Goal: Task Accomplishment & Management: Manage account settings

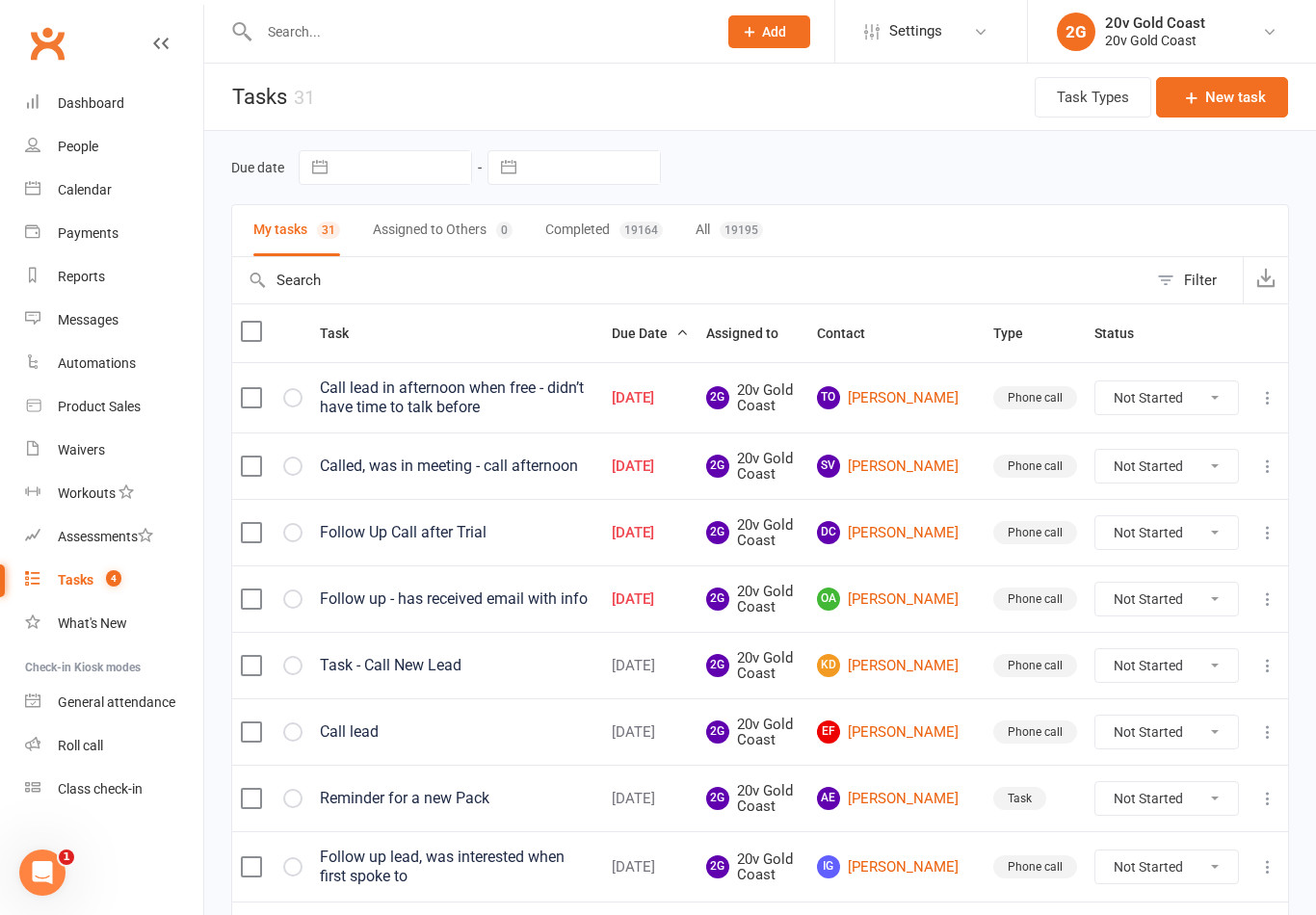
click at [153, 174] on link "Calendar" at bounding box center [114, 189] width 178 height 43
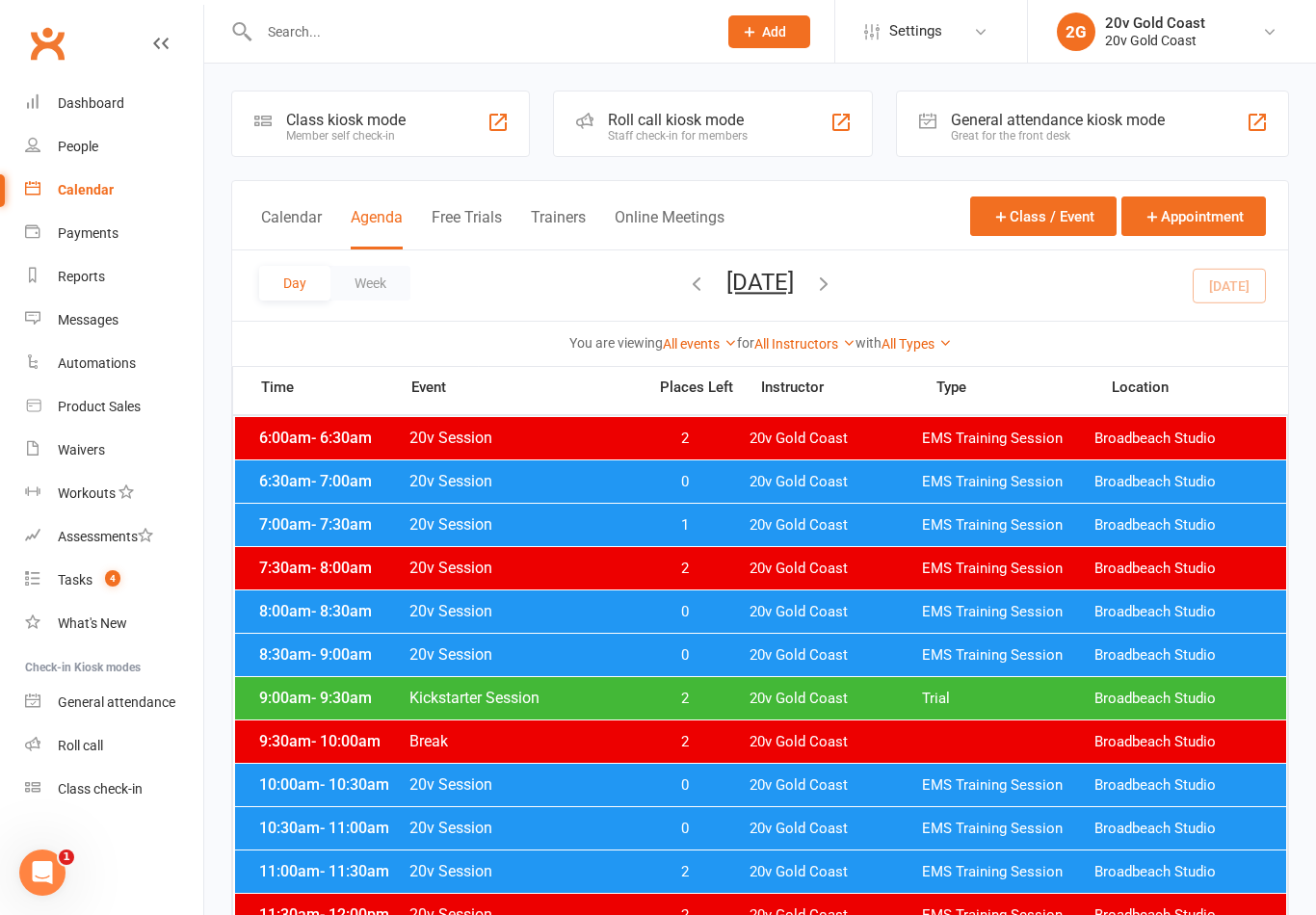
click at [114, 327] on div "Messages" at bounding box center [88, 319] width 61 height 15
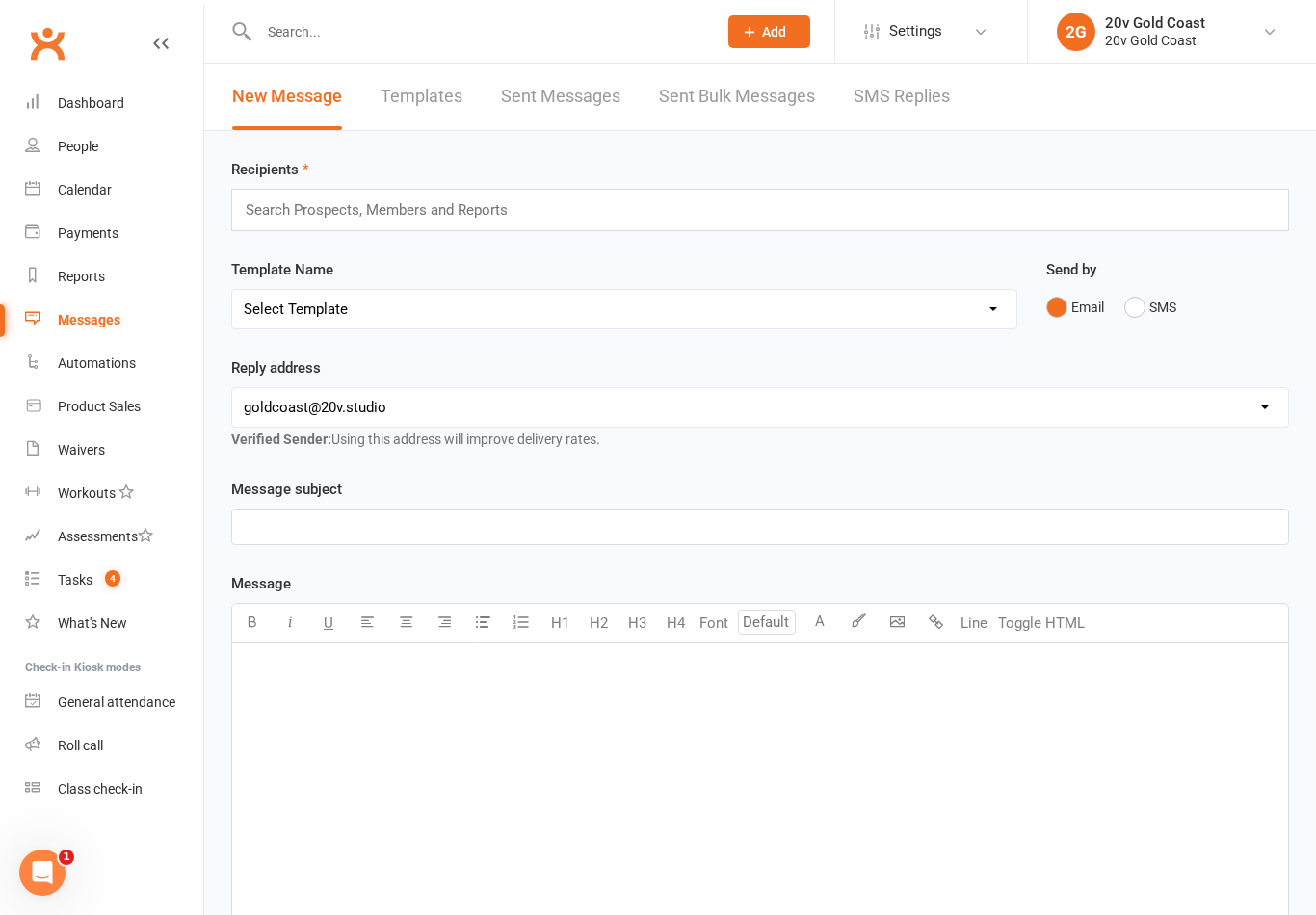
click at [924, 97] on link "SMS Replies" at bounding box center [901, 97] width 97 height 67
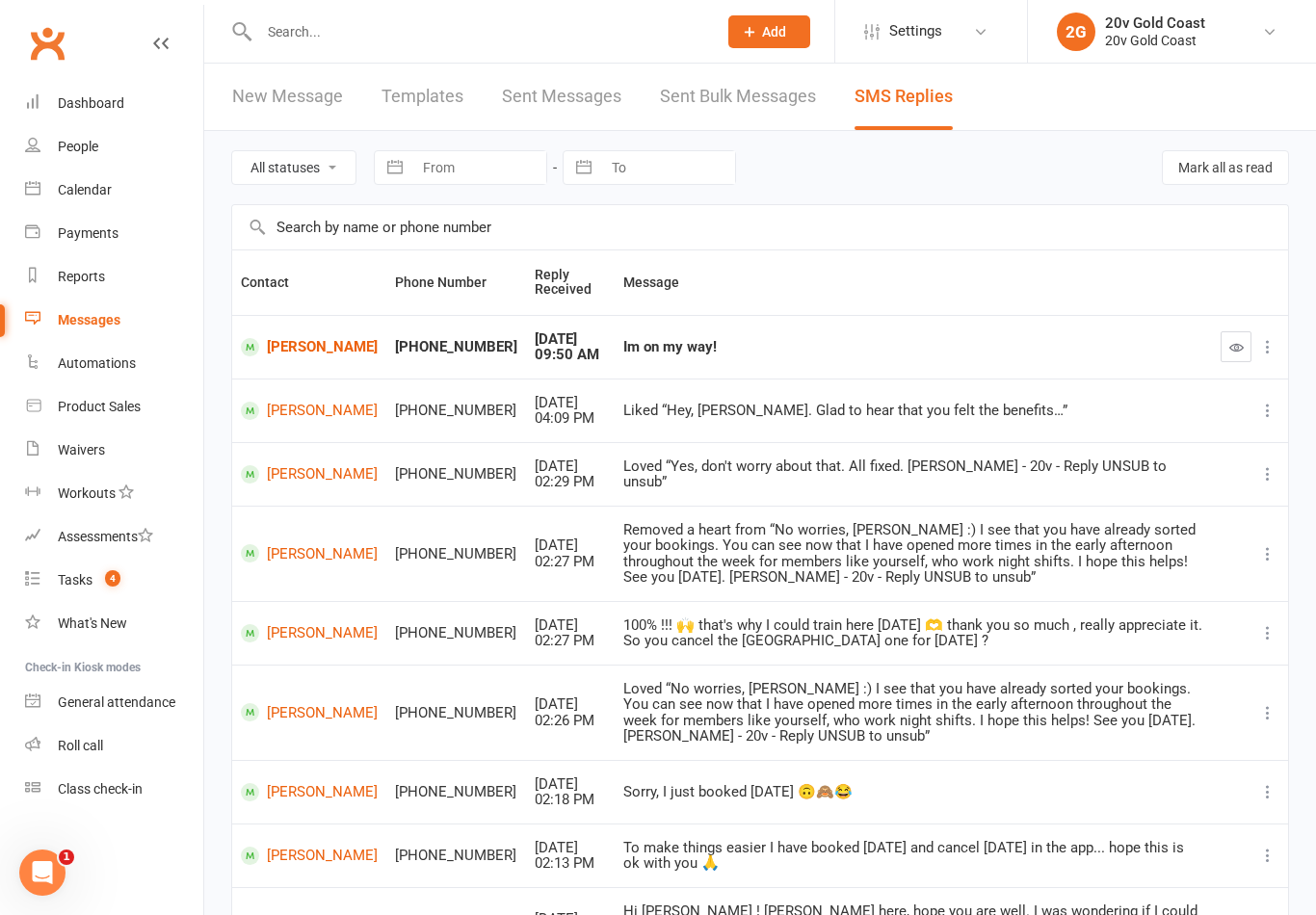
click at [1241, 355] on icon "button" at bounding box center [1236, 347] width 14 height 14
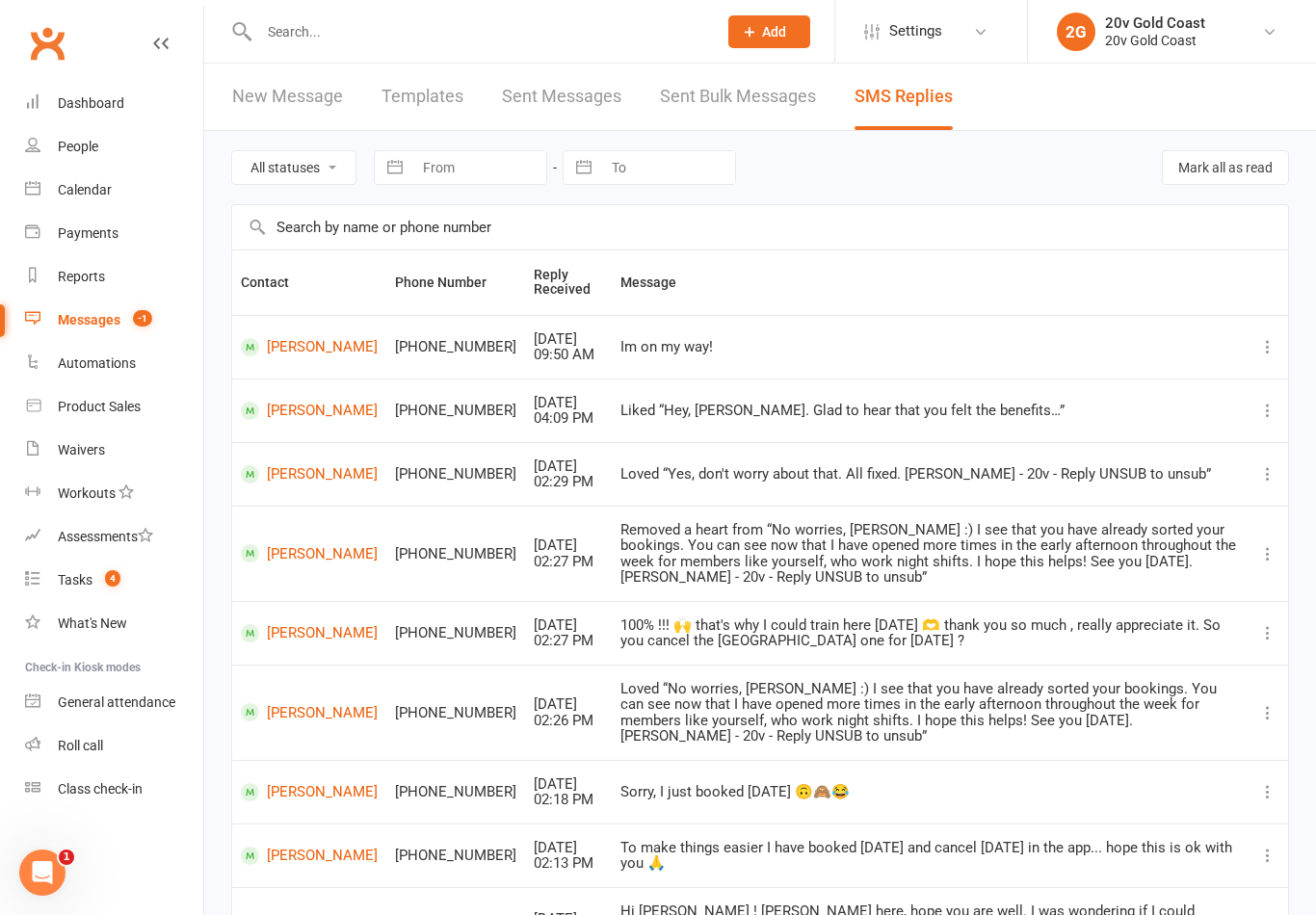
click at [104, 201] on link "Calendar" at bounding box center [114, 189] width 178 height 43
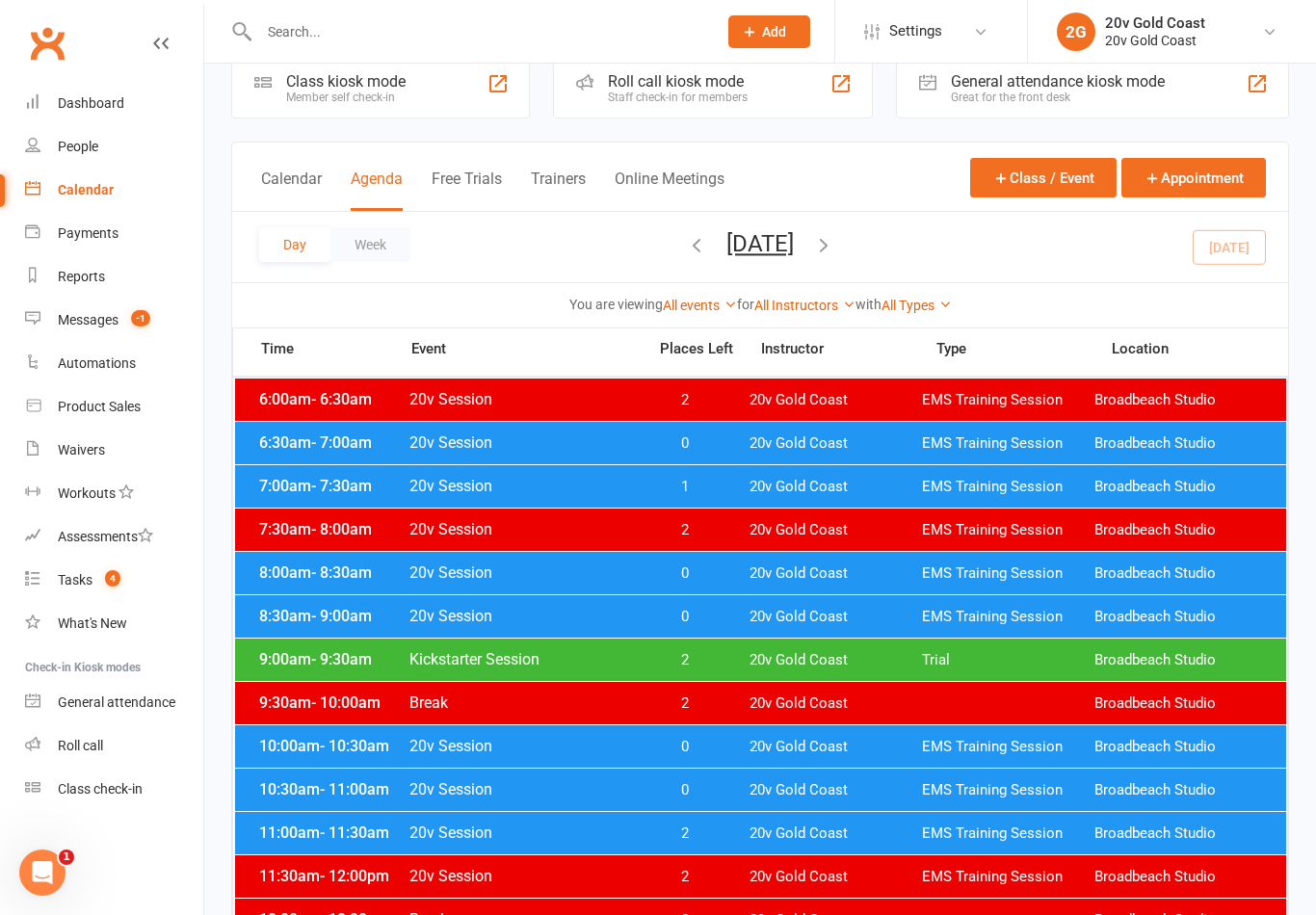
scroll to position [55, 0]
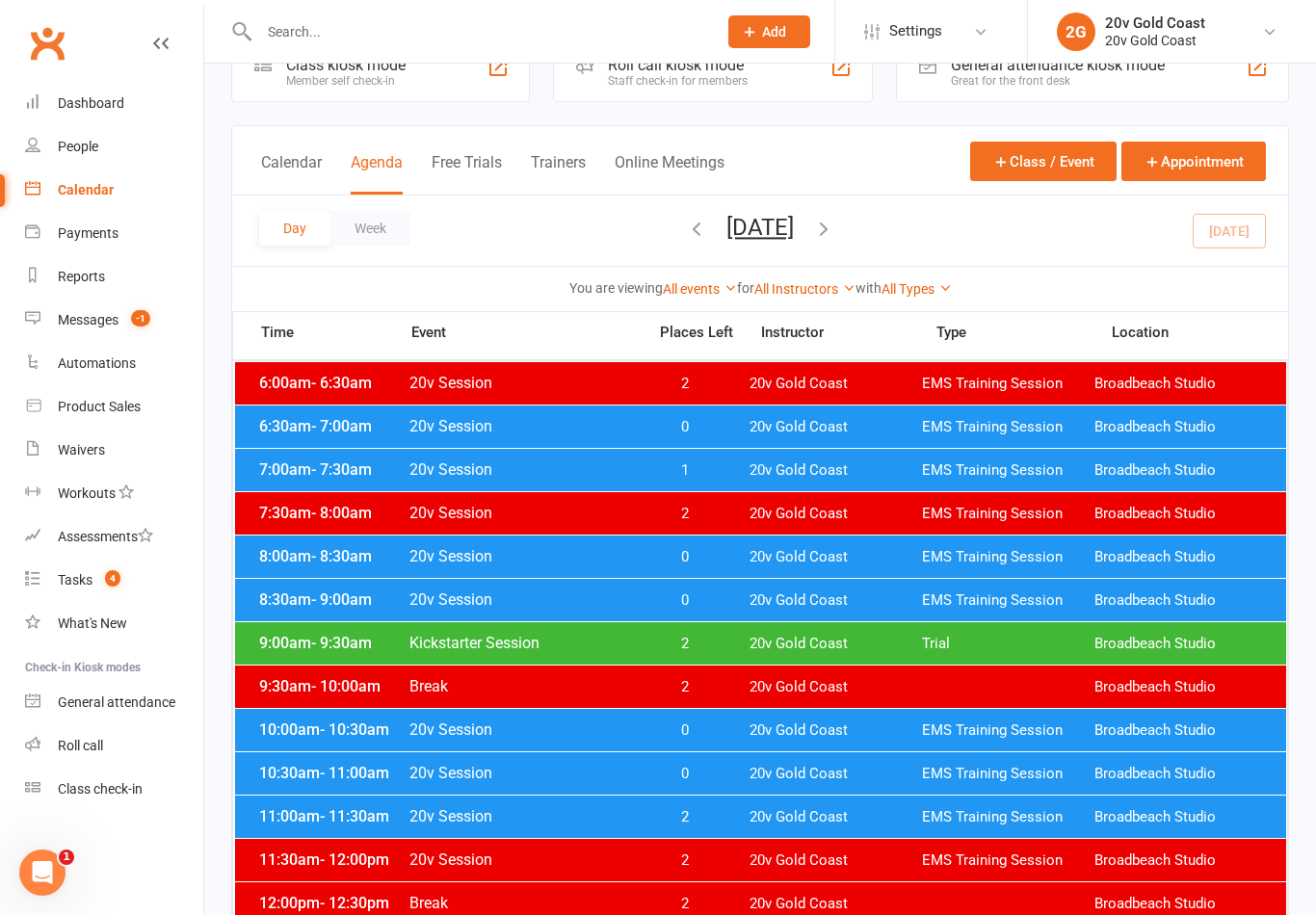
click at [892, 731] on span "20v Gold Coast" at bounding box center [835, 731] width 172 height 18
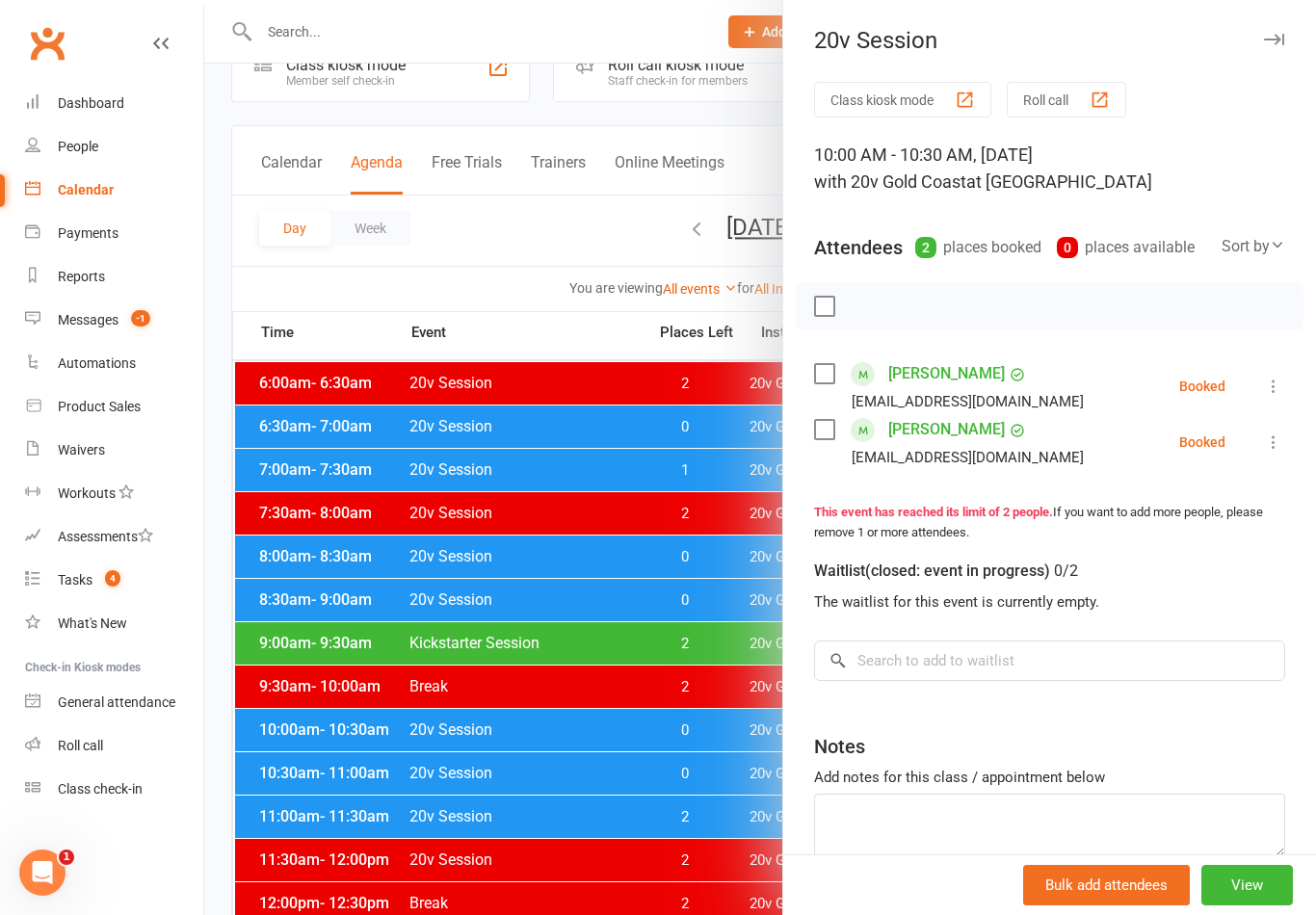
click at [1264, 390] on icon at bounding box center [1273, 386] width 19 height 19
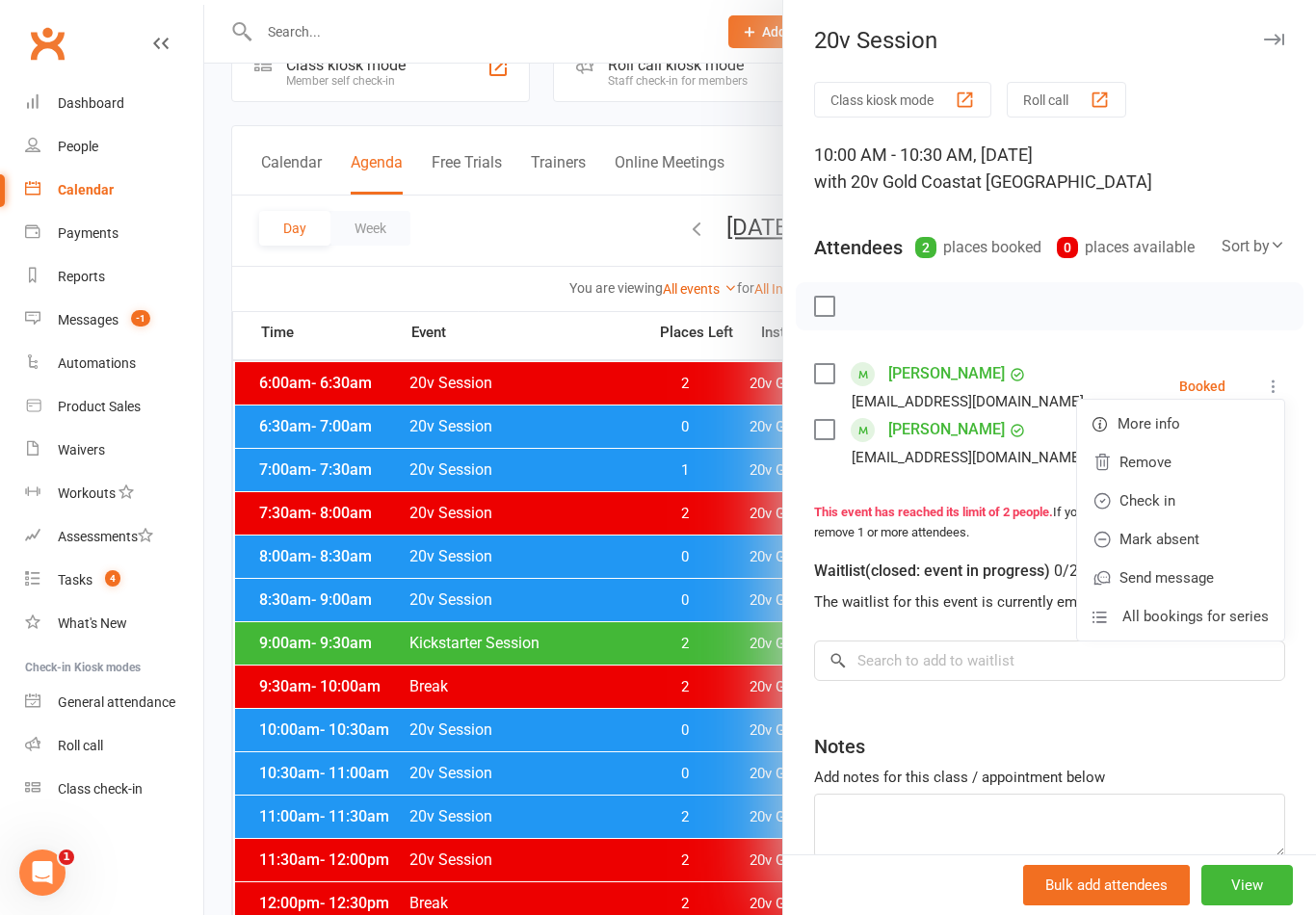
click at [1202, 497] on link "Check in" at bounding box center [1180, 500] width 207 height 39
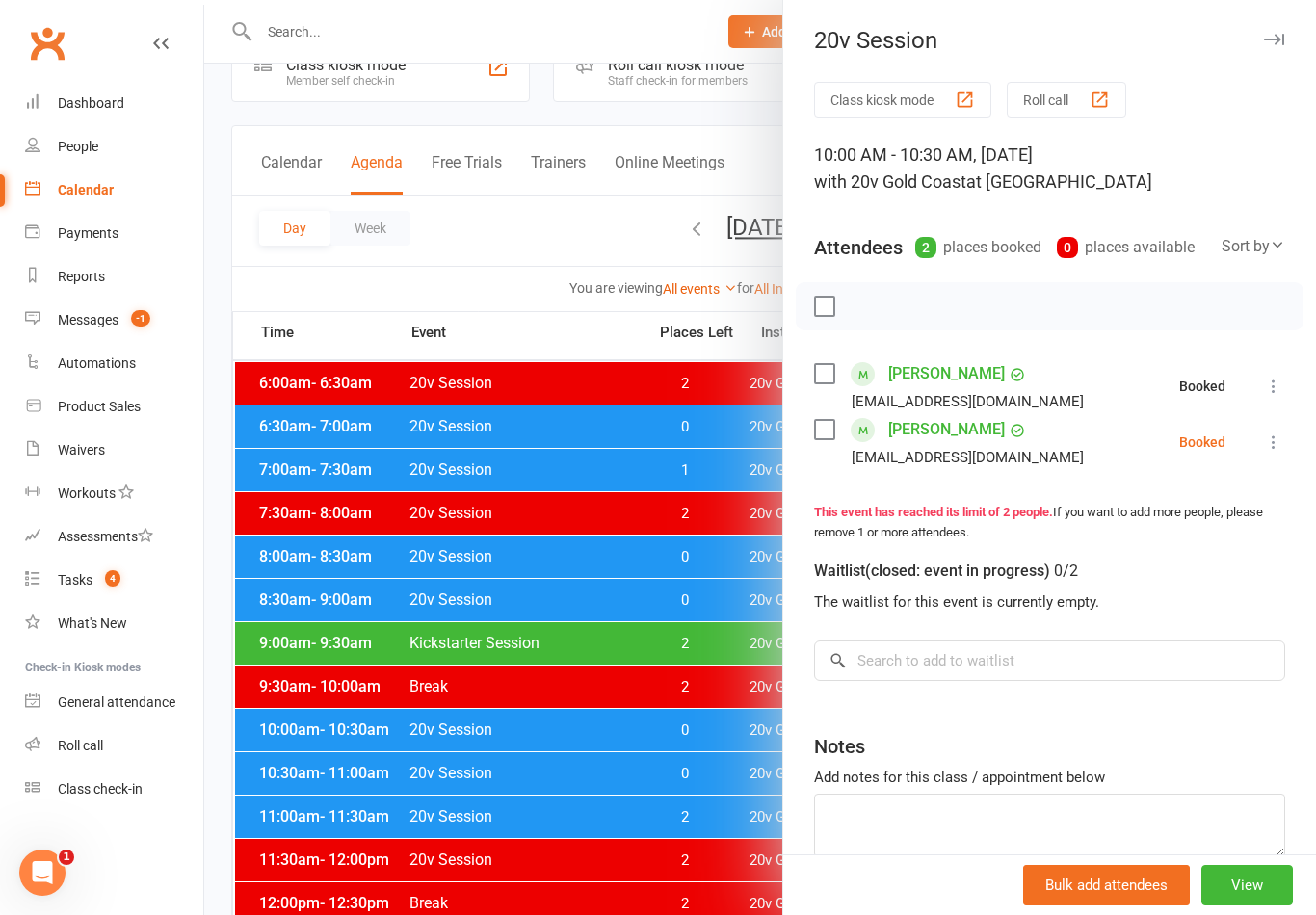
click at [936, 436] on link "Charlene Lambert" at bounding box center [946, 429] width 117 height 31
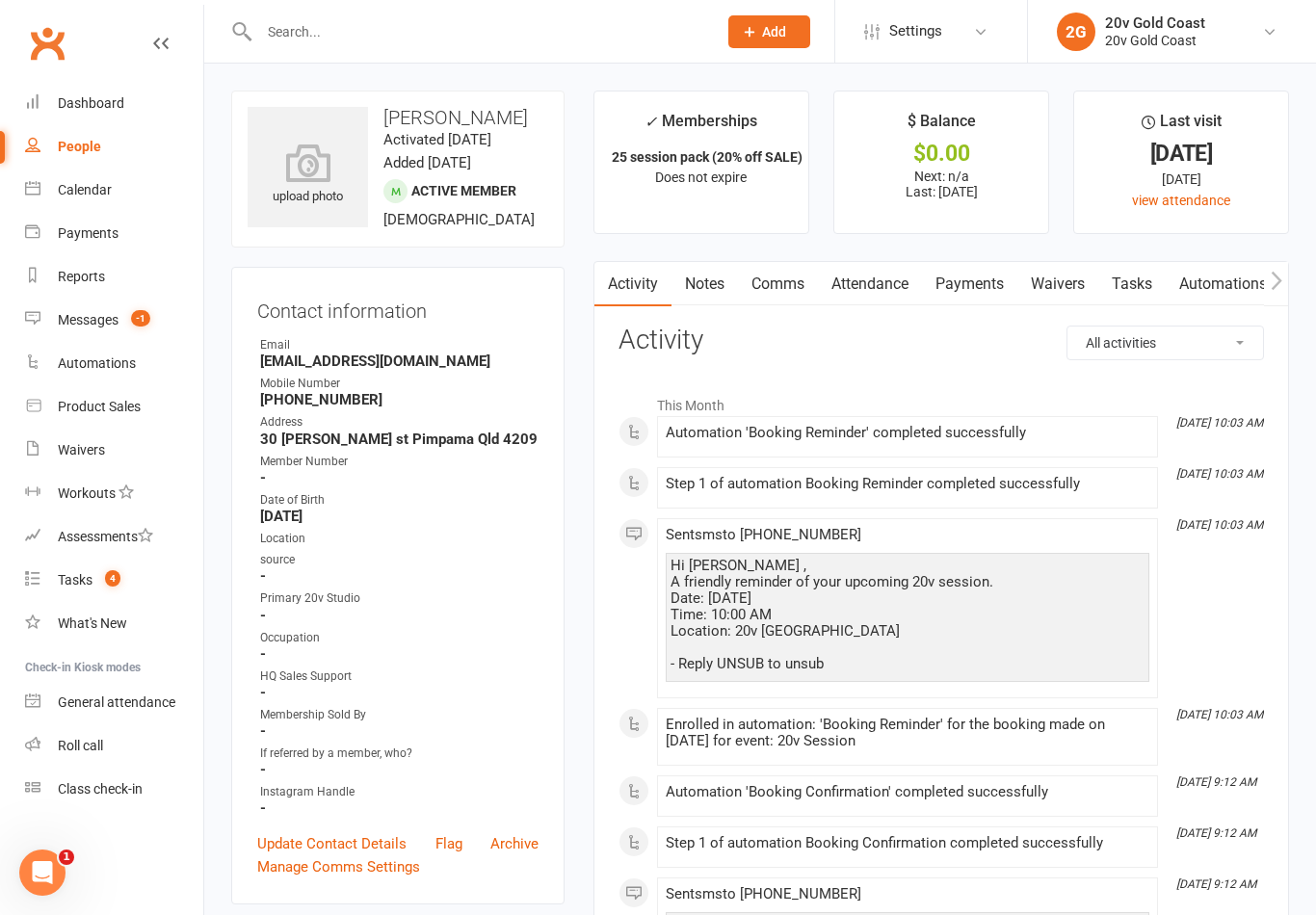
click at [721, 285] on link "Notes" at bounding box center [704, 284] width 67 height 44
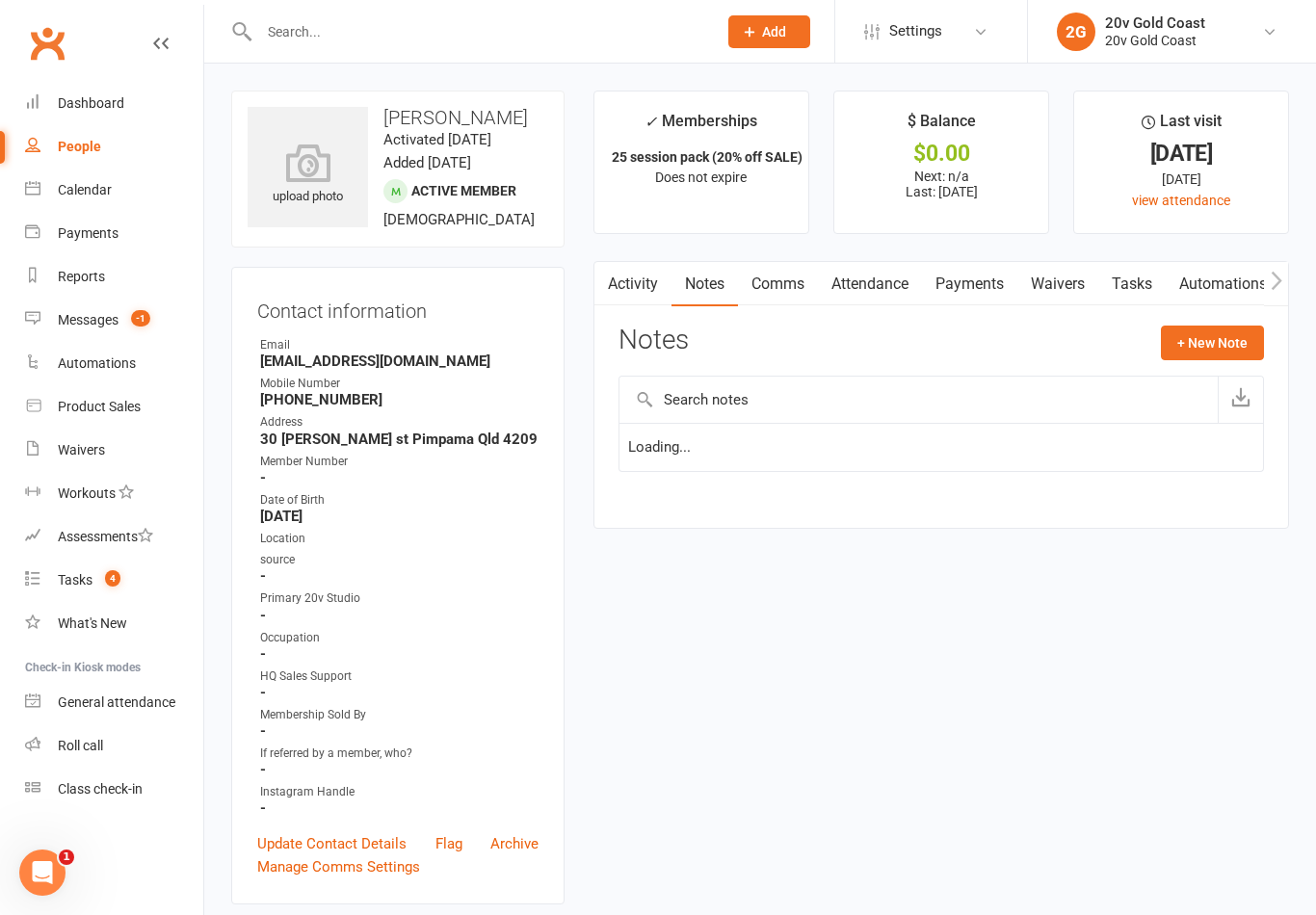
scroll to position [30, 0]
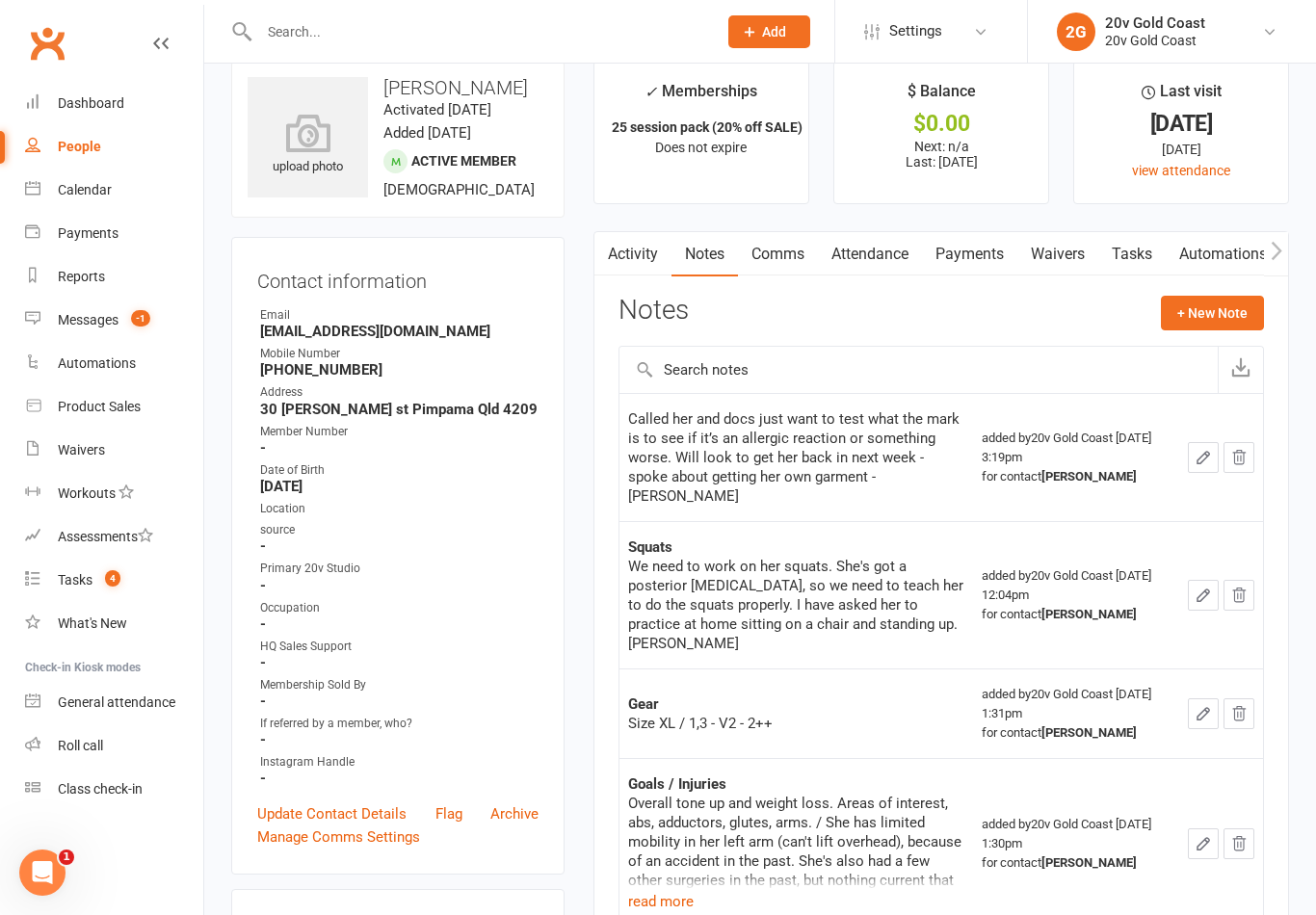
click at [793, 259] on link "Comms" at bounding box center [778, 254] width 80 height 44
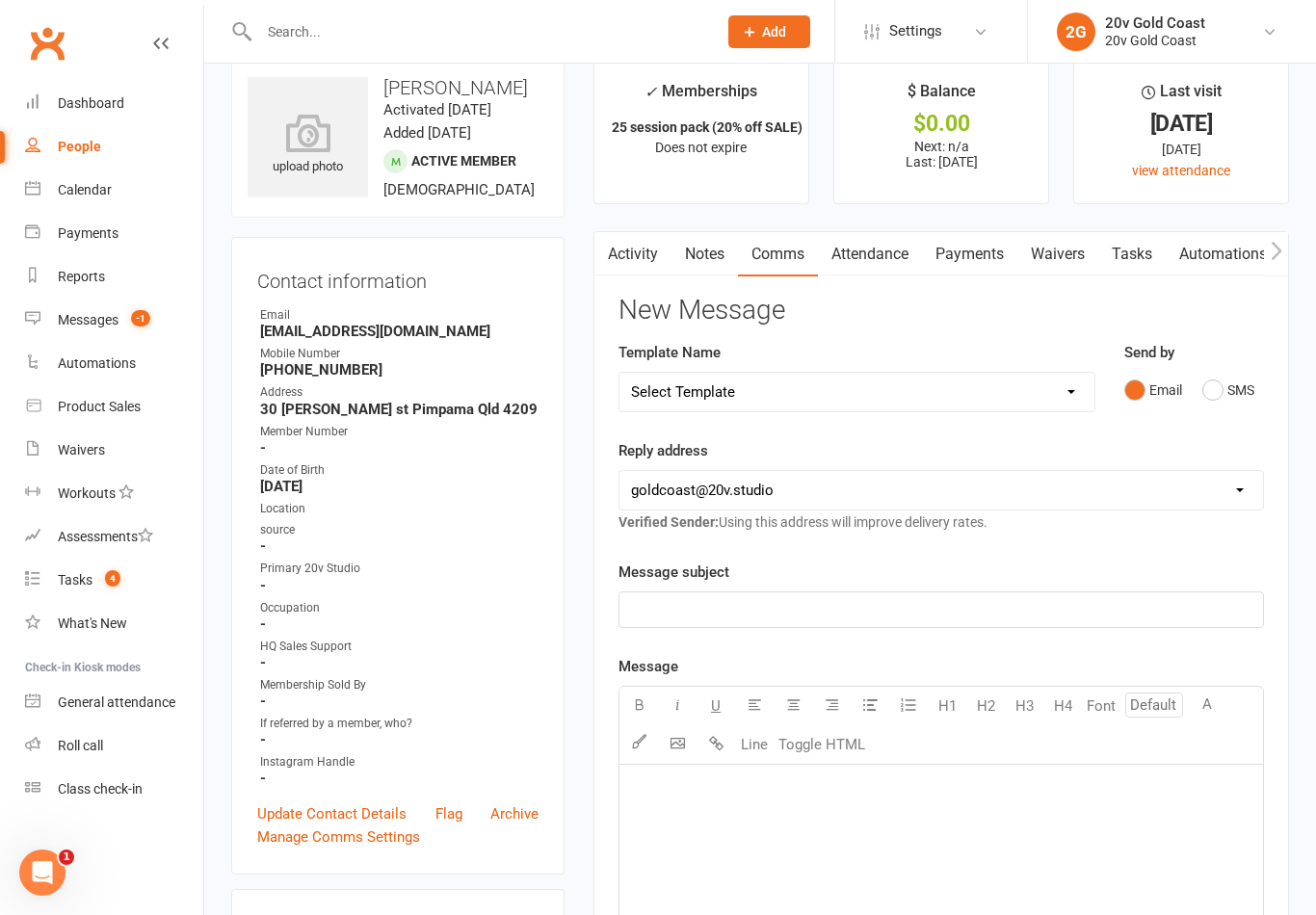
click at [1227, 403] on button "SMS" at bounding box center [1228, 390] width 52 height 37
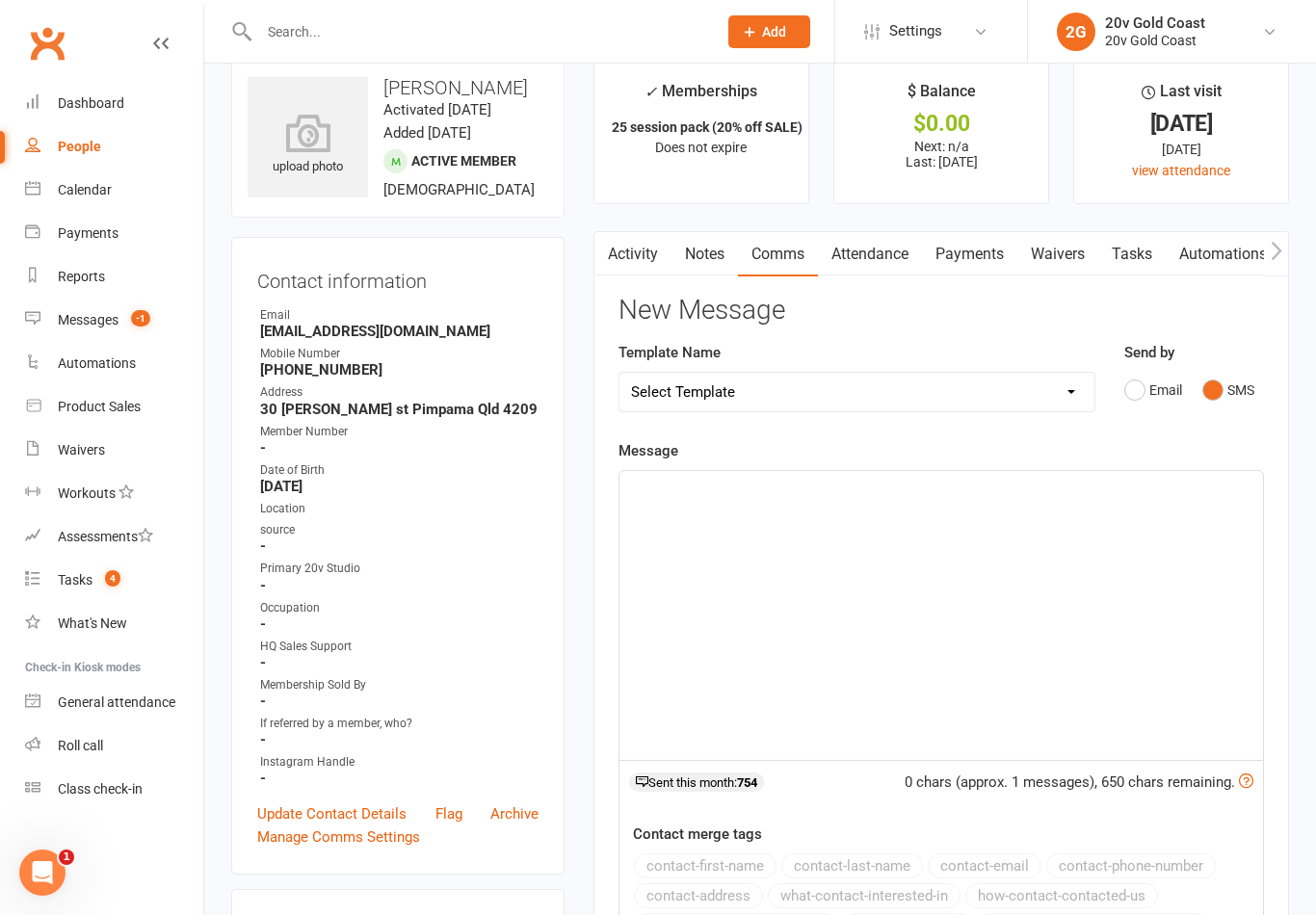
click at [950, 656] on div "﻿" at bounding box center [940, 615] width 643 height 289
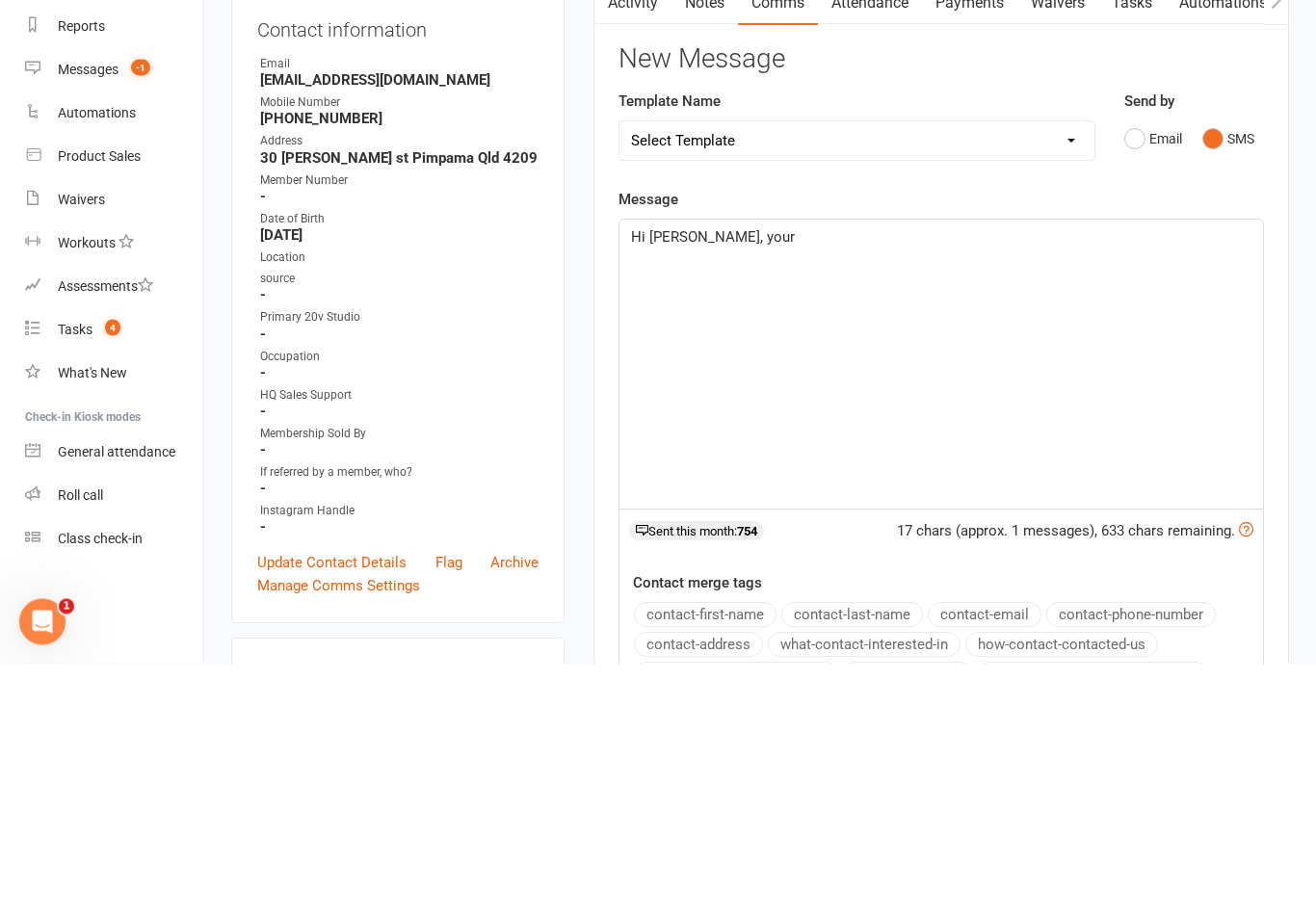
click at [1235, 341] on div "Send by Email SMS" at bounding box center [1193, 375] width 140 height 68
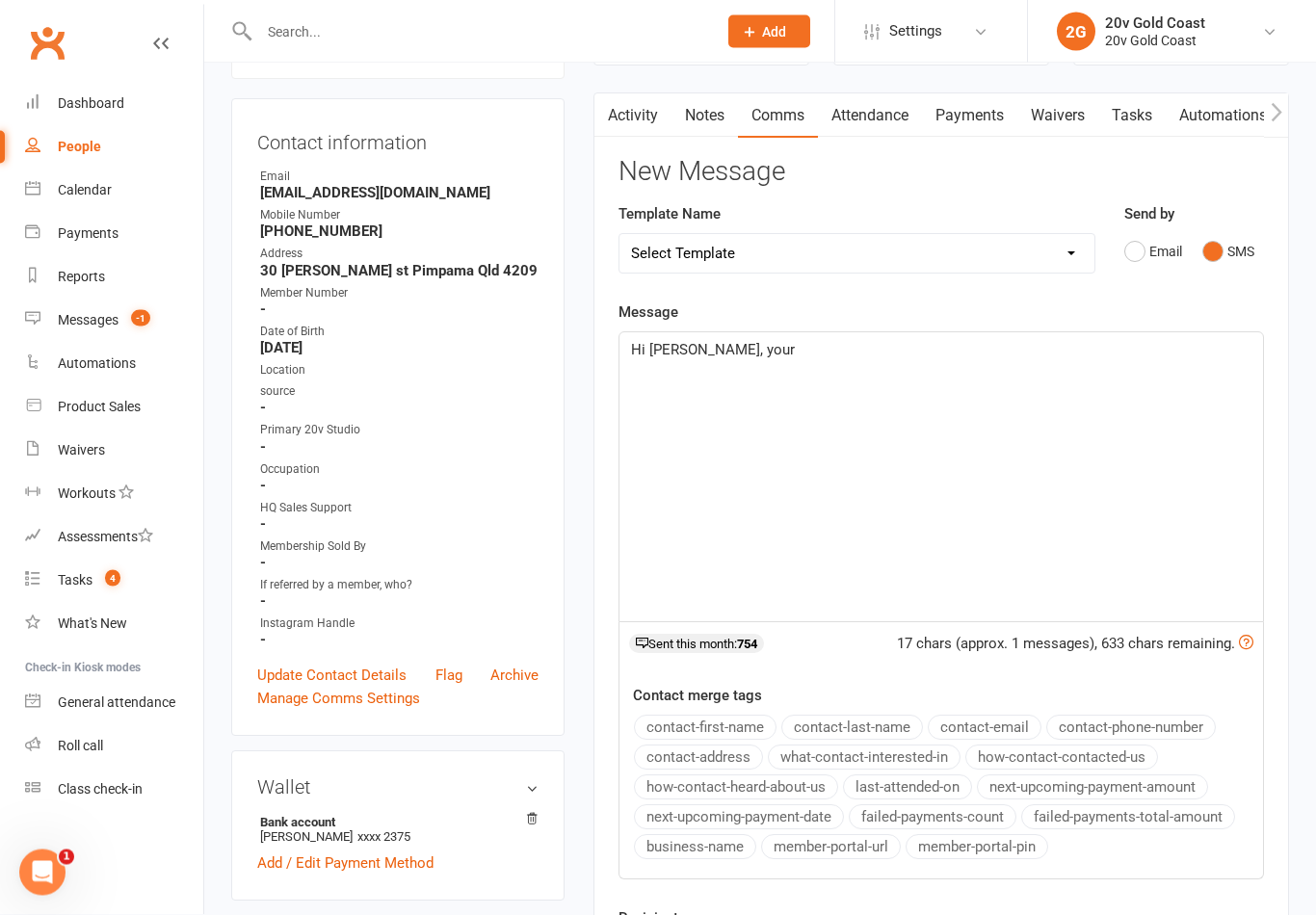
scroll to position [61, 0]
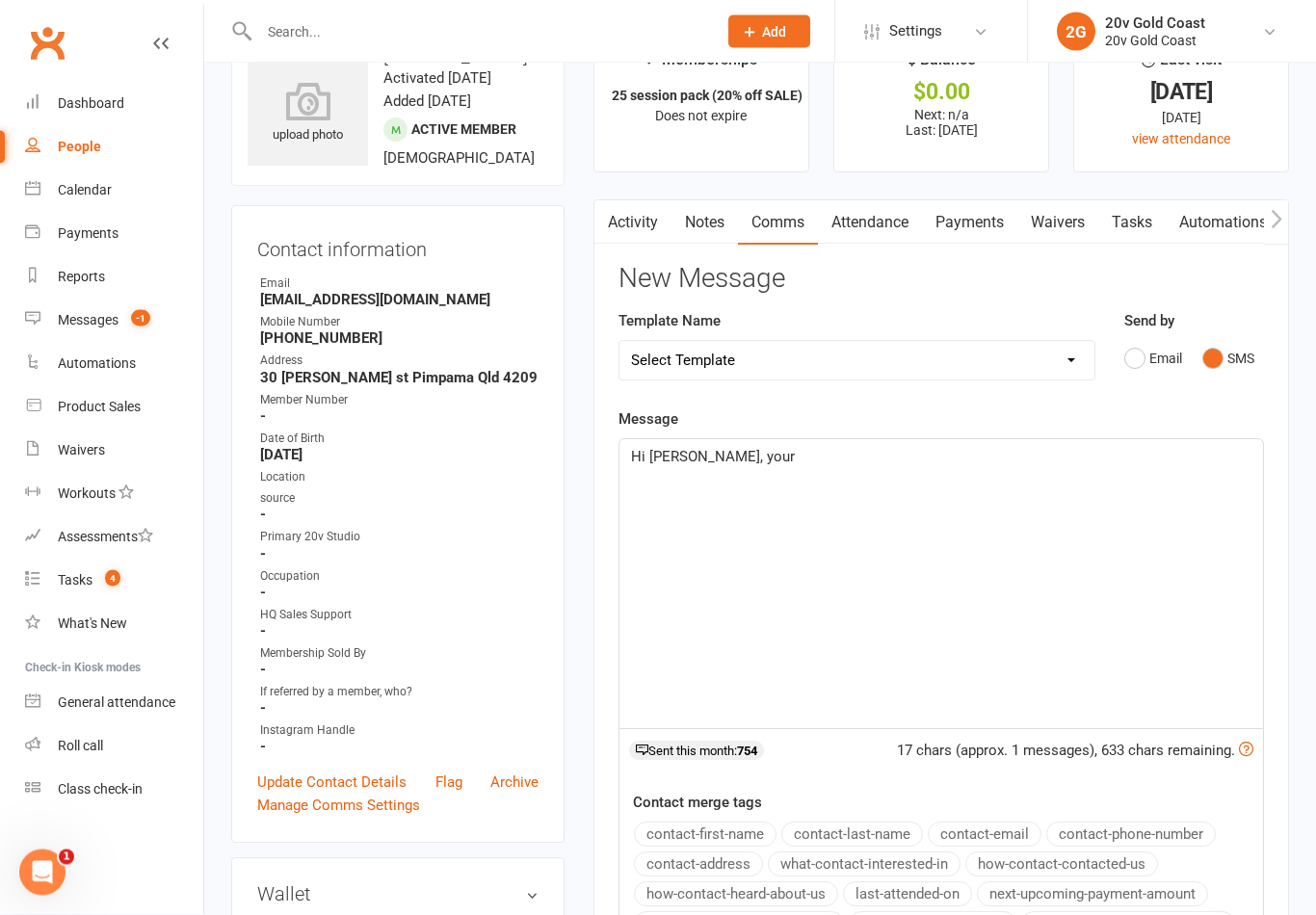
click at [645, 213] on link "Activity" at bounding box center [632, 223] width 77 height 44
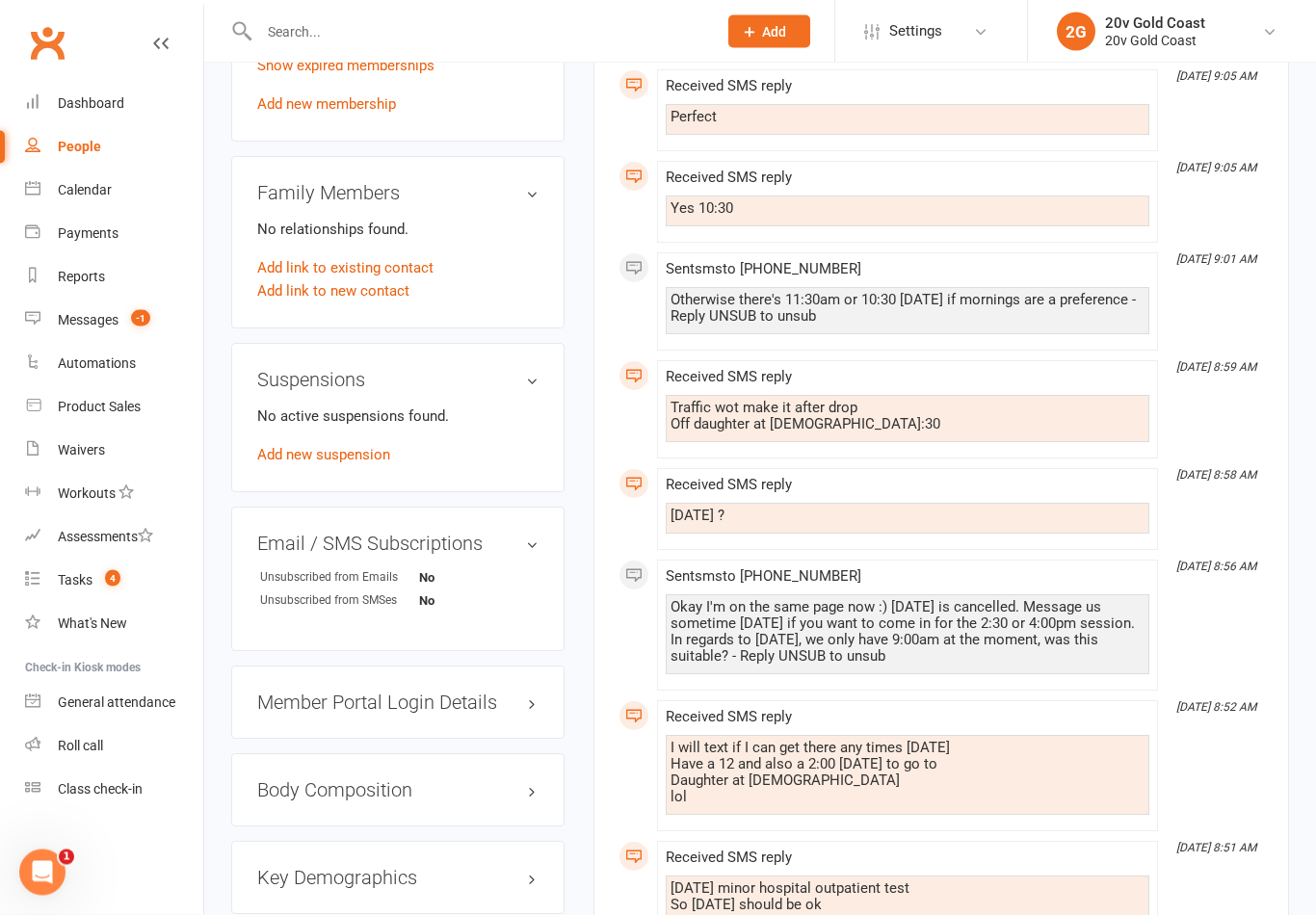
scroll to position [1194, 0]
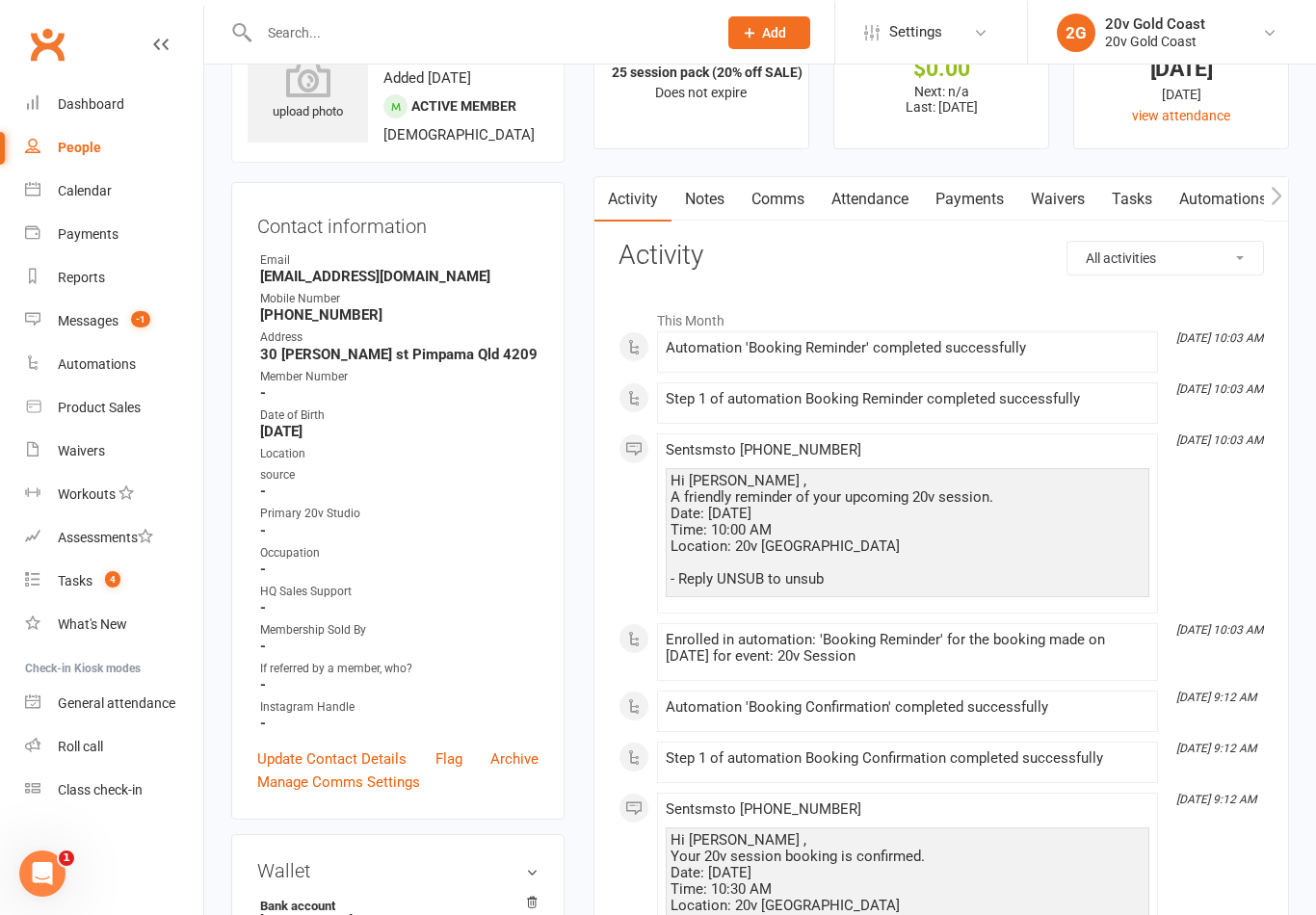
click at [884, 214] on link "Attendance" at bounding box center [869, 198] width 104 height 44
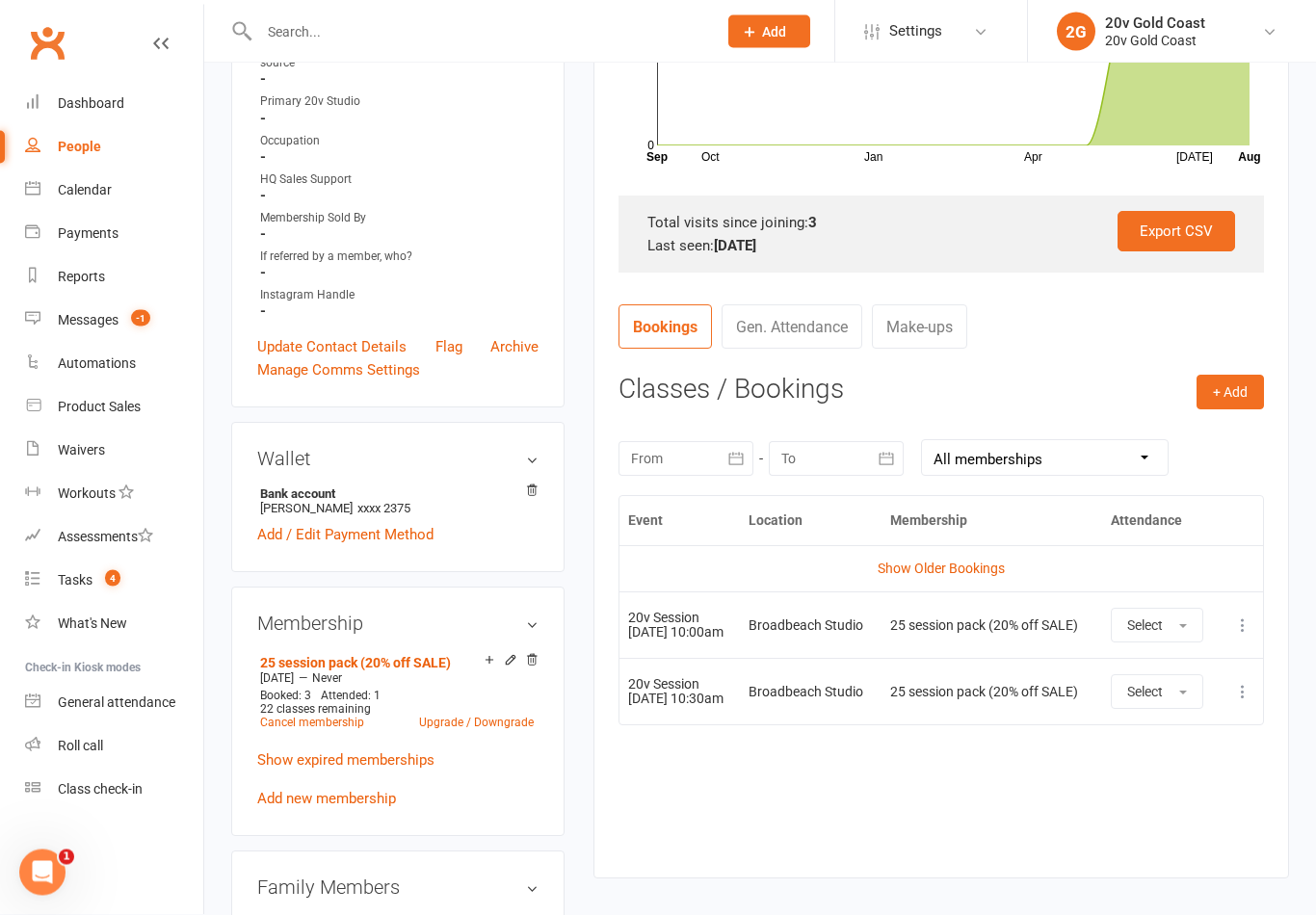
scroll to position [497, 0]
click at [1180, 630] on button "Select" at bounding box center [1156, 625] width 93 height 35
click at [1123, 823] on div "Event Location Membership Attendance Show Older Bookings 20v Session 13 Aug 202…" at bounding box center [940, 673] width 645 height 355
click at [1232, 620] on button at bounding box center [1242, 624] width 23 height 23
click at [1172, 746] on link "Remove booking" at bounding box center [1157, 740] width 190 height 39
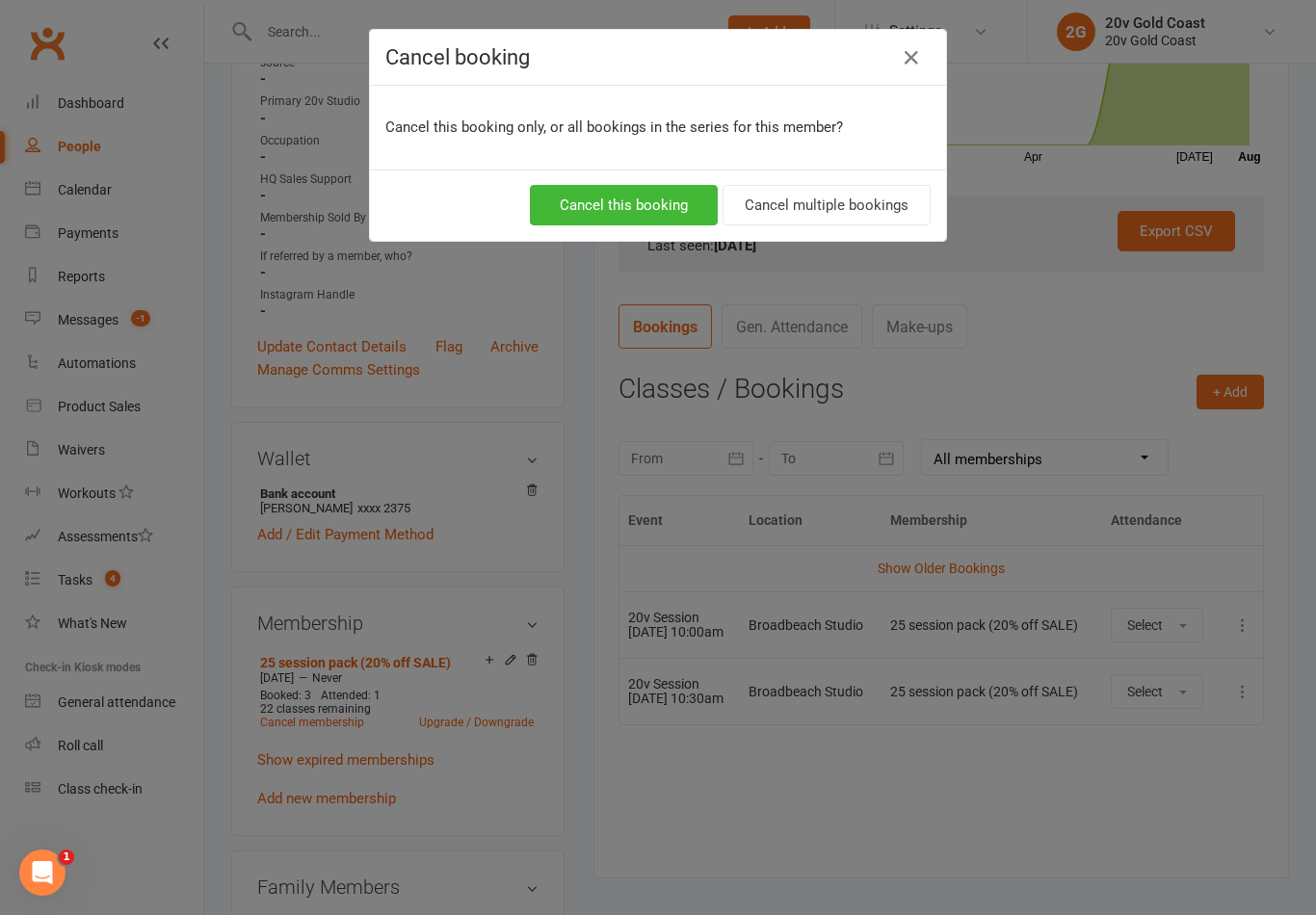
click at [666, 213] on button "Cancel this booking" at bounding box center [623, 204] width 187 height 41
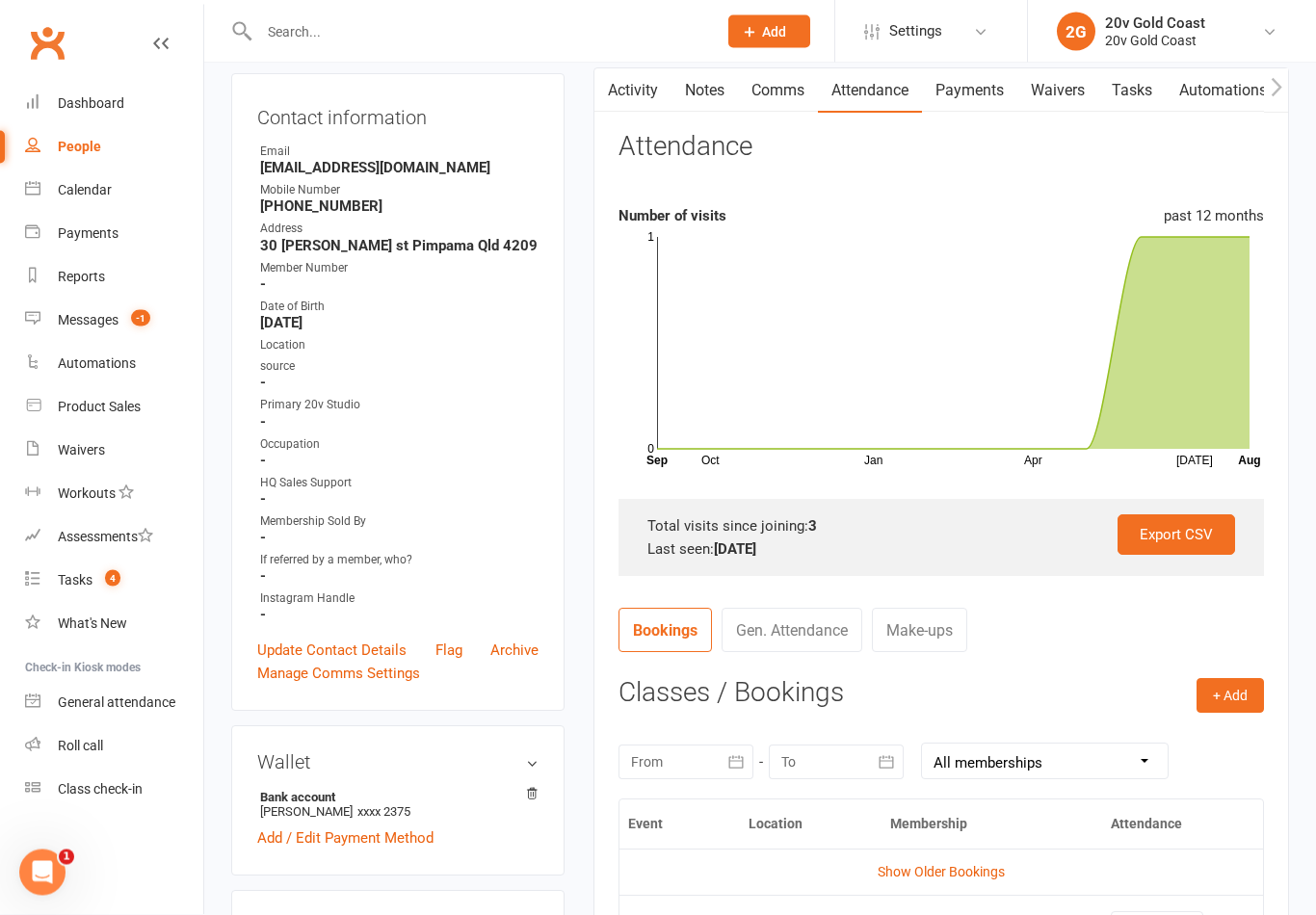
click at [639, 106] on link "Activity" at bounding box center [632, 92] width 77 height 44
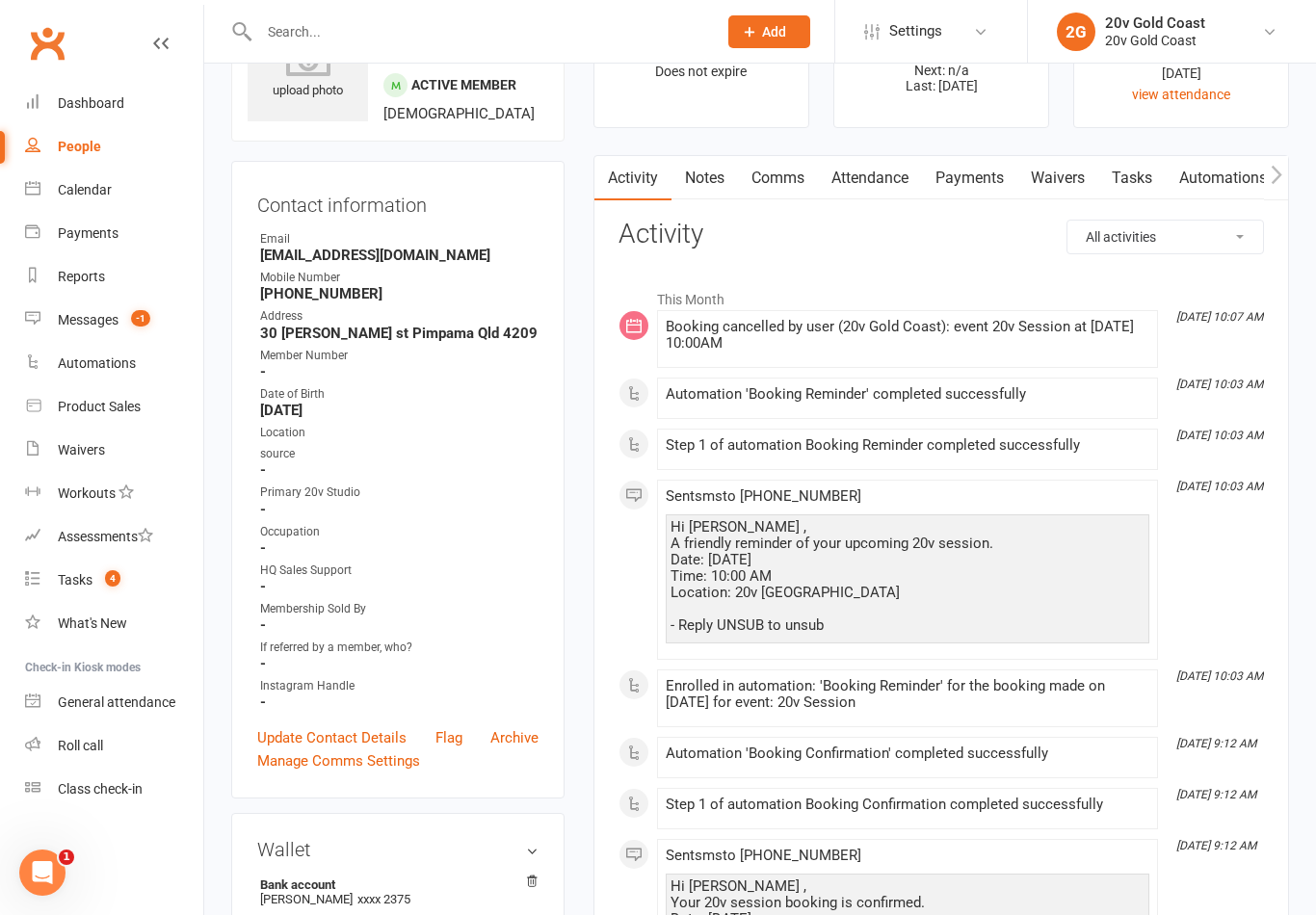
scroll to position [77, 0]
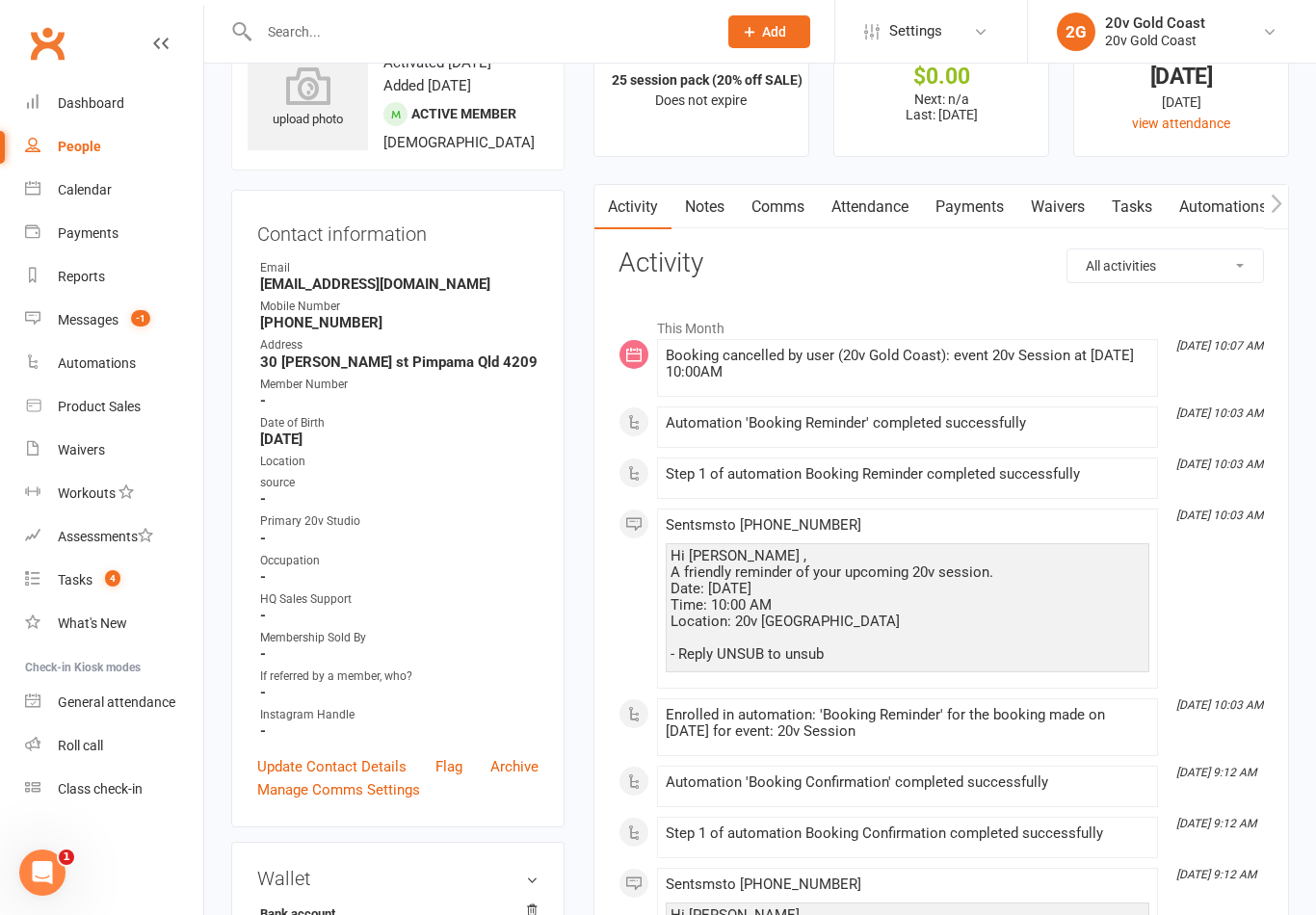
click at [140, 200] on link "Calendar" at bounding box center [114, 189] width 178 height 43
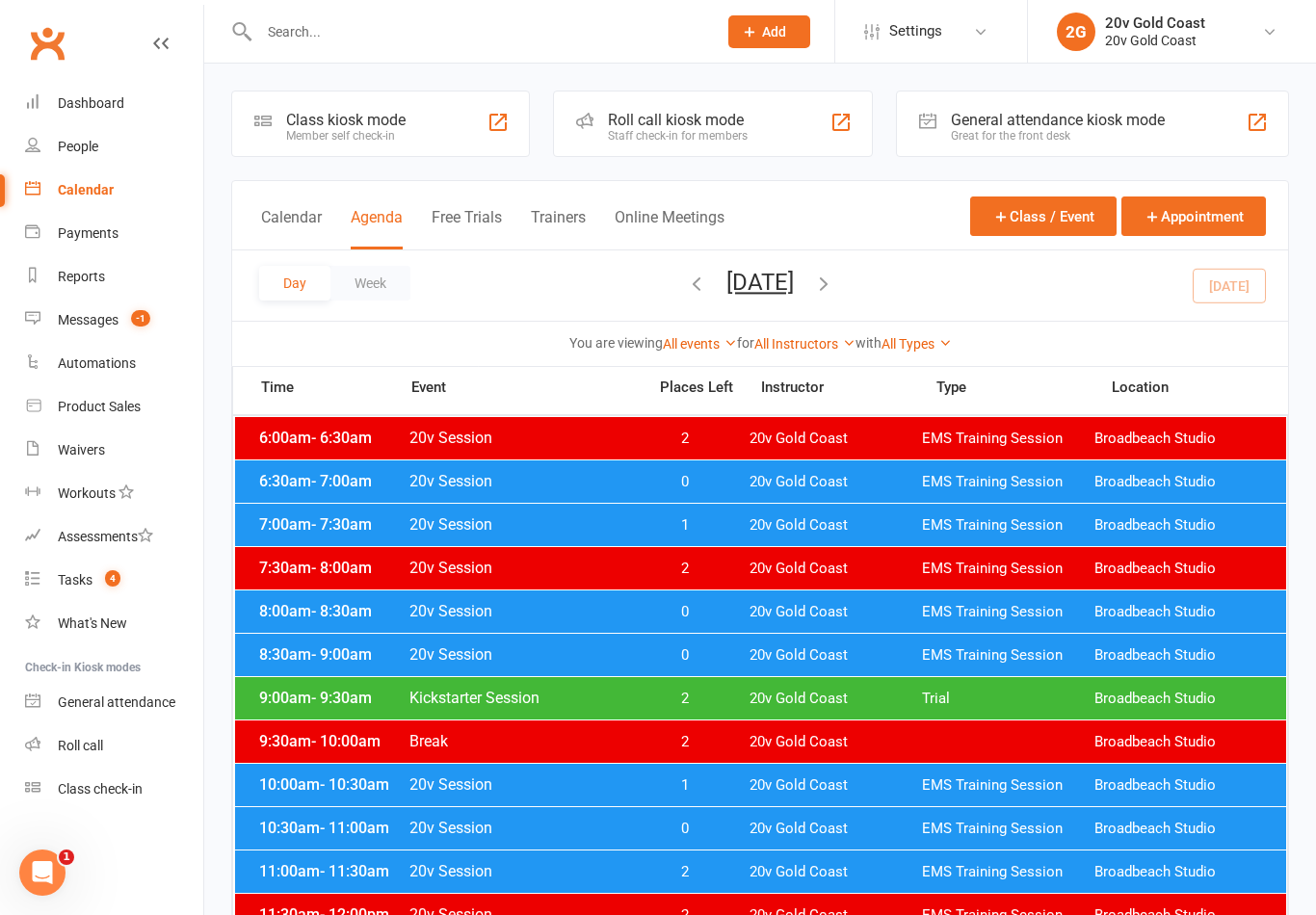
click at [794, 295] on button "[DATE]" at bounding box center [760, 282] width 68 height 27
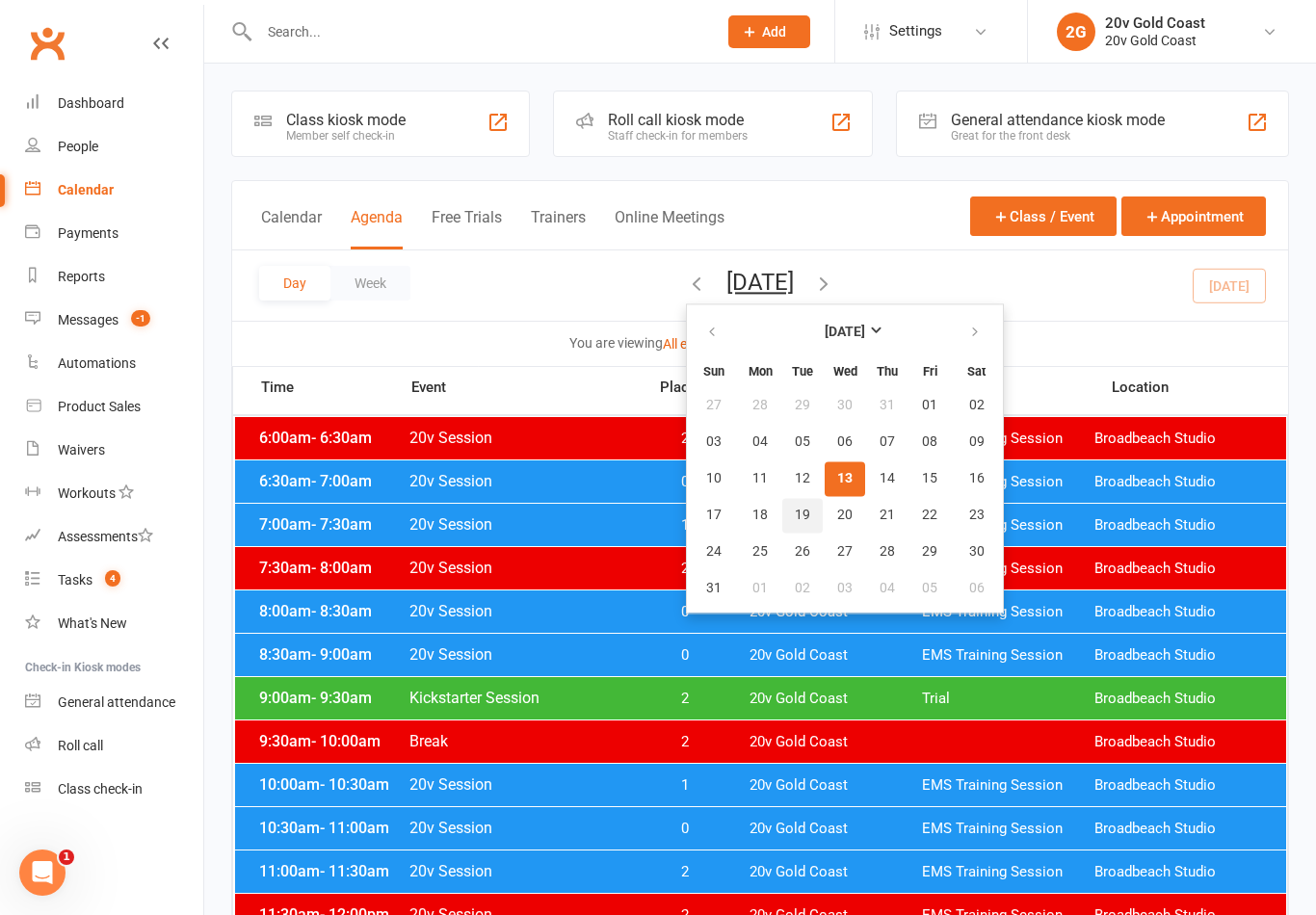
click at [795, 509] on span "19" at bounding box center [802, 514] width 15 height 15
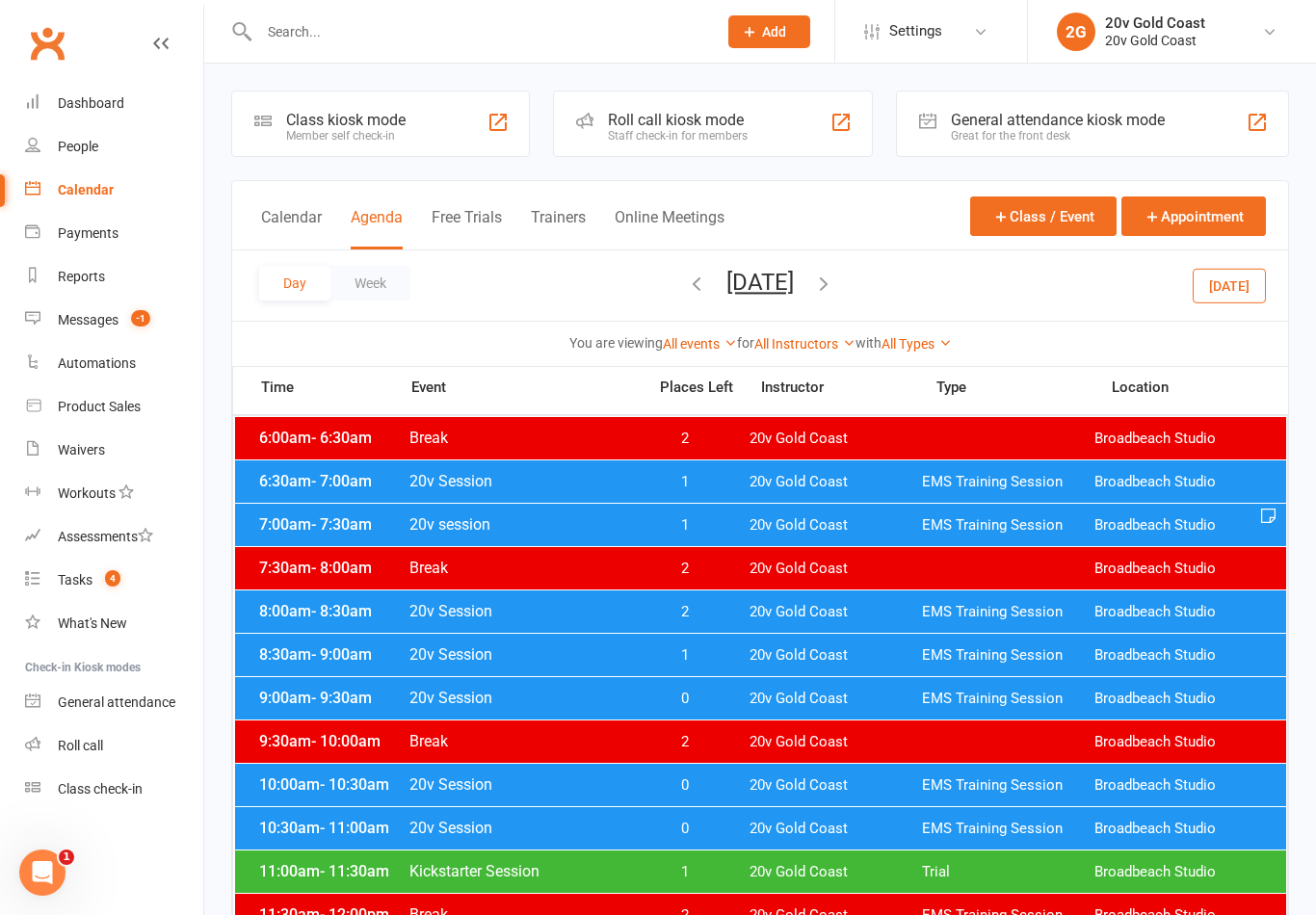
click at [829, 781] on span "20v Gold Coast" at bounding box center [835, 785] width 172 height 18
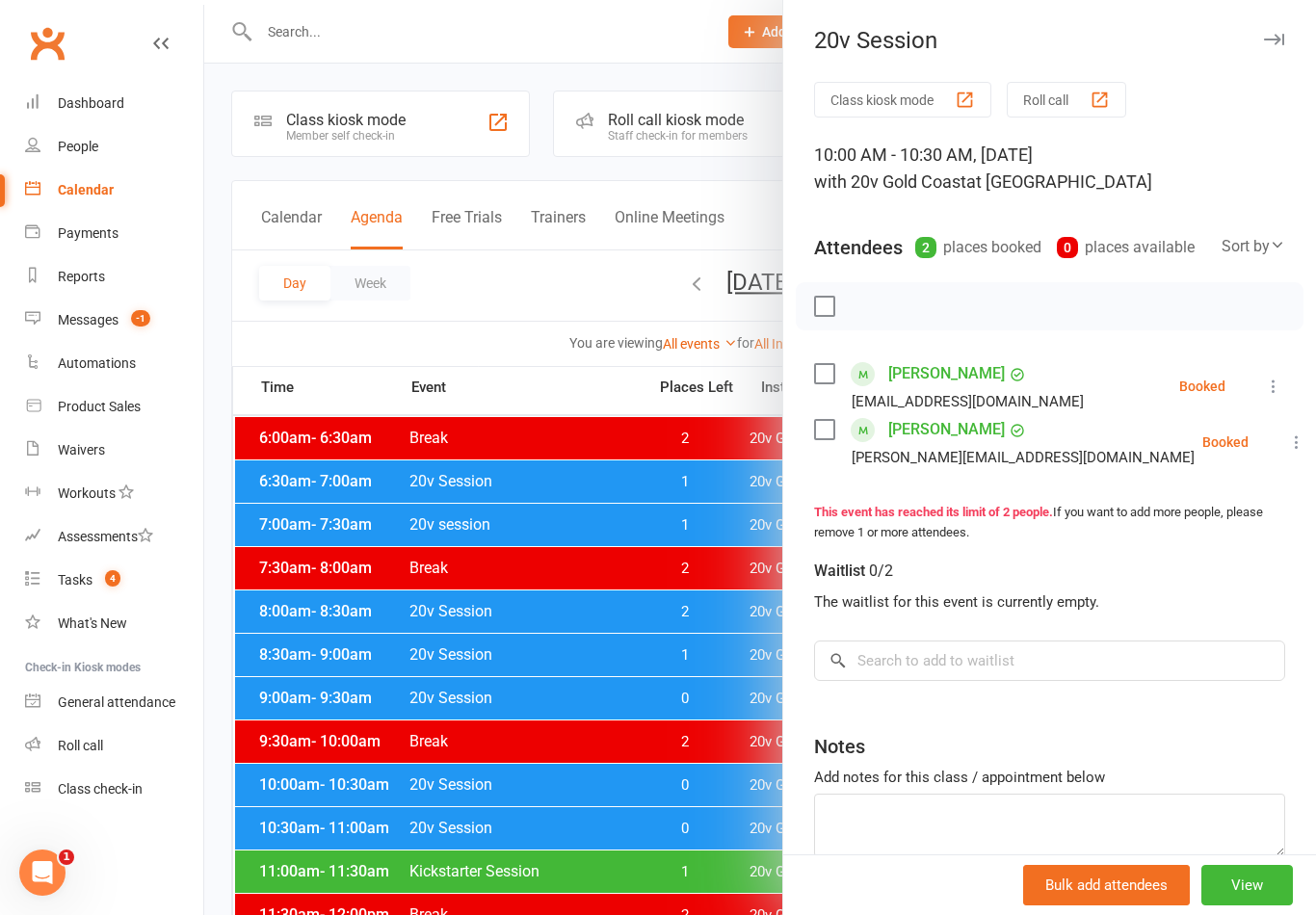
click at [723, 813] on div at bounding box center [760, 458] width 1112 height 915
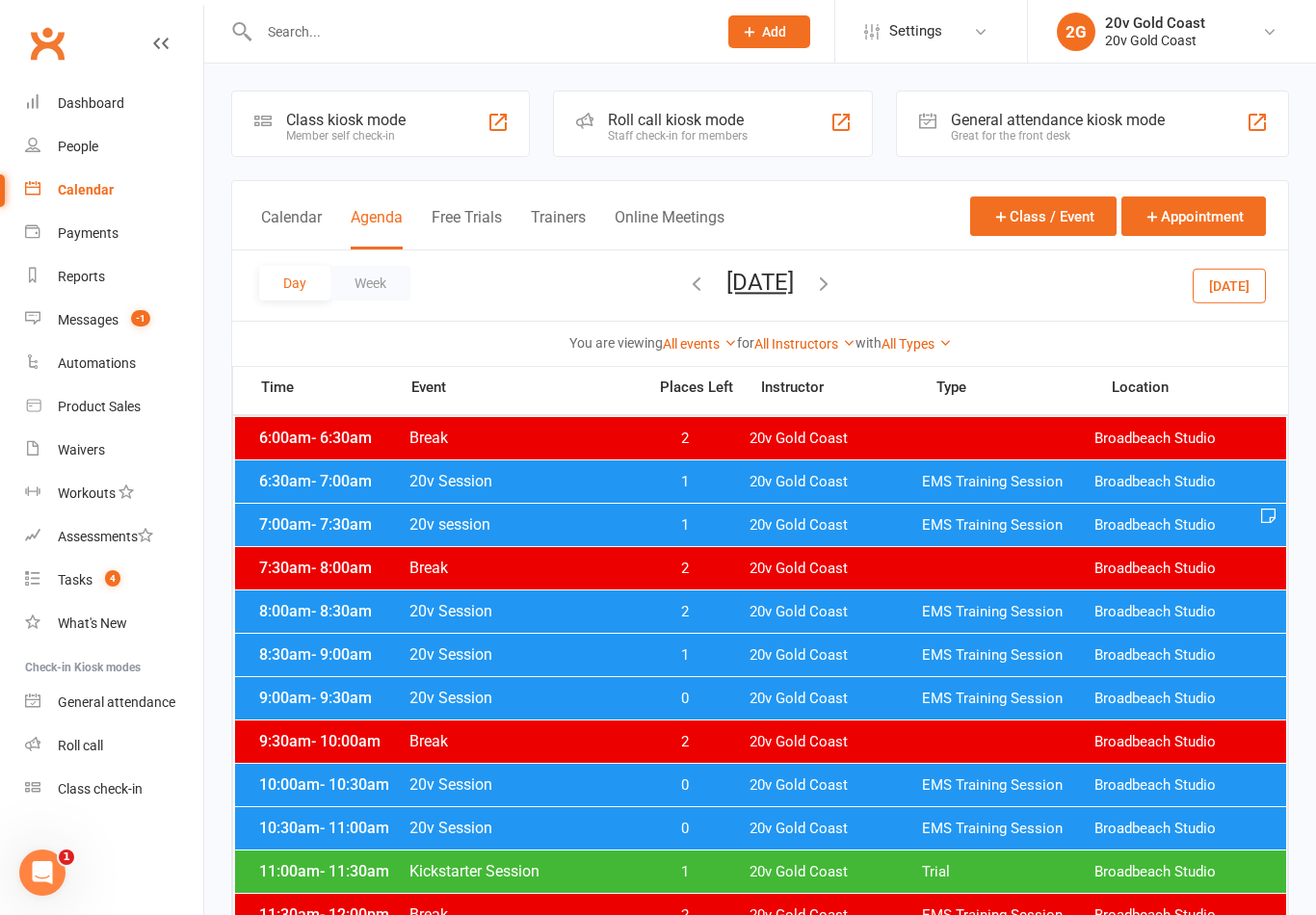
click at [724, 826] on span "0" at bounding box center [684, 828] width 101 height 18
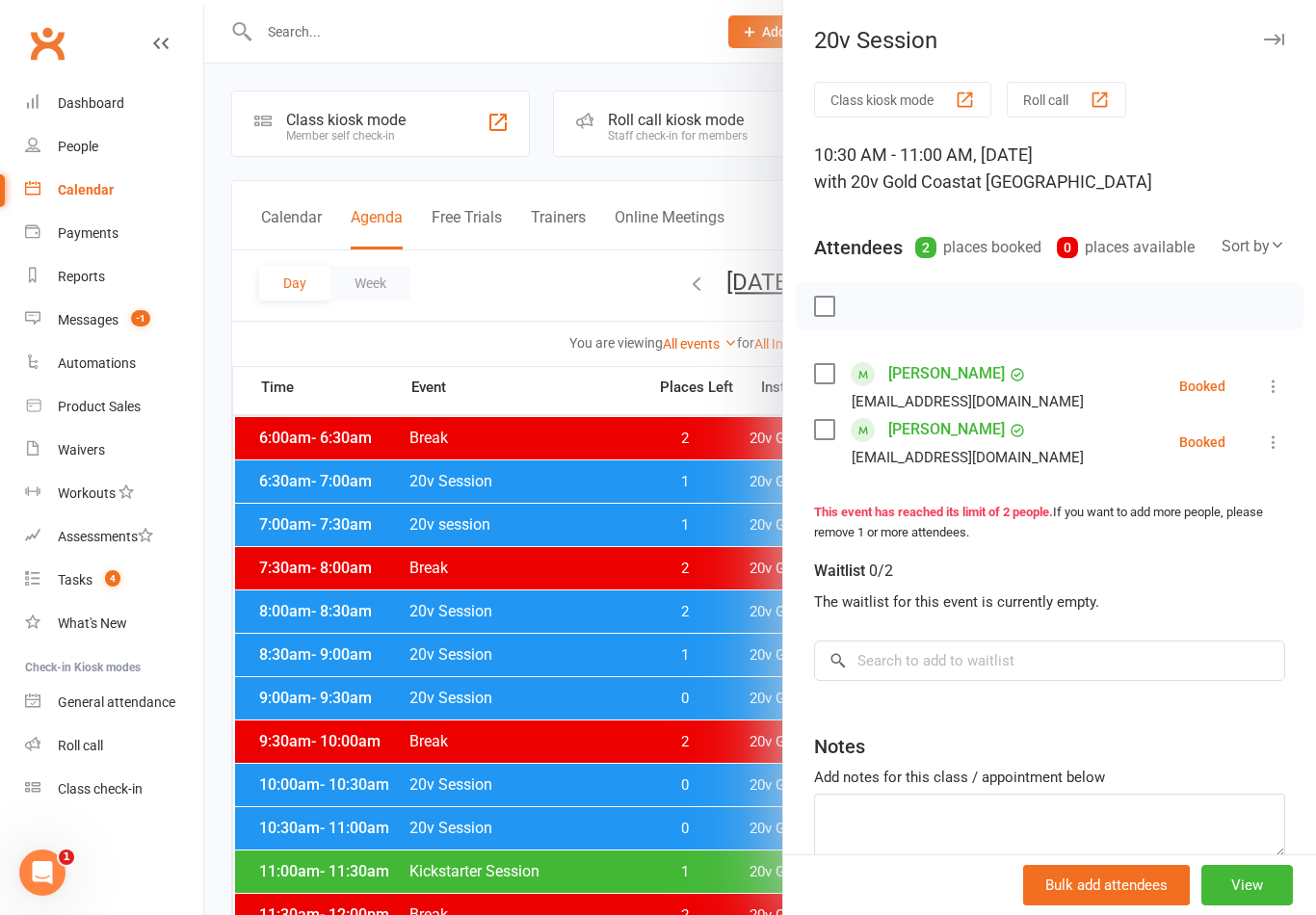
click at [689, 745] on div at bounding box center [760, 458] width 1112 height 915
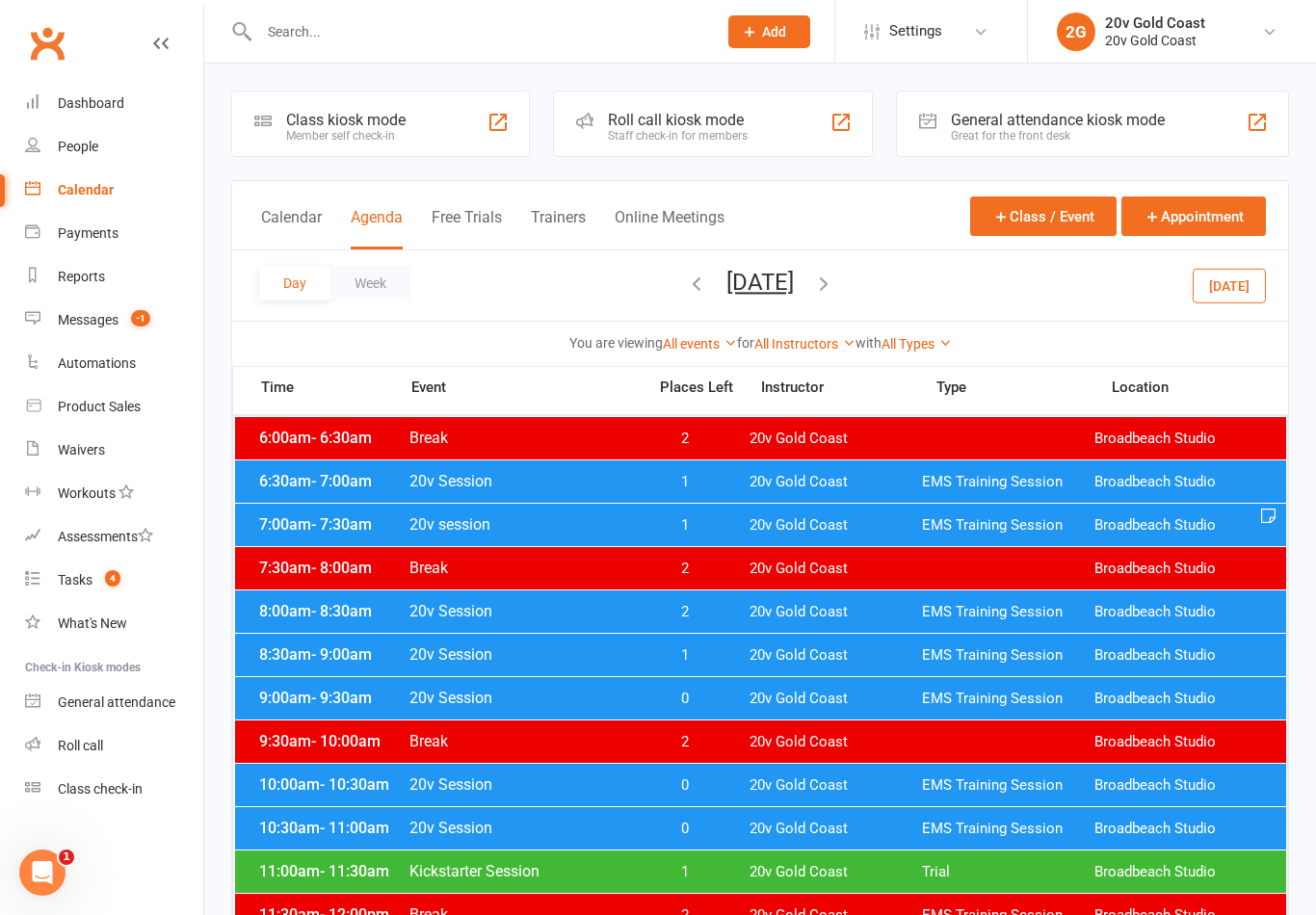
click at [134, 310] on span "-1" at bounding box center [140, 318] width 19 height 16
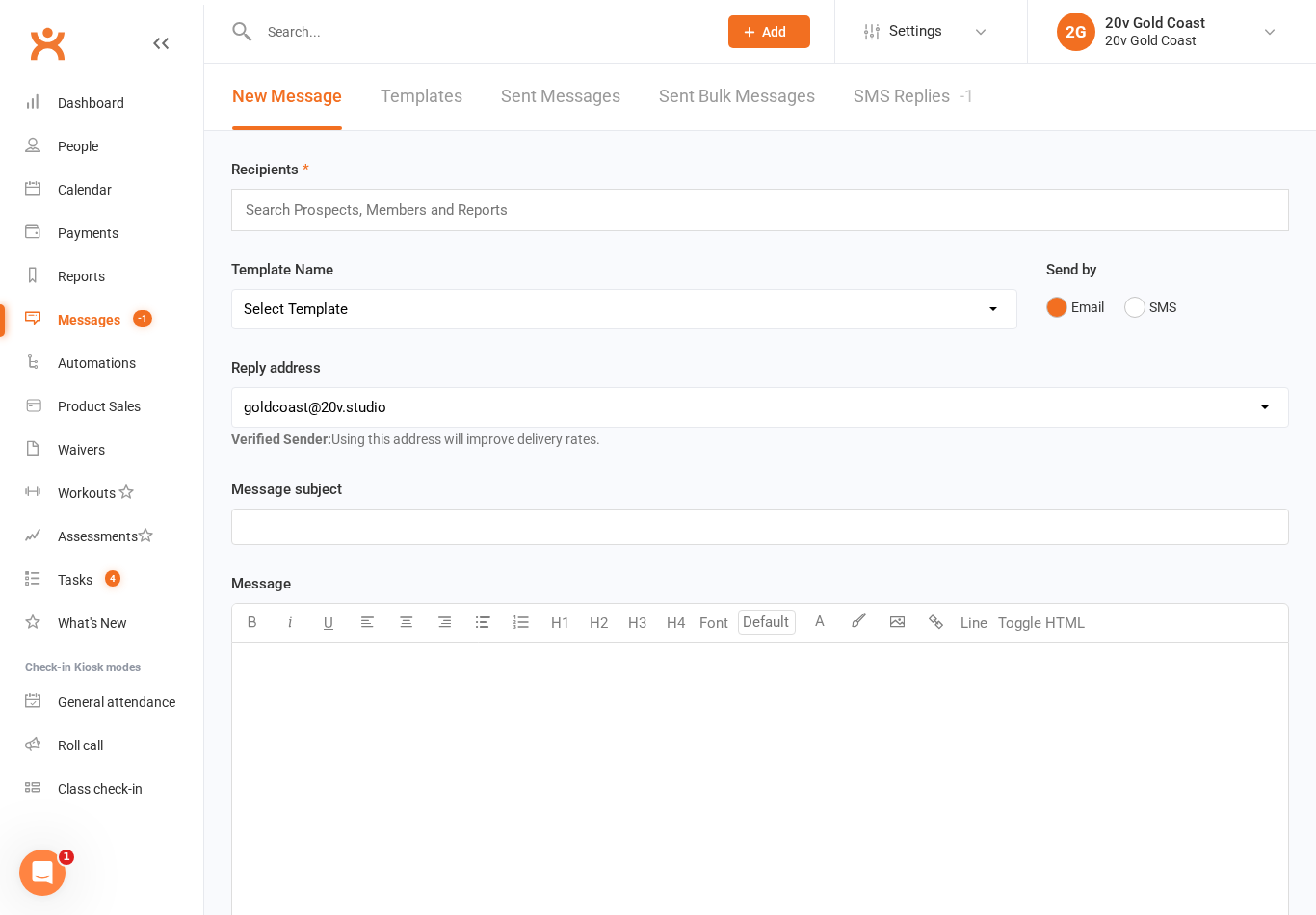
click at [898, 94] on link "SMS Replies -1" at bounding box center [913, 97] width 121 height 67
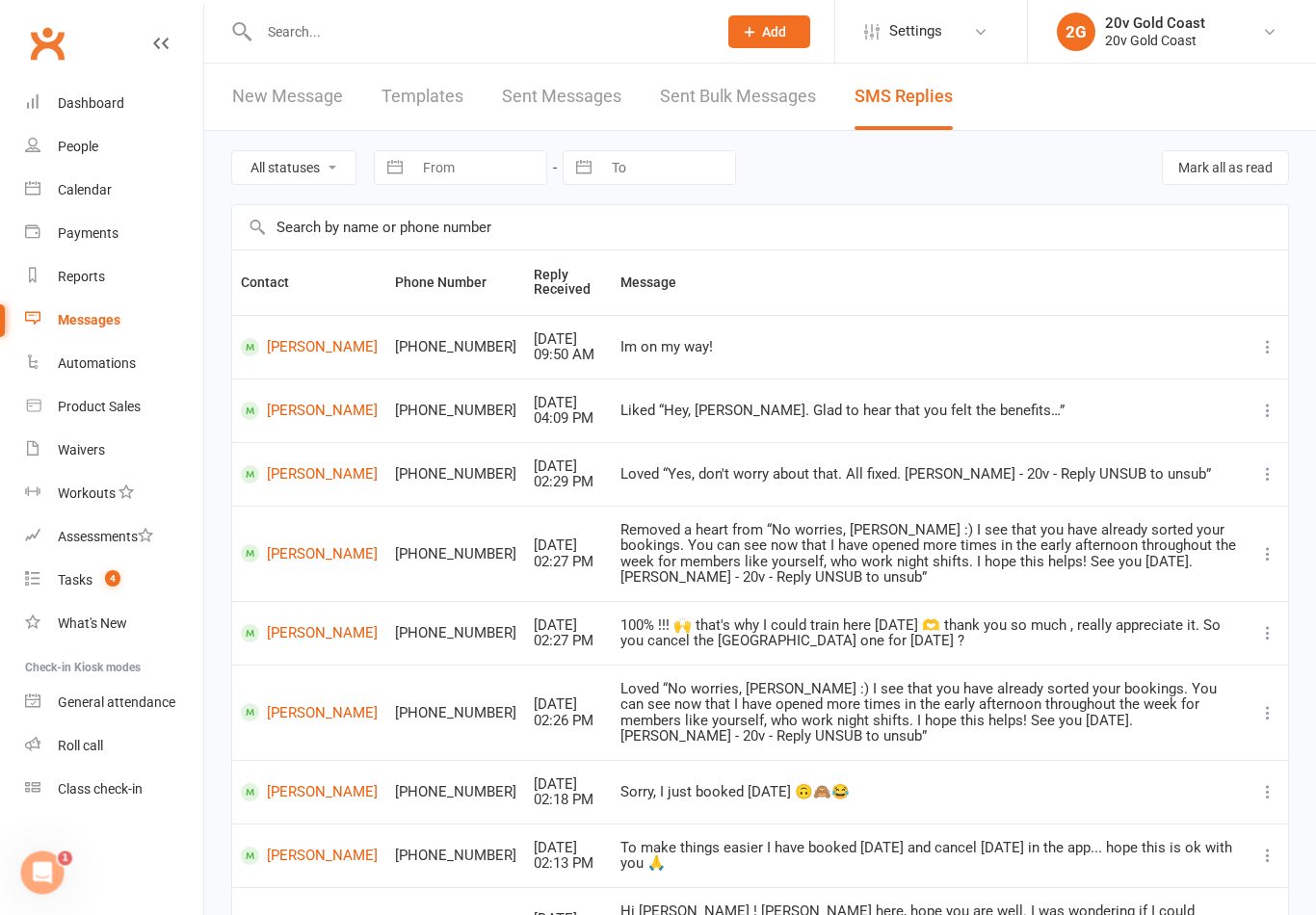
click at [110, 168] on link "Calendar" at bounding box center [114, 189] width 178 height 43
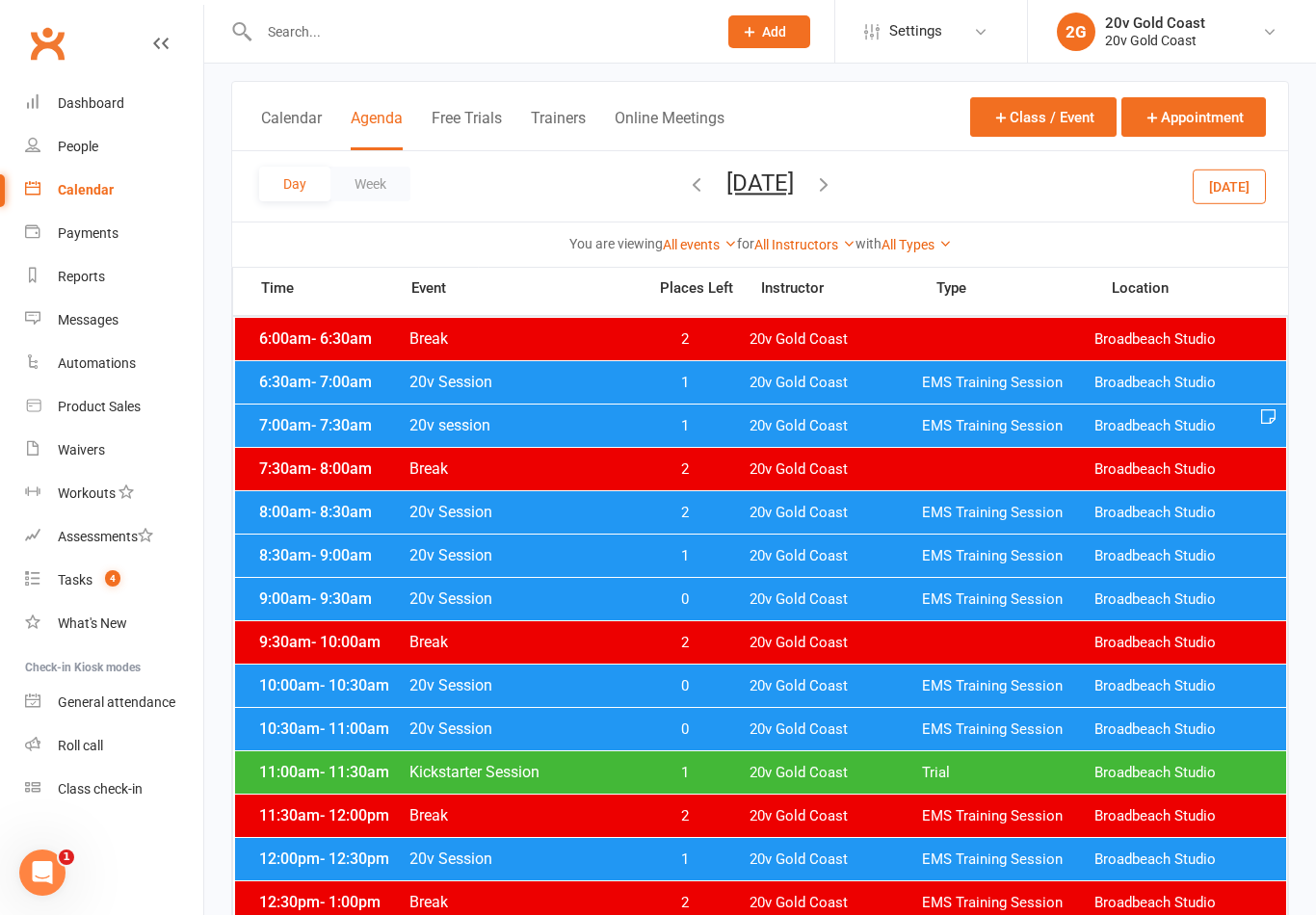
scroll to position [99, 0]
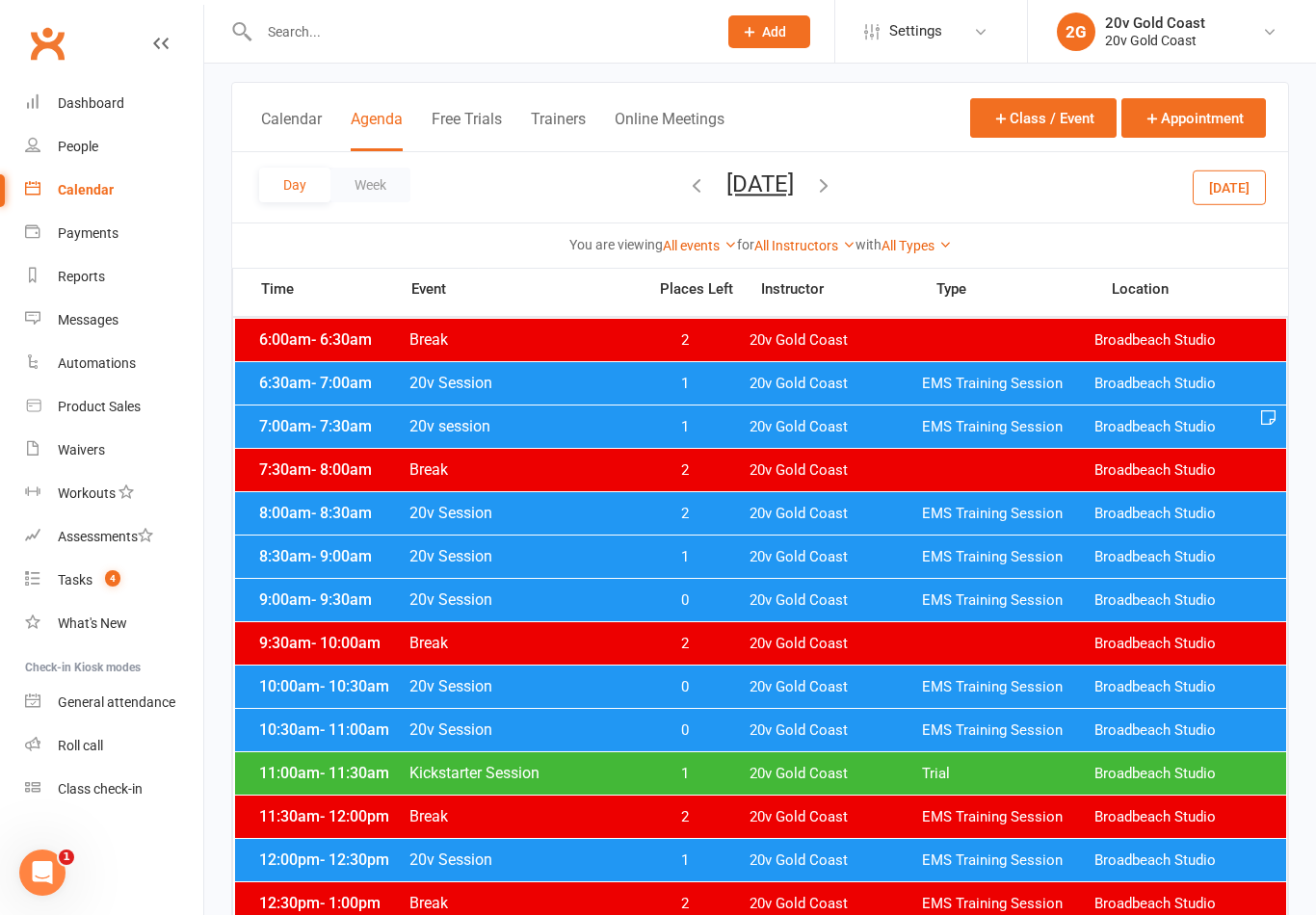
click at [1237, 174] on button "[DATE]" at bounding box center [1228, 186] width 73 height 35
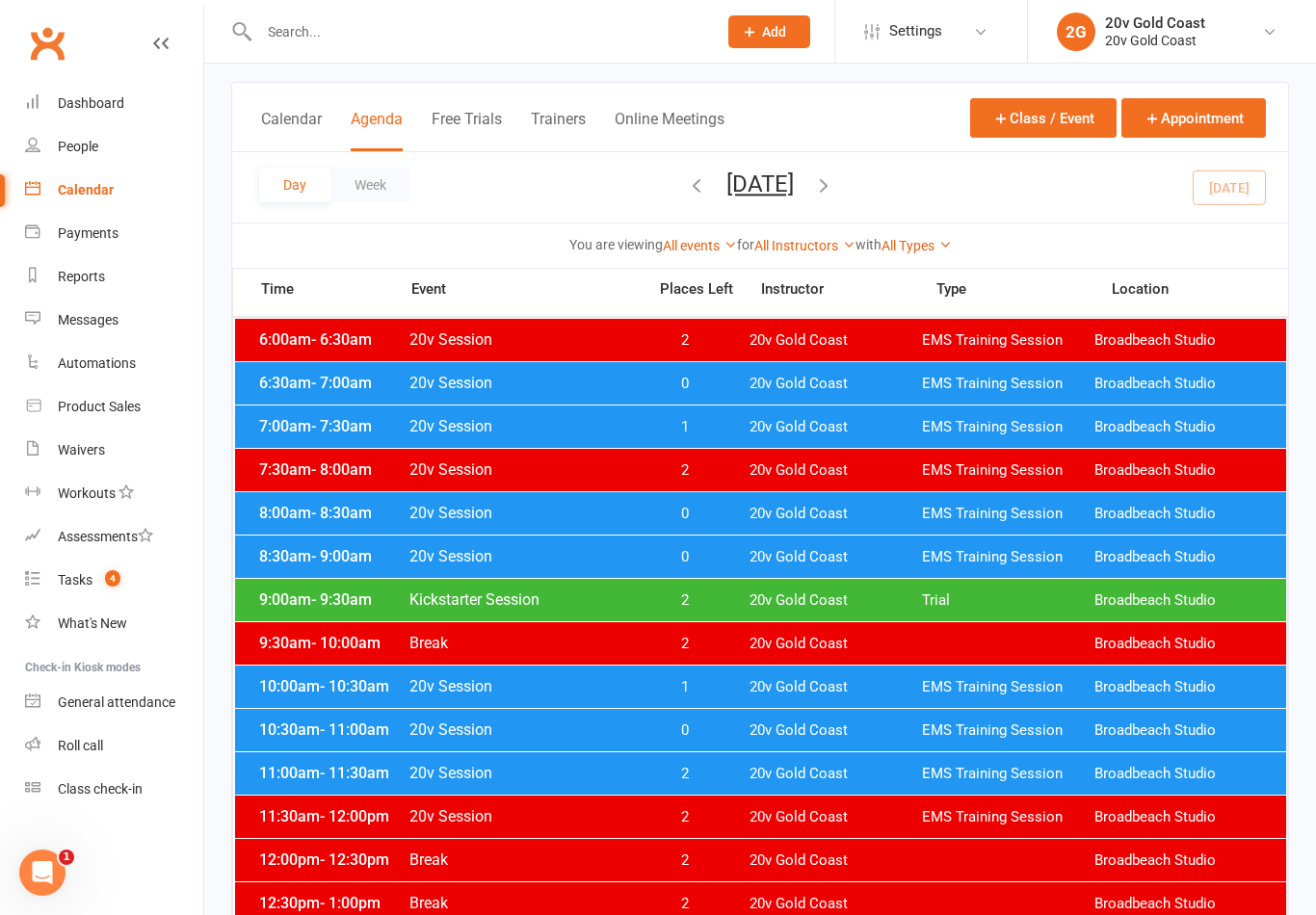
click at [315, 722] on span "10:30am - 11:00am" at bounding box center [331, 730] width 155 height 18
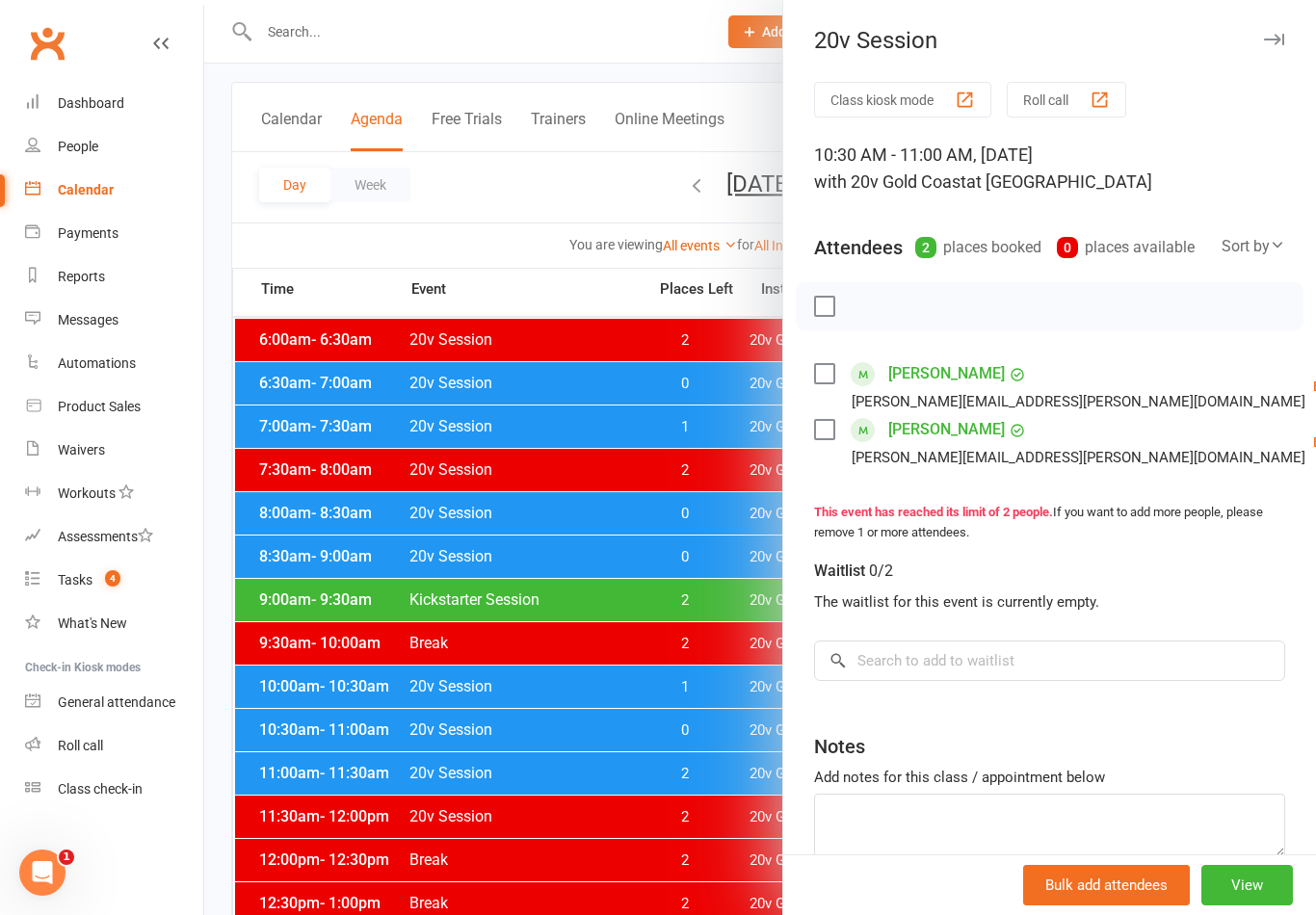
click at [326, 771] on div at bounding box center [760, 458] width 1112 height 915
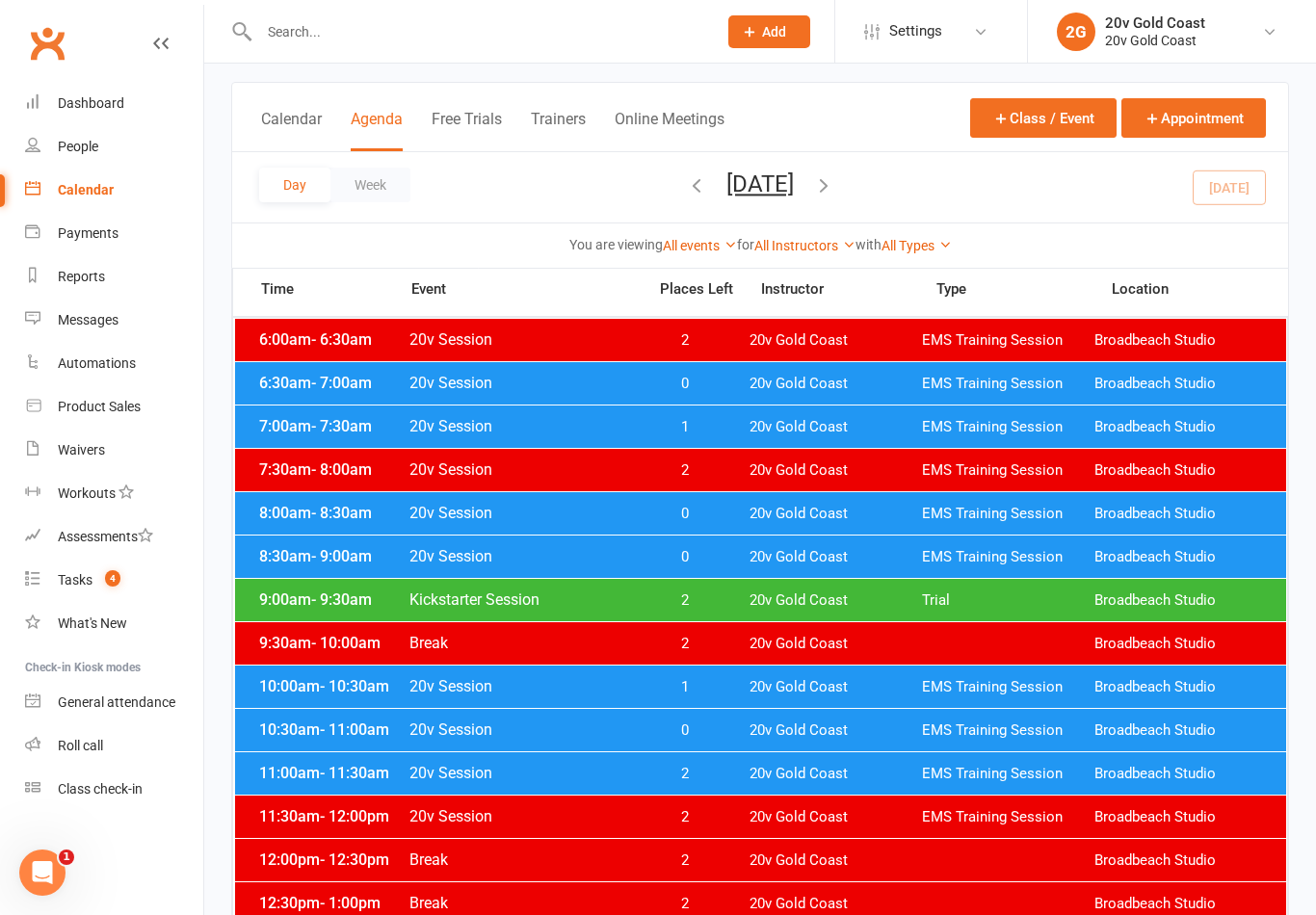
click at [316, 750] on div "10:30am - 11:00am 20v Session 0 20v Gold Coast EMS Training Session Broadbeach …" at bounding box center [761, 730] width 1051 height 43
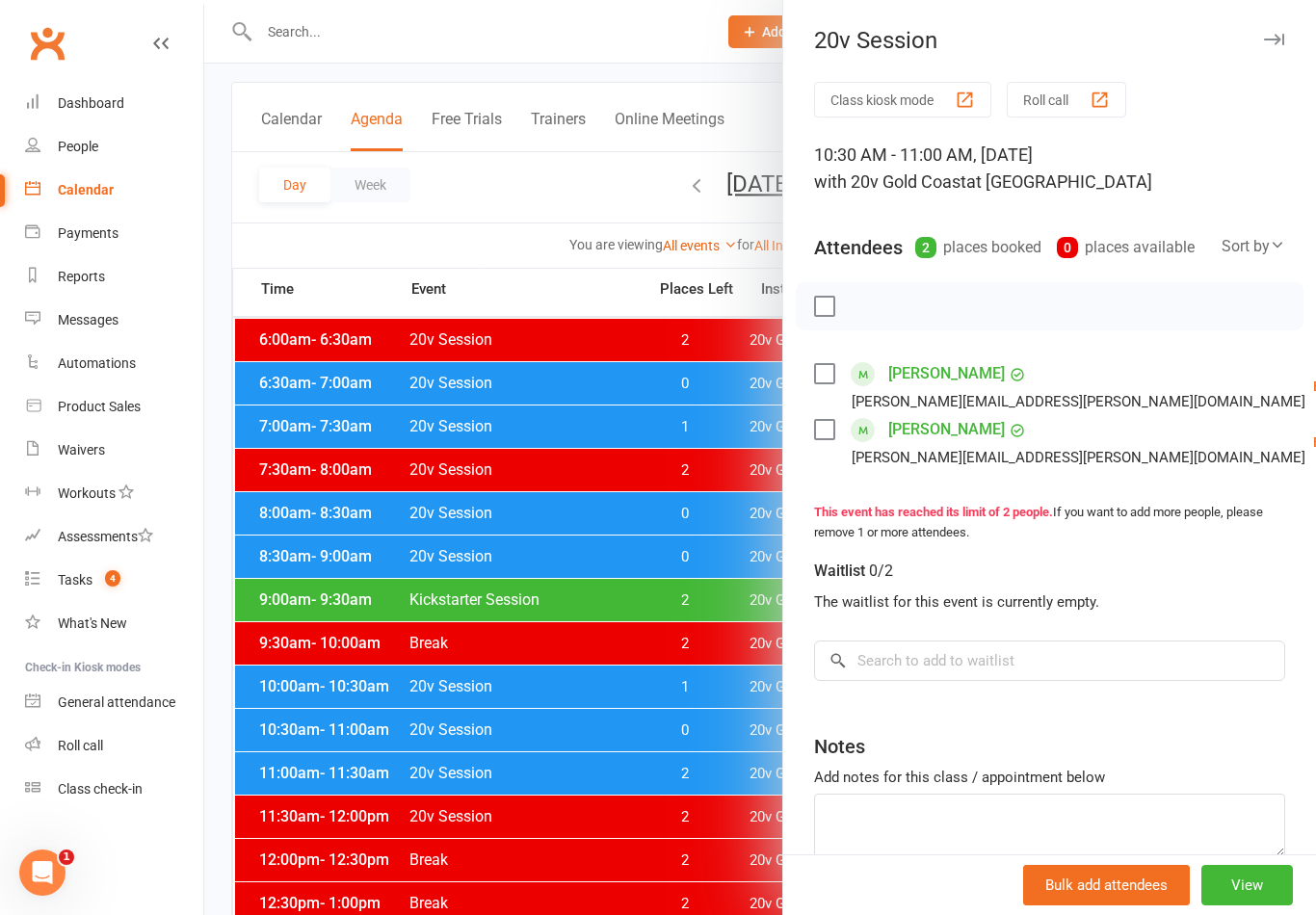
click at [724, 778] on div at bounding box center [760, 458] width 1112 height 915
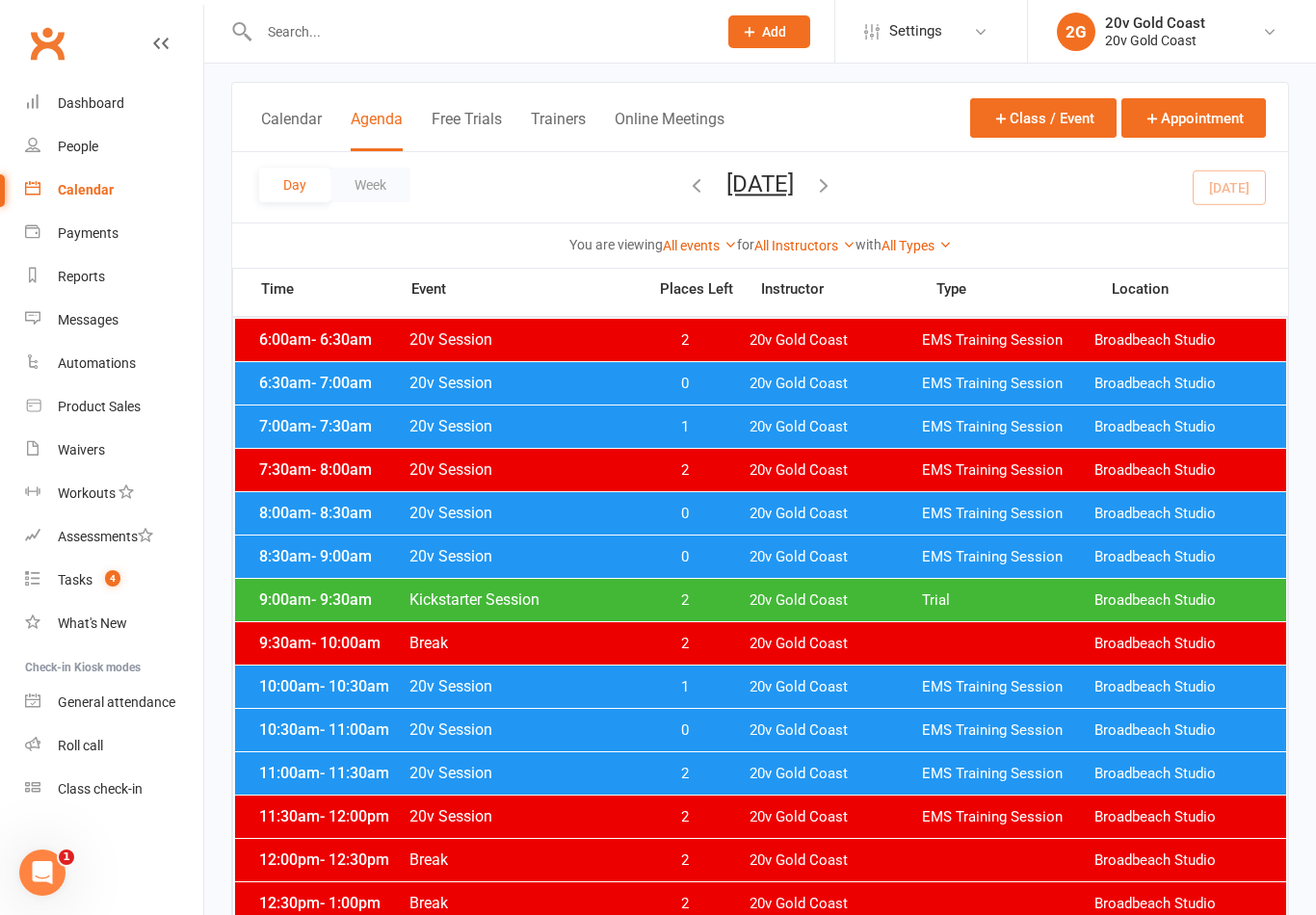
click at [850, 729] on span "20v Gold Coast" at bounding box center [835, 731] width 172 height 18
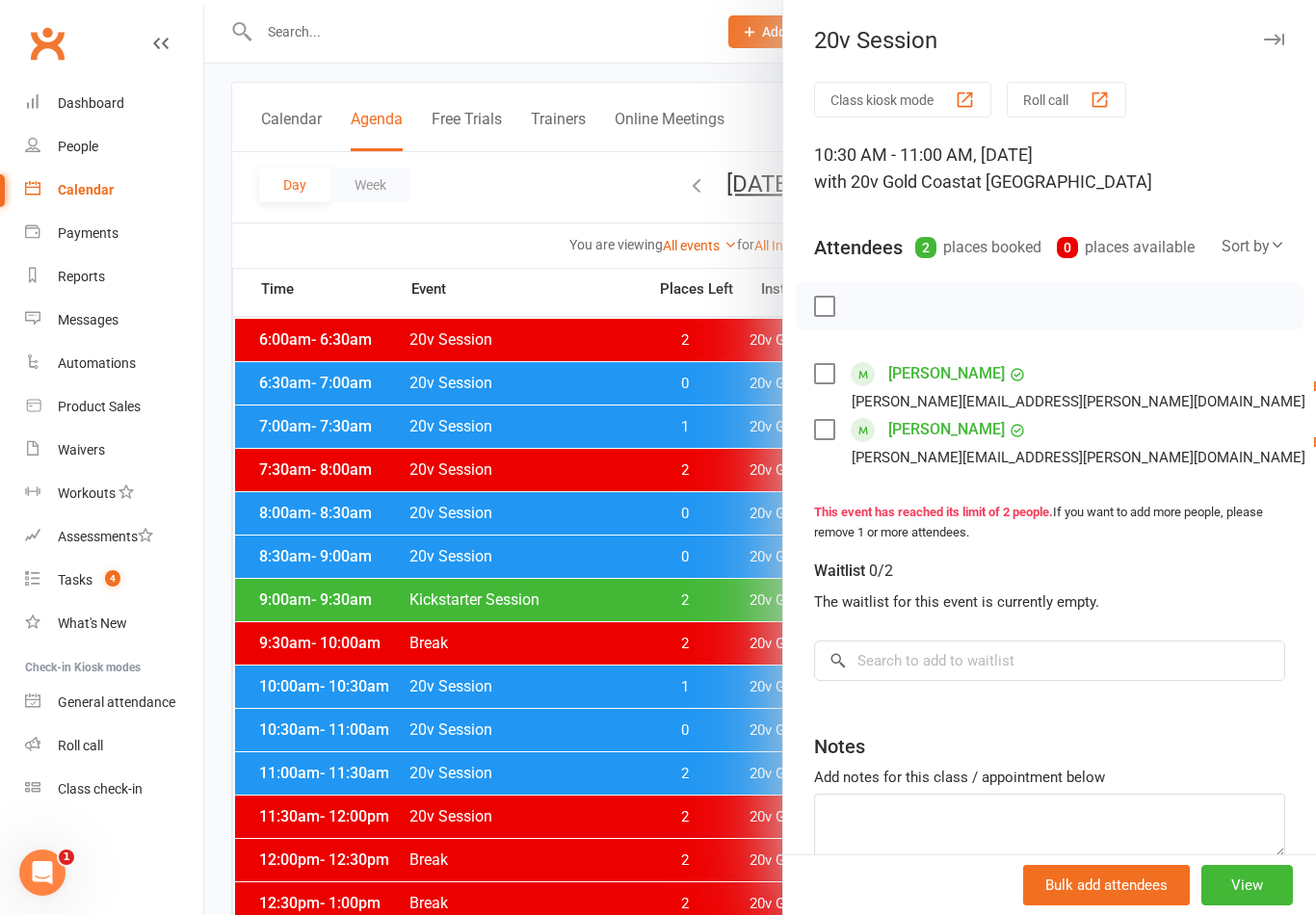
click at [638, 810] on div at bounding box center [760, 458] width 1112 height 915
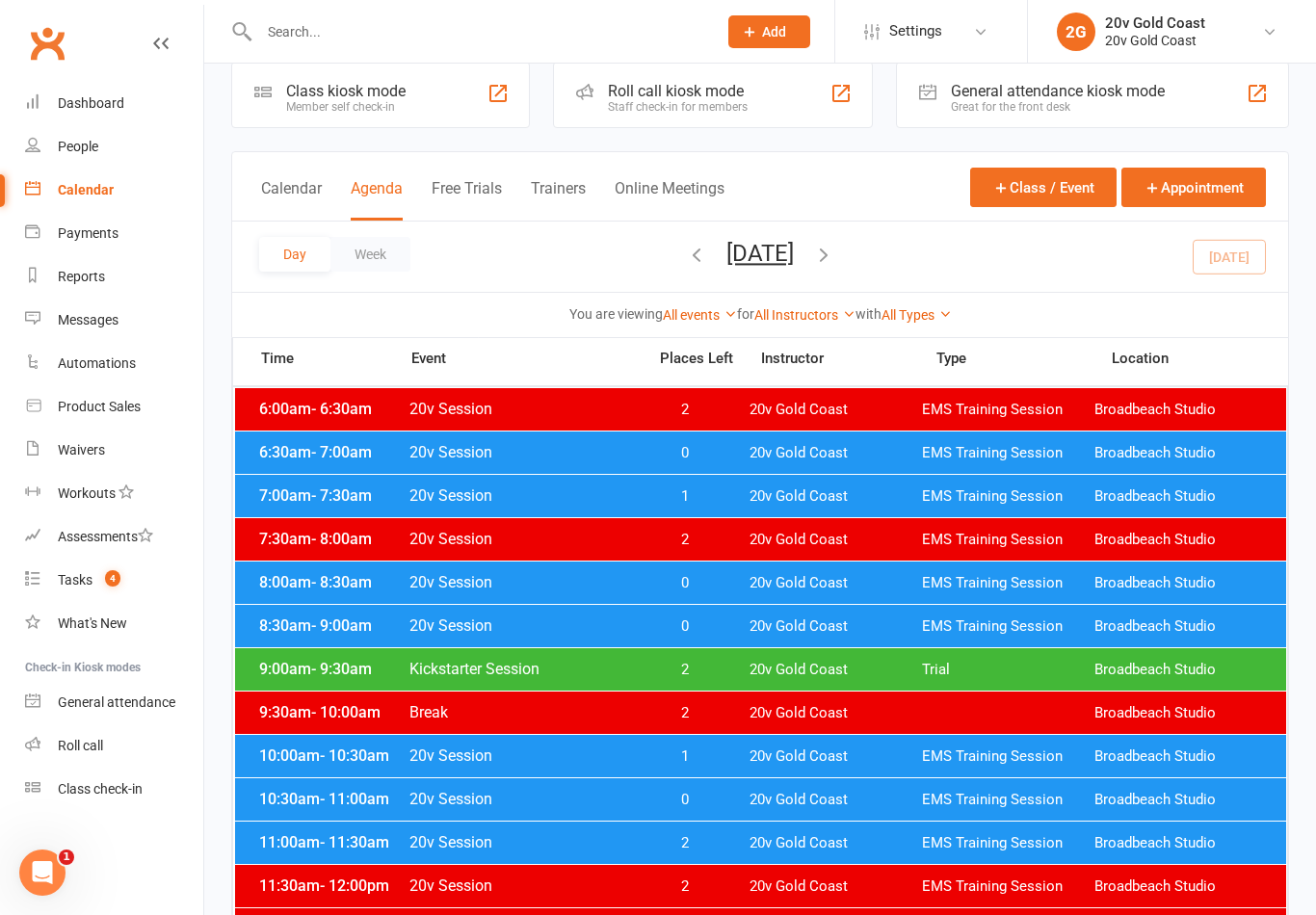
scroll to position [30, 0]
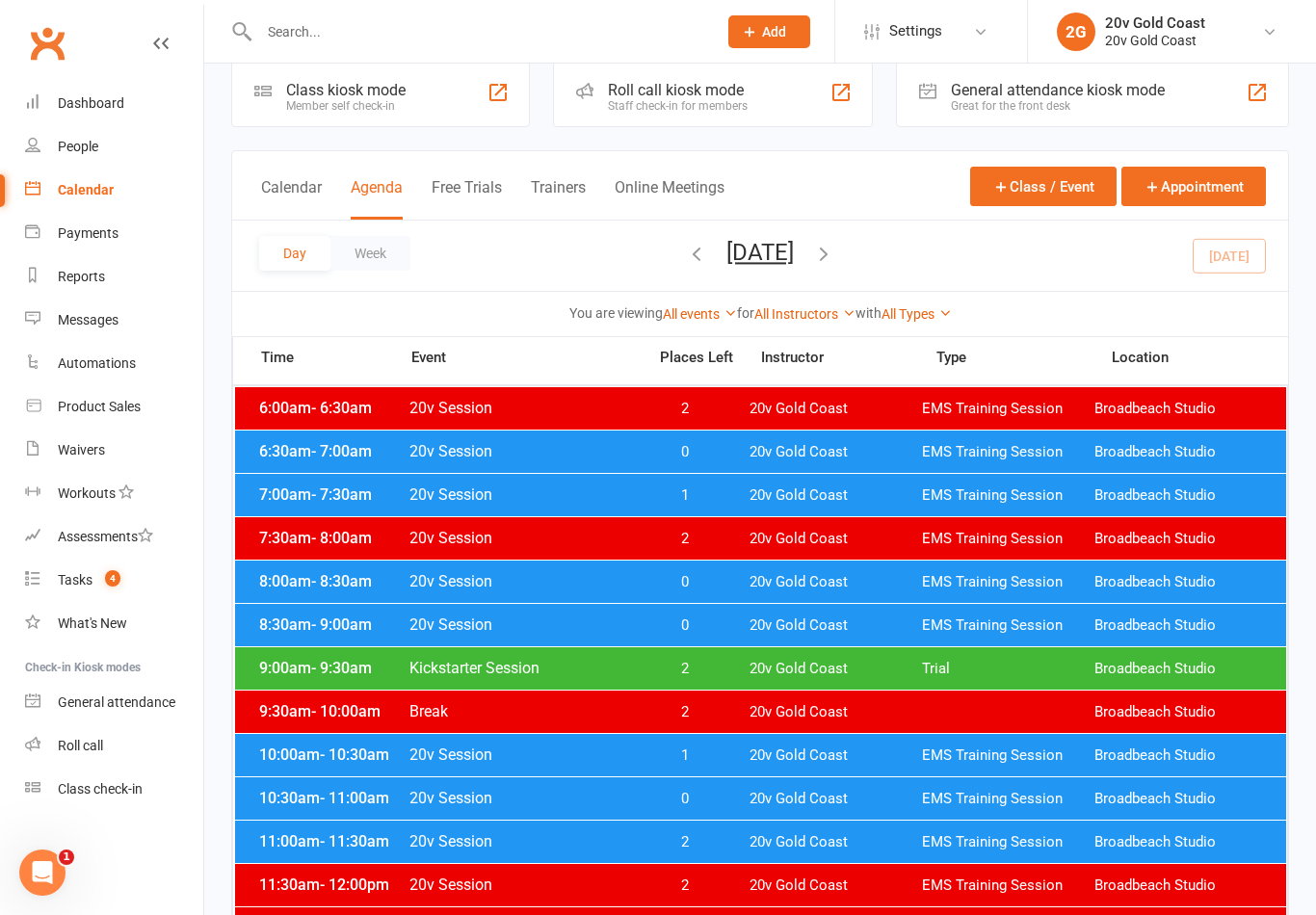
click at [108, 584] on span "4" at bounding box center [112, 578] width 15 height 16
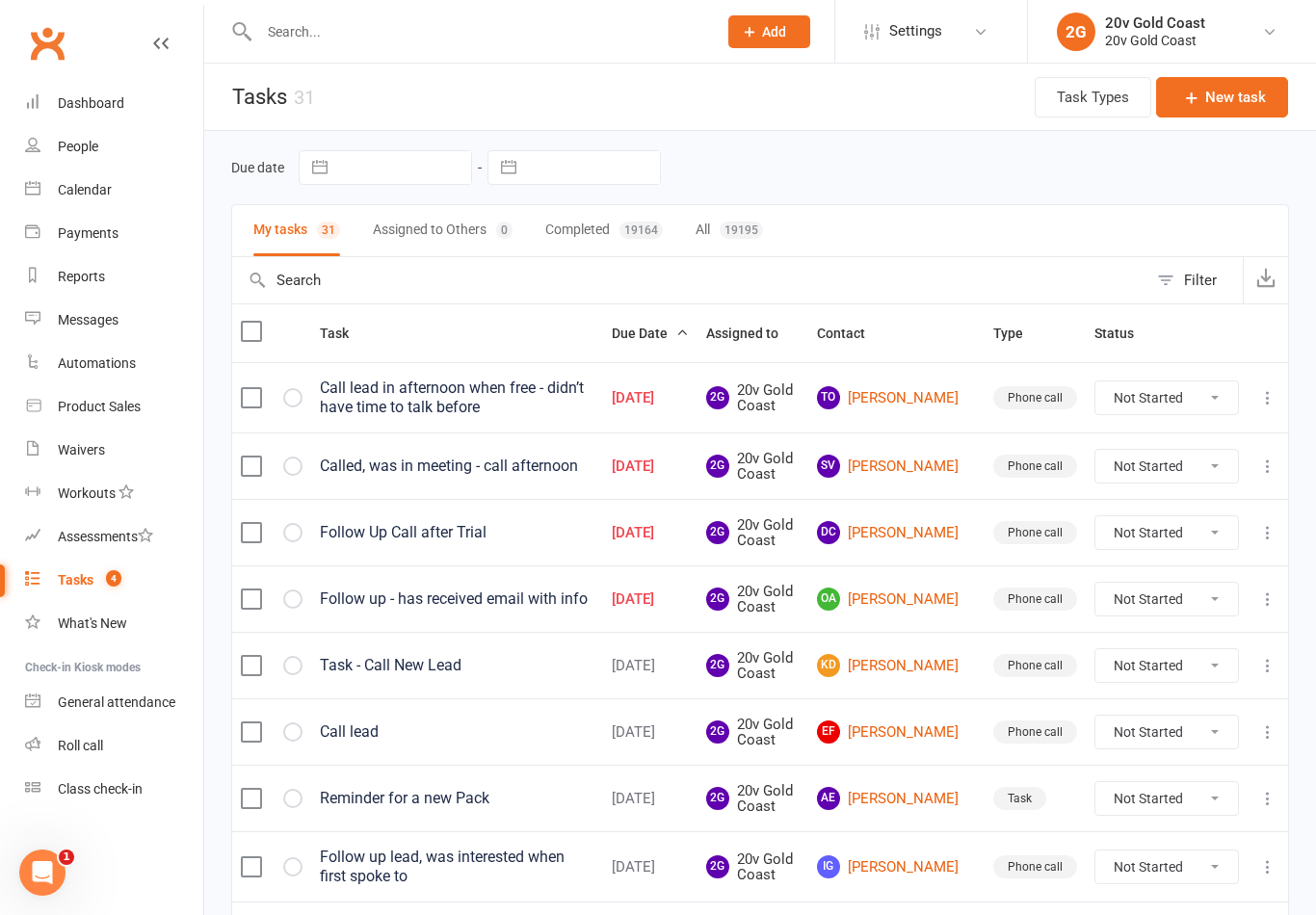
click at [68, 161] on link "People" at bounding box center [114, 147] width 178 height 43
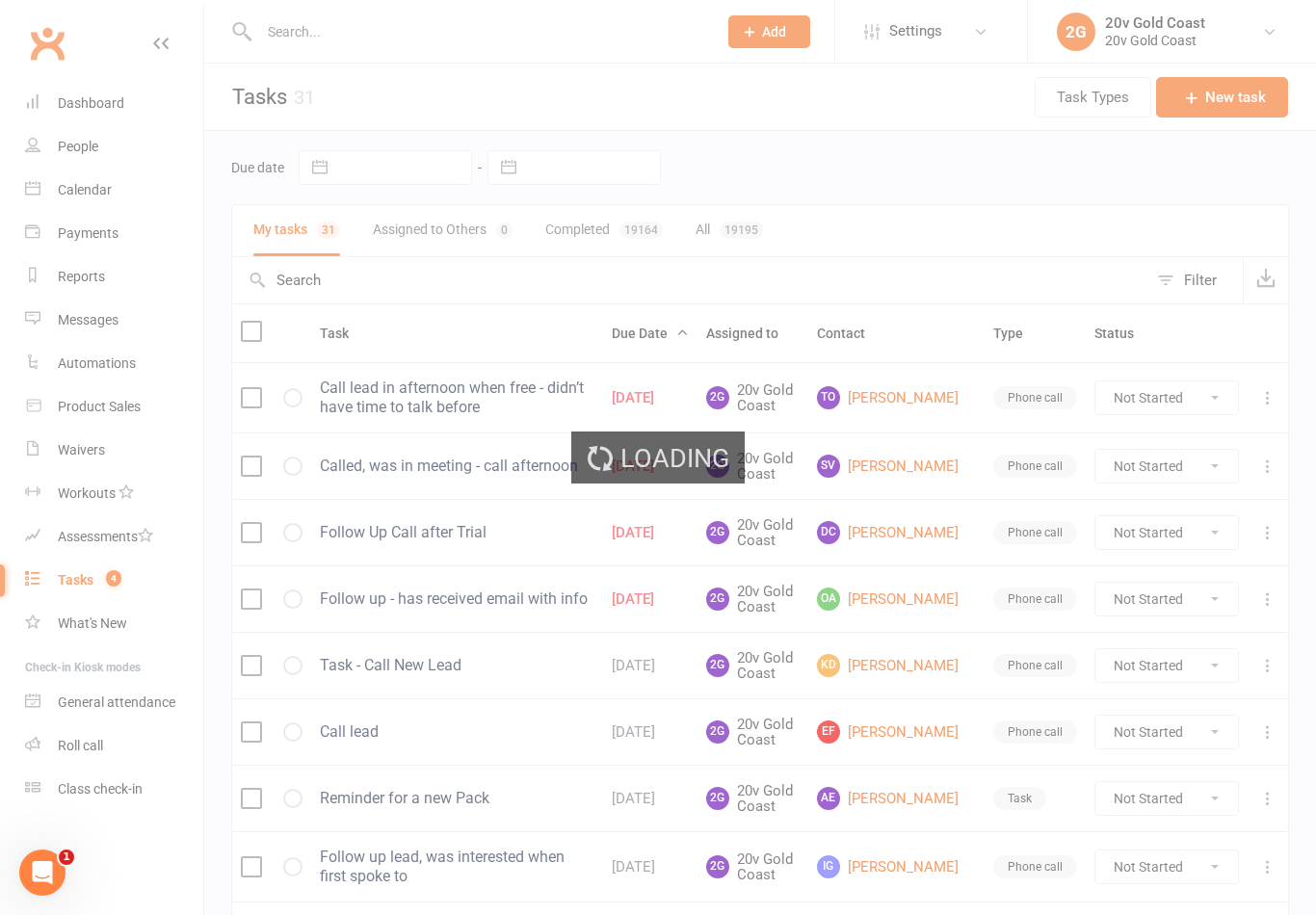
select select "100"
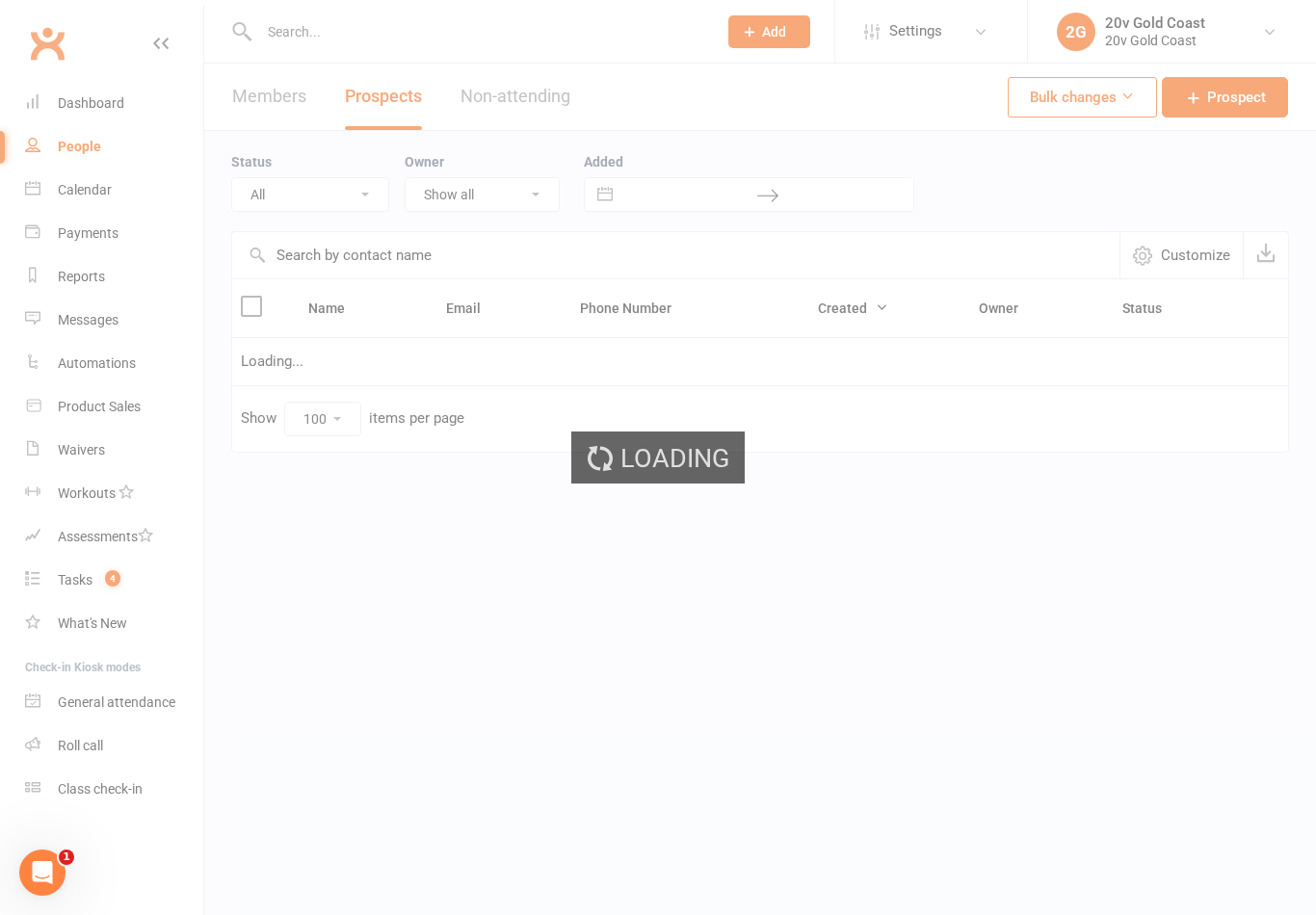
select select "In Communication"
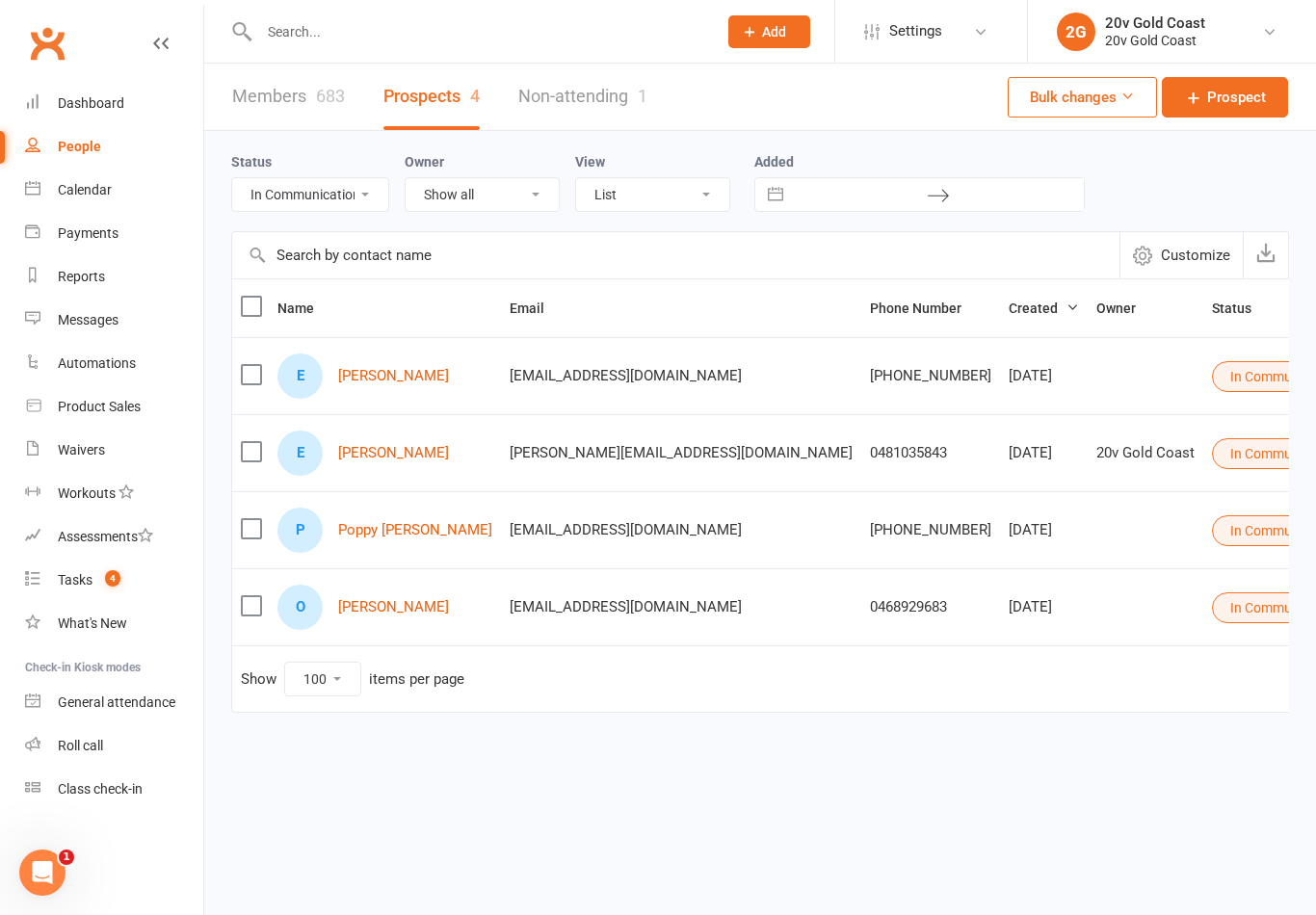
click at [99, 198] on link "Calendar" at bounding box center [114, 189] width 178 height 43
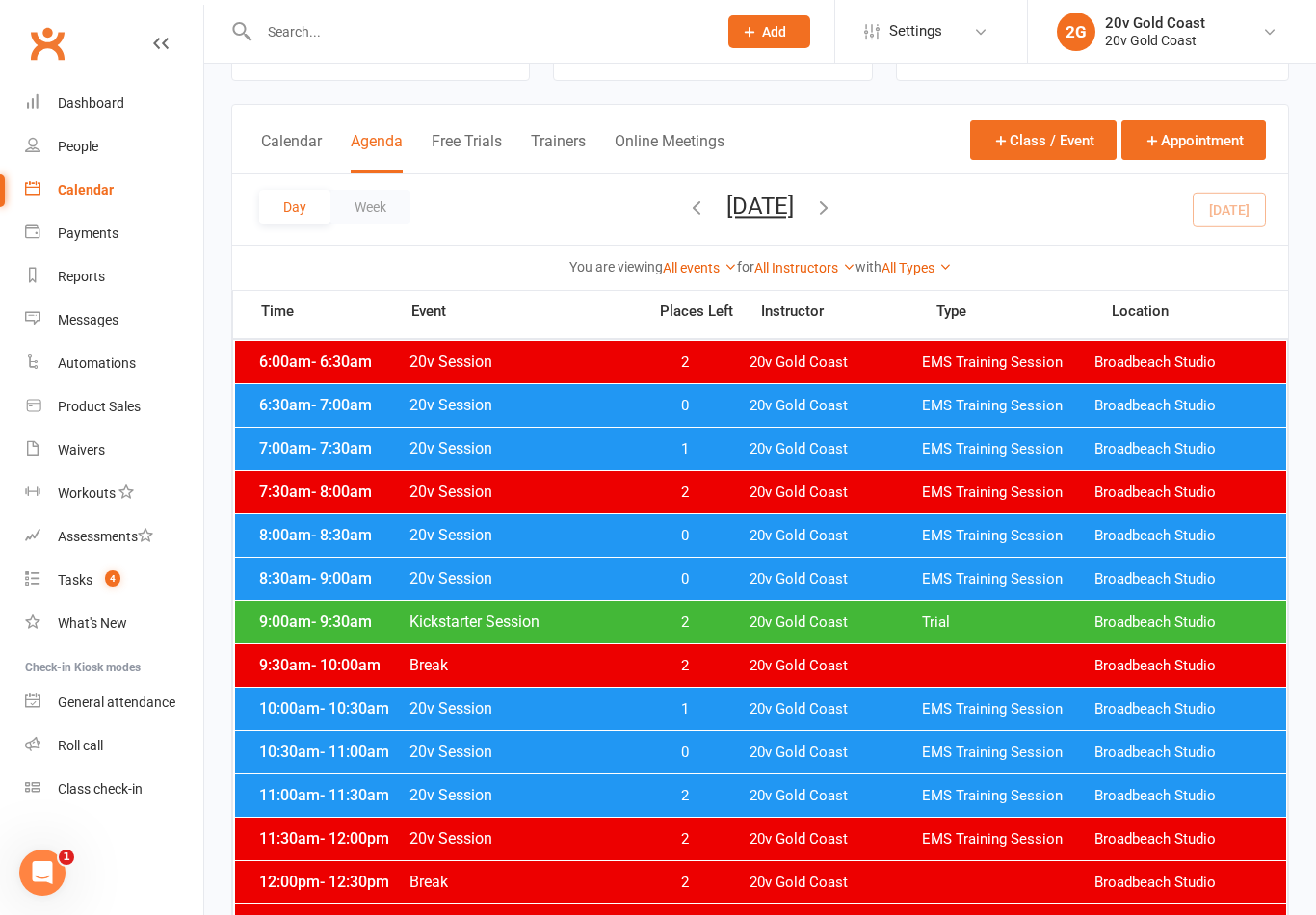
scroll to position [78, 0]
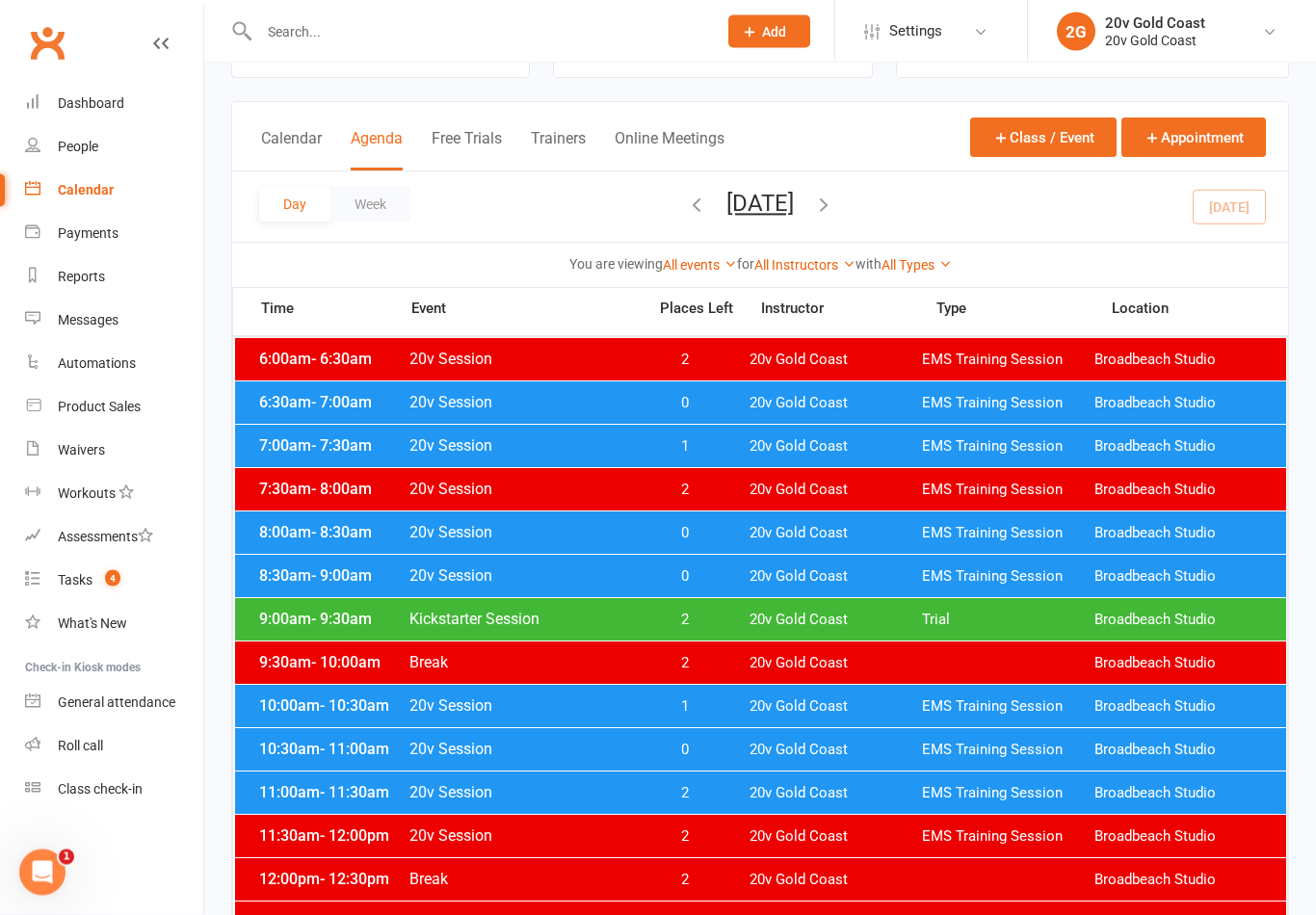
click at [1253, 212] on div "Day Week [DATE] [DATE] Sun Mon Tue Wed Thu Fri Sat 27 28 29 30 31 01 02 03 04 0…" at bounding box center [760, 207] width 1056 height 71
click at [1236, 207] on div "Day Week [DATE] [DATE] Sun Mon Tue Wed Thu Fri Sat 27 28 29 30 31 01 02 03 04 0…" at bounding box center [760, 207] width 1056 height 71
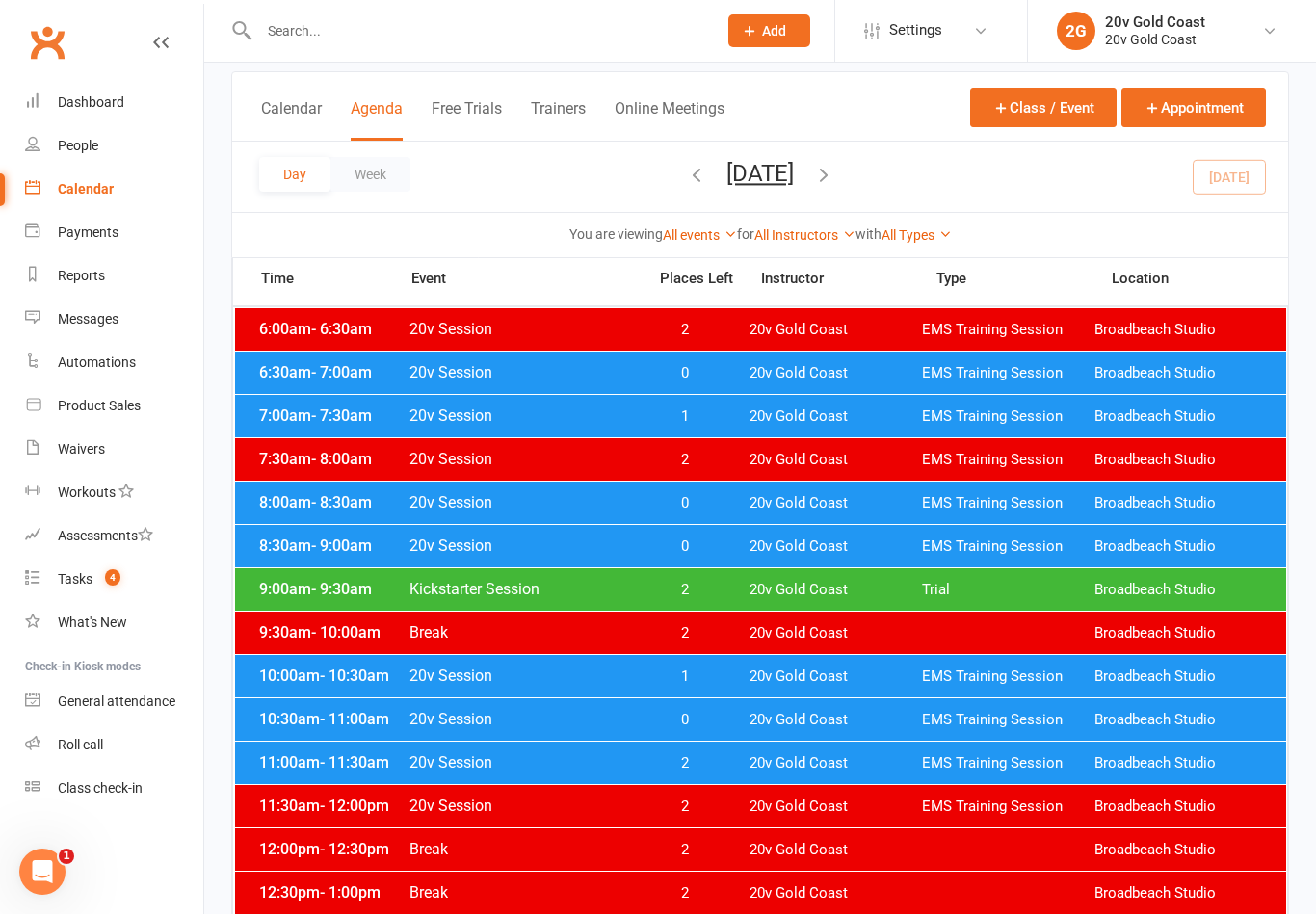
click at [710, 676] on span "1" at bounding box center [684, 677] width 101 height 18
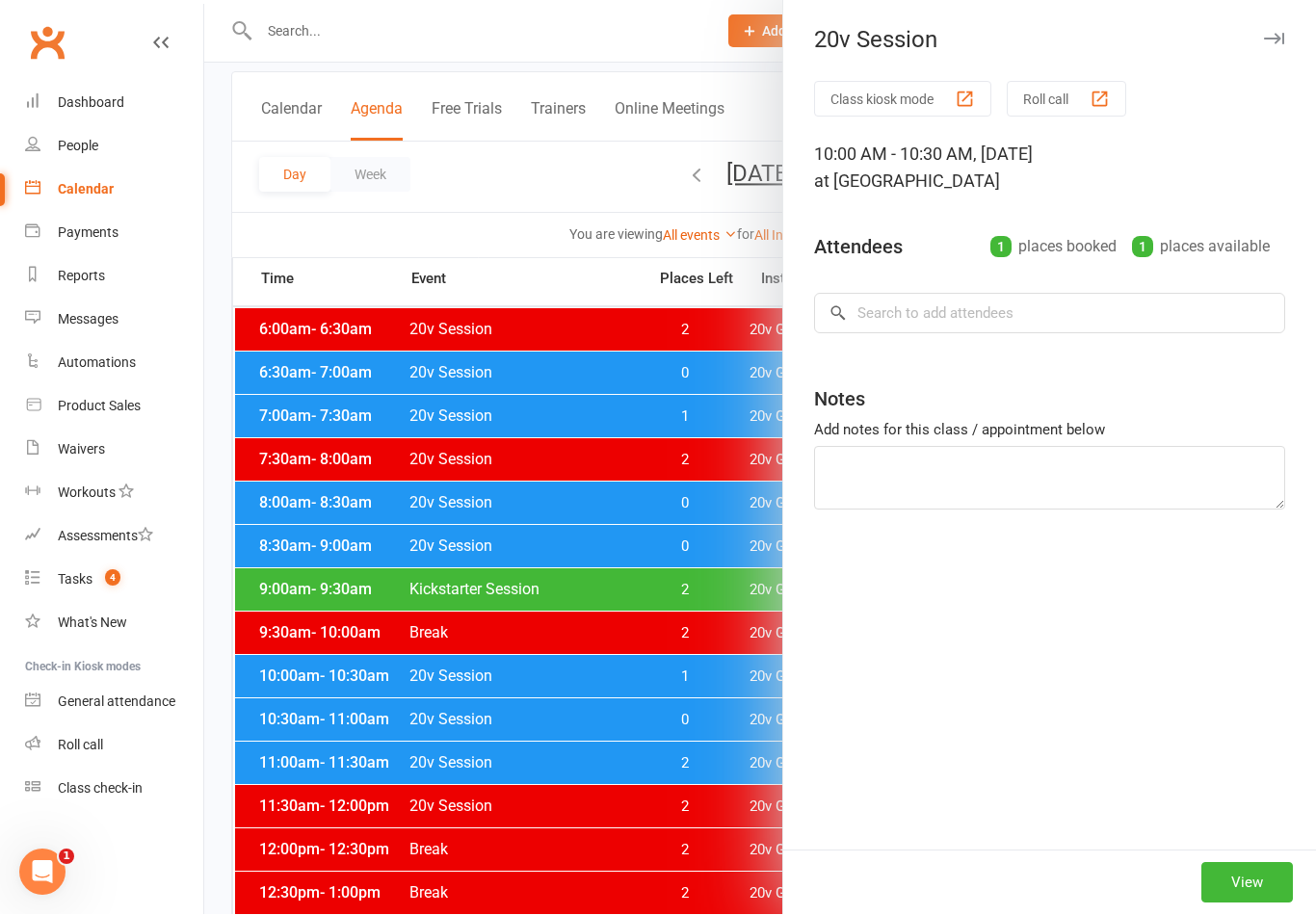
scroll to position [109, 0]
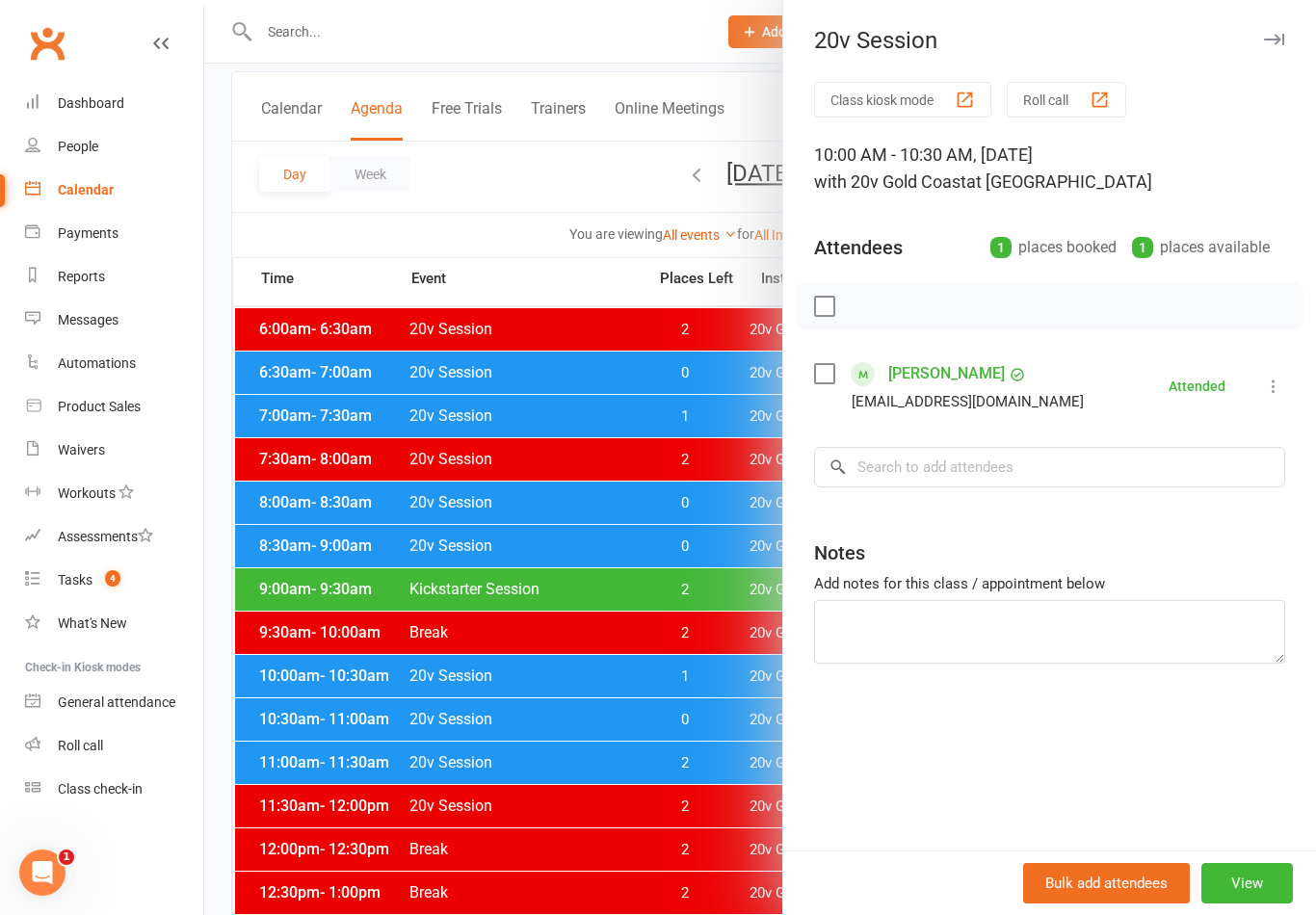
click at [717, 666] on div at bounding box center [760, 458] width 1112 height 915
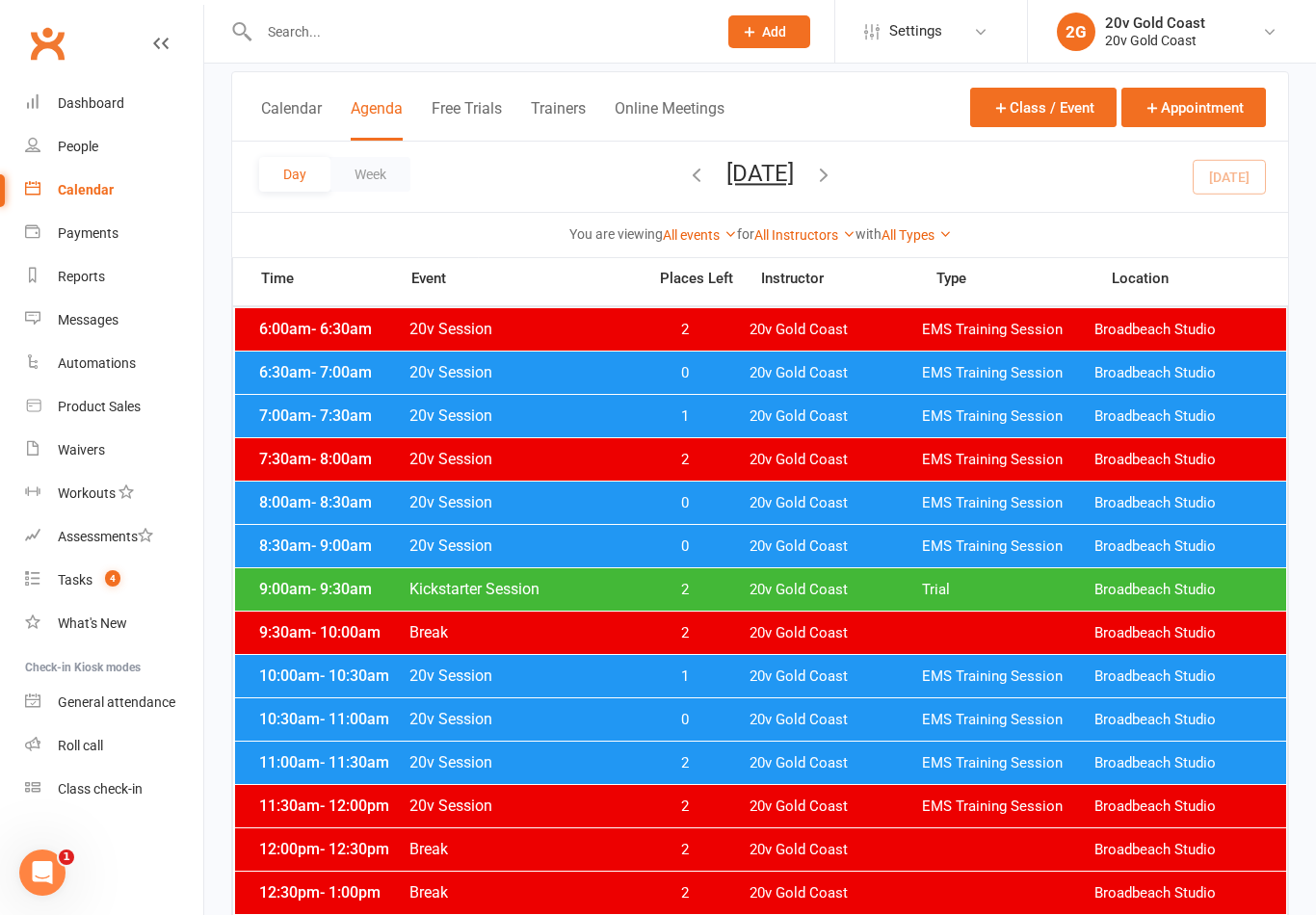
click at [713, 719] on span "0" at bounding box center [684, 720] width 101 height 18
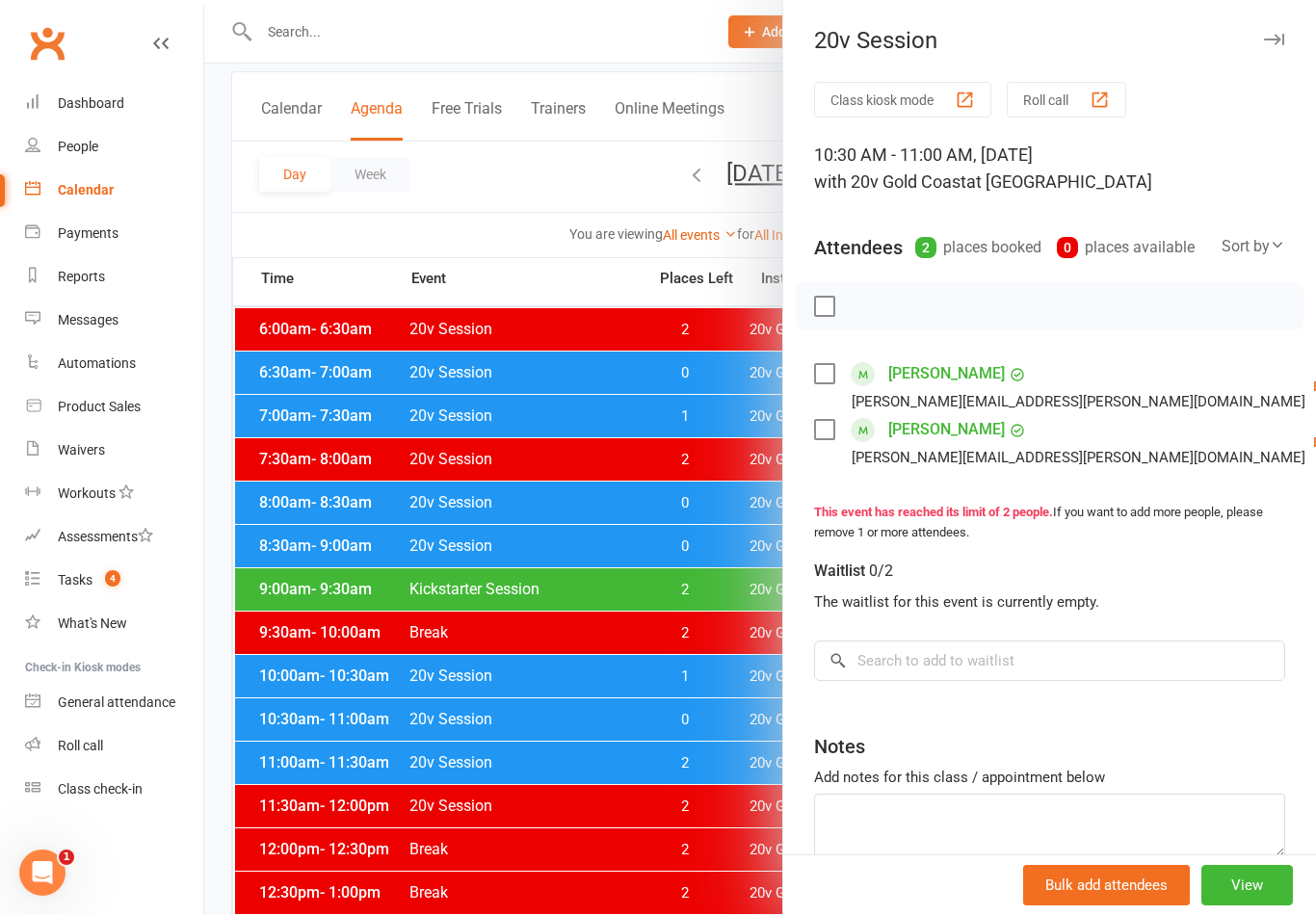
click at [724, 724] on div at bounding box center [760, 458] width 1112 height 915
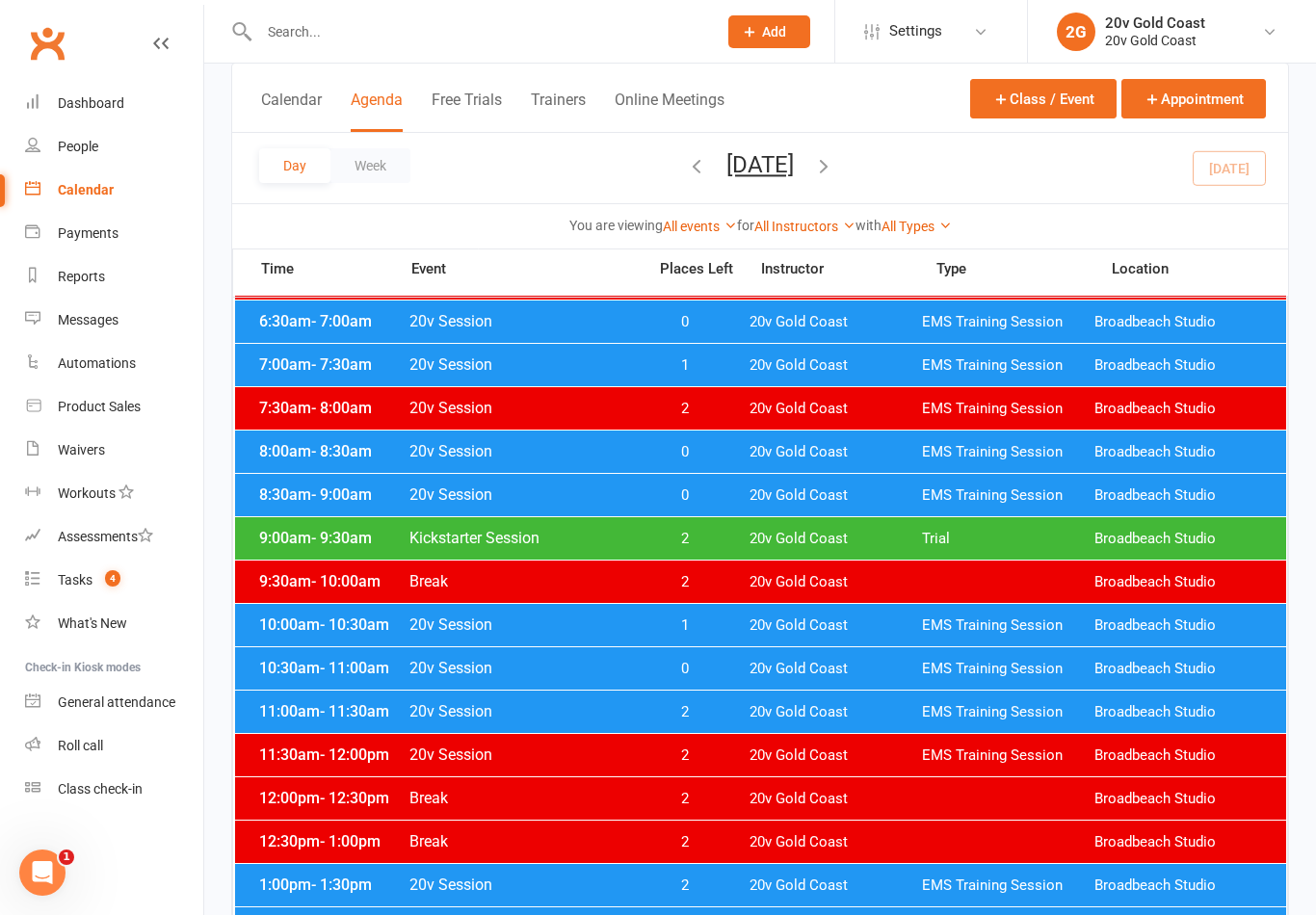
scroll to position [163, 0]
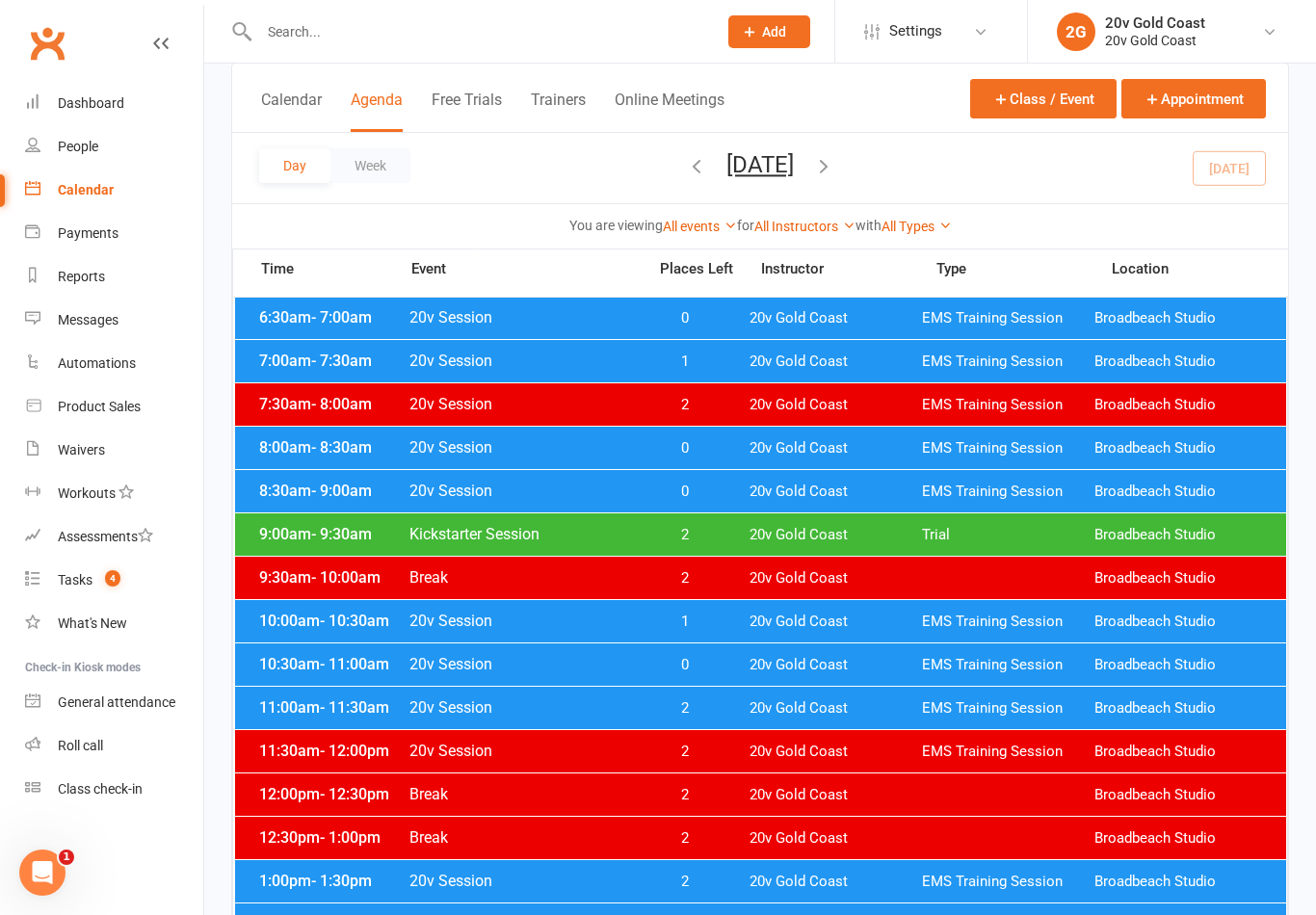
click at [794, 157] on button "[DATE]" at bounding box center [760, 164] width 68 height 27
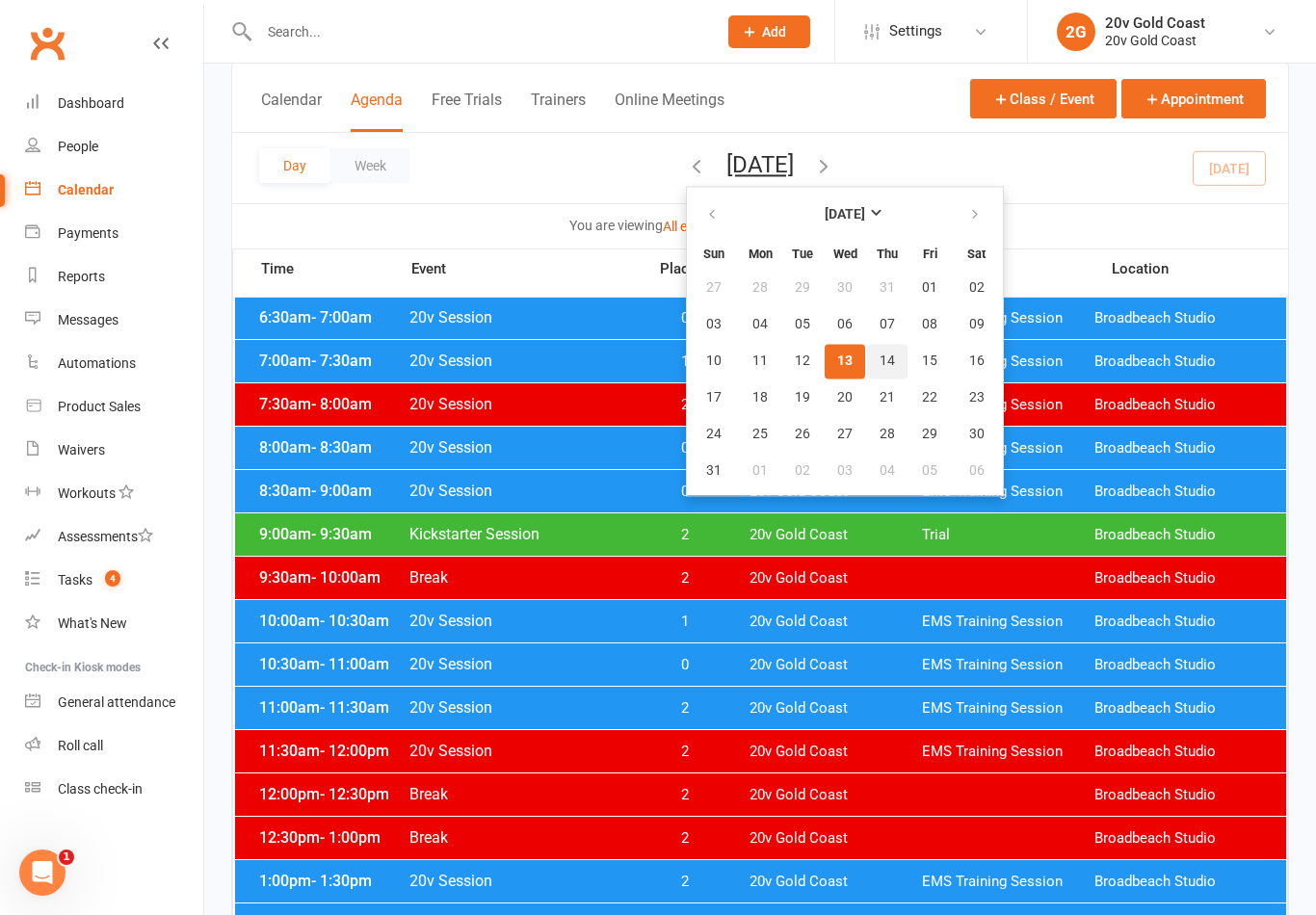
click at [879, 356] on span "14" at bounding box center [886, 361] width 15 height 15
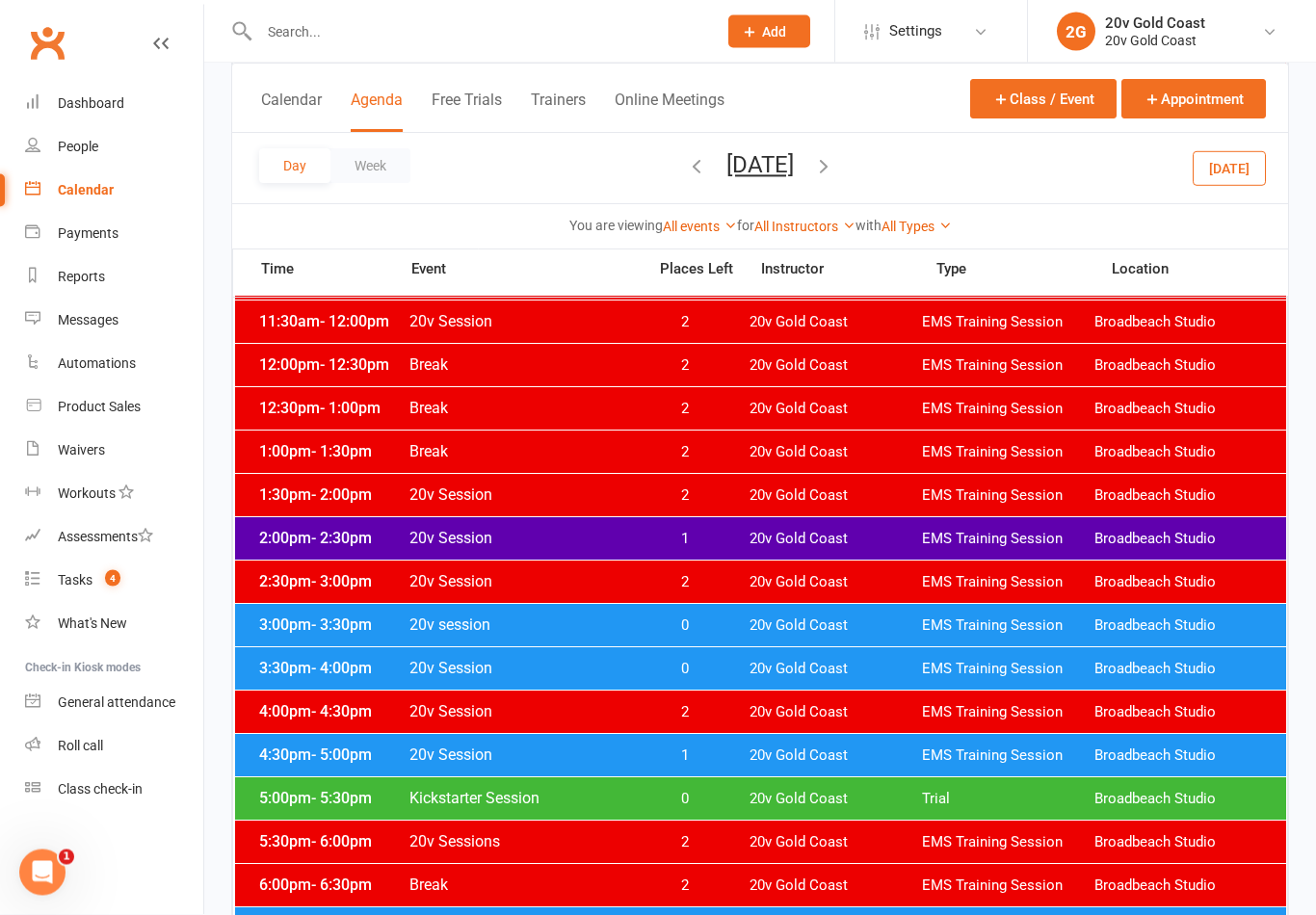
scroll to position [666, 0]
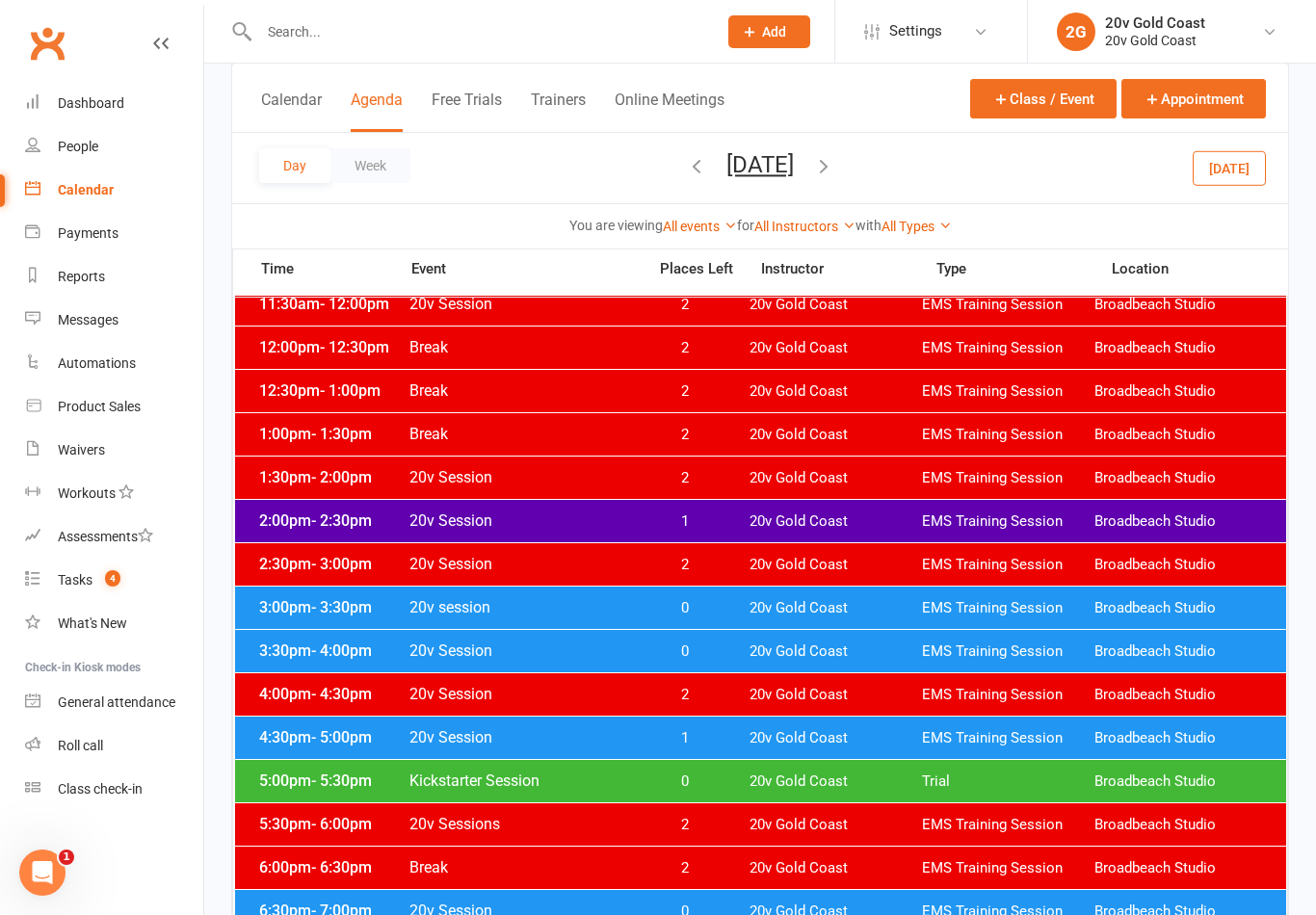
click at [948, 509] on div "2:00pm - 2:30pm 20v Session 1 20v Gold Coast EMS Training Session [GEOGRAPHIC_D…" at bounding box center [761, 520] width 1051 height 43
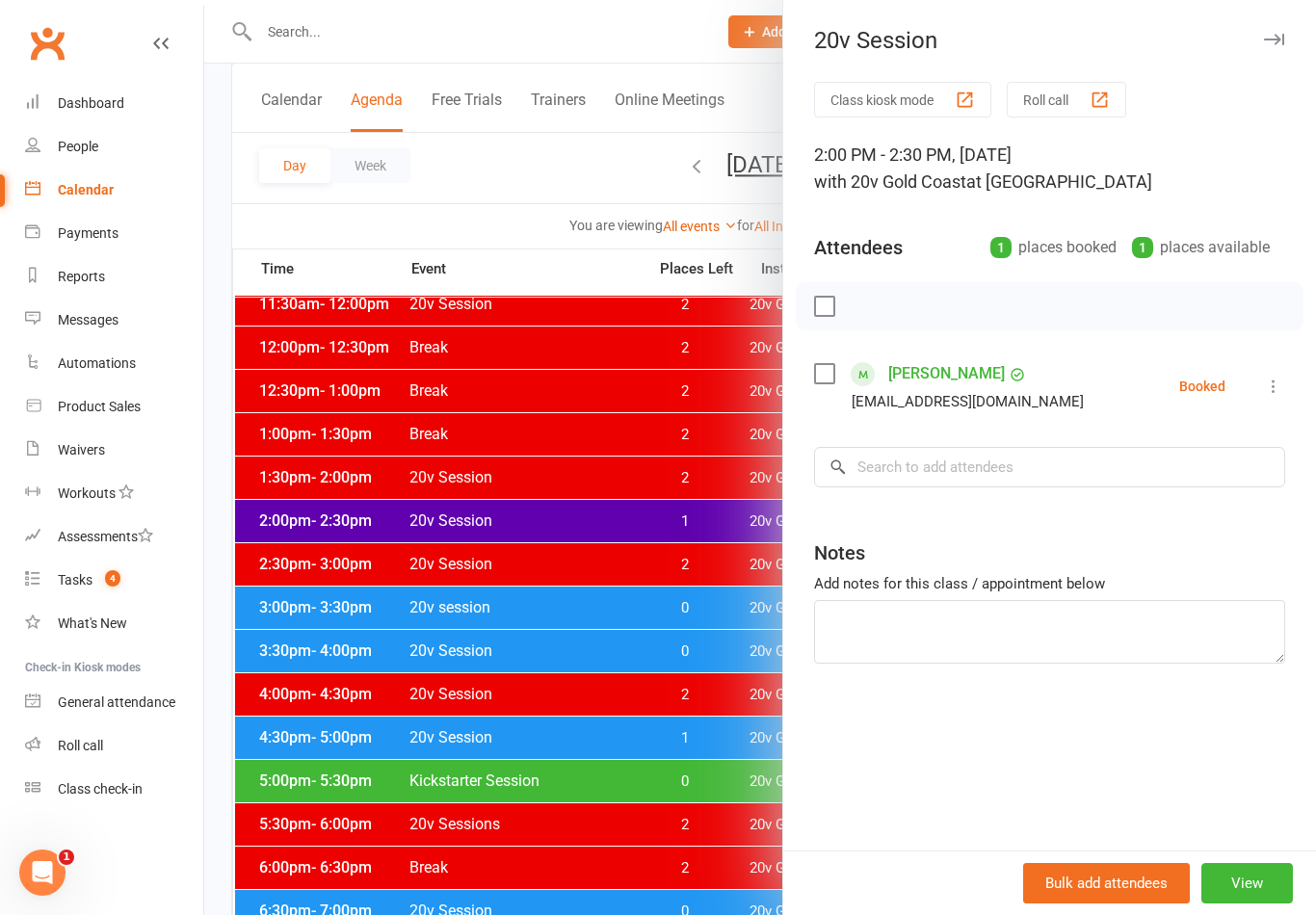
click at [677, 780] on div at bounding box center [760, 458] width 1112 height 915
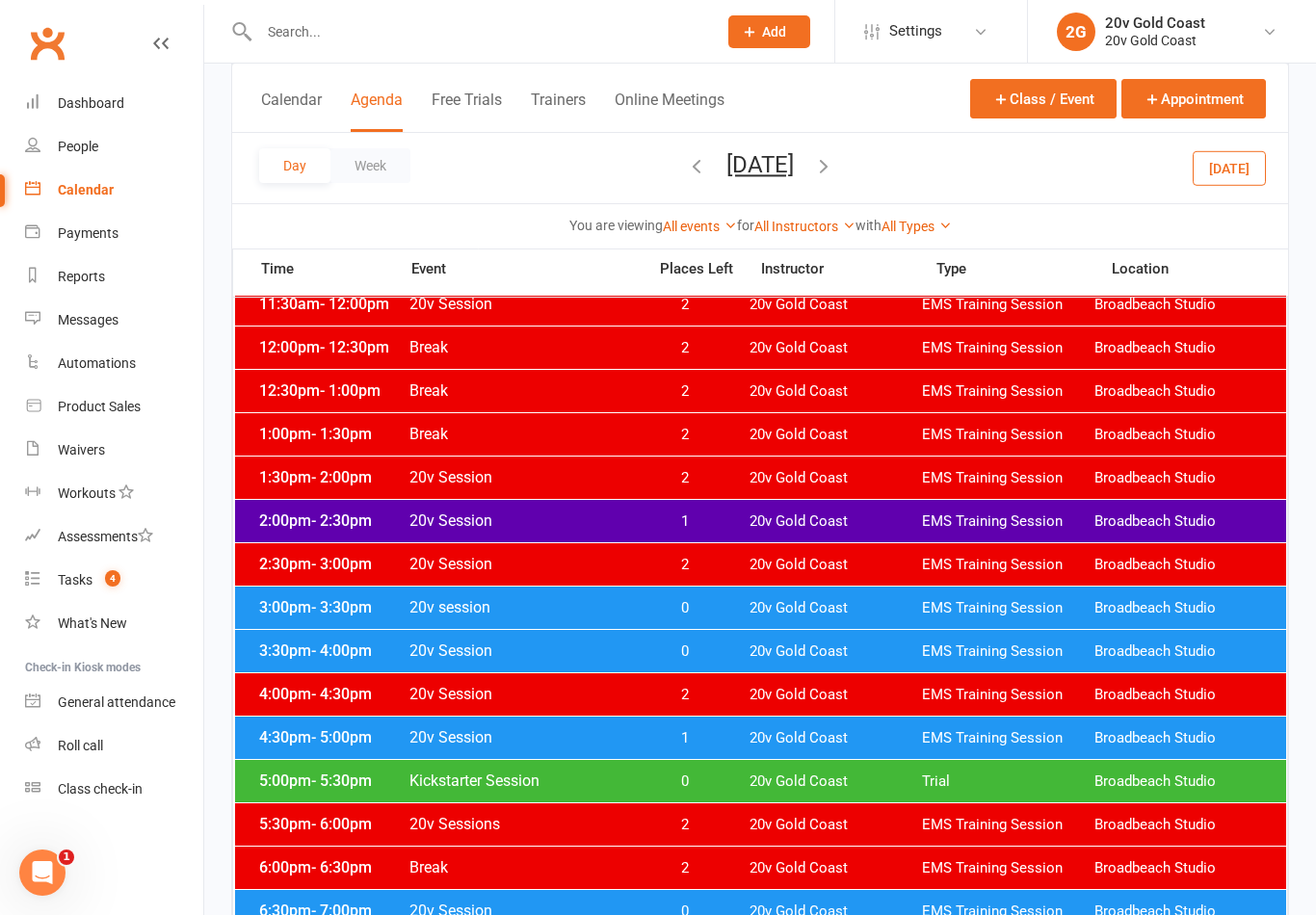
click at [754, 610] on span "20v Gold Coast" at bounding box center [835, 608] width 172 height 18
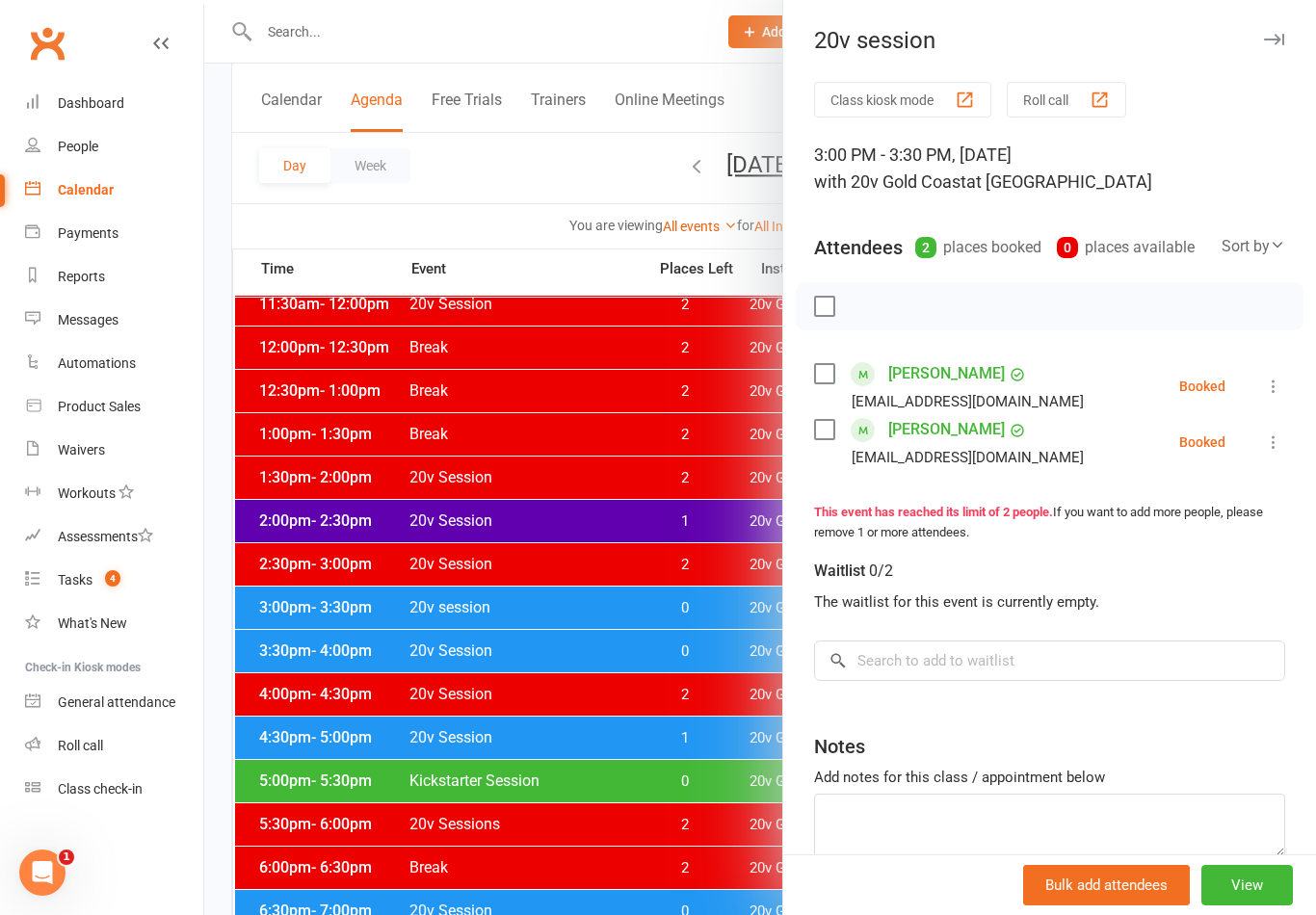
click at [689, 721] on div at bounding box center [760, 458] width 1112 height 915
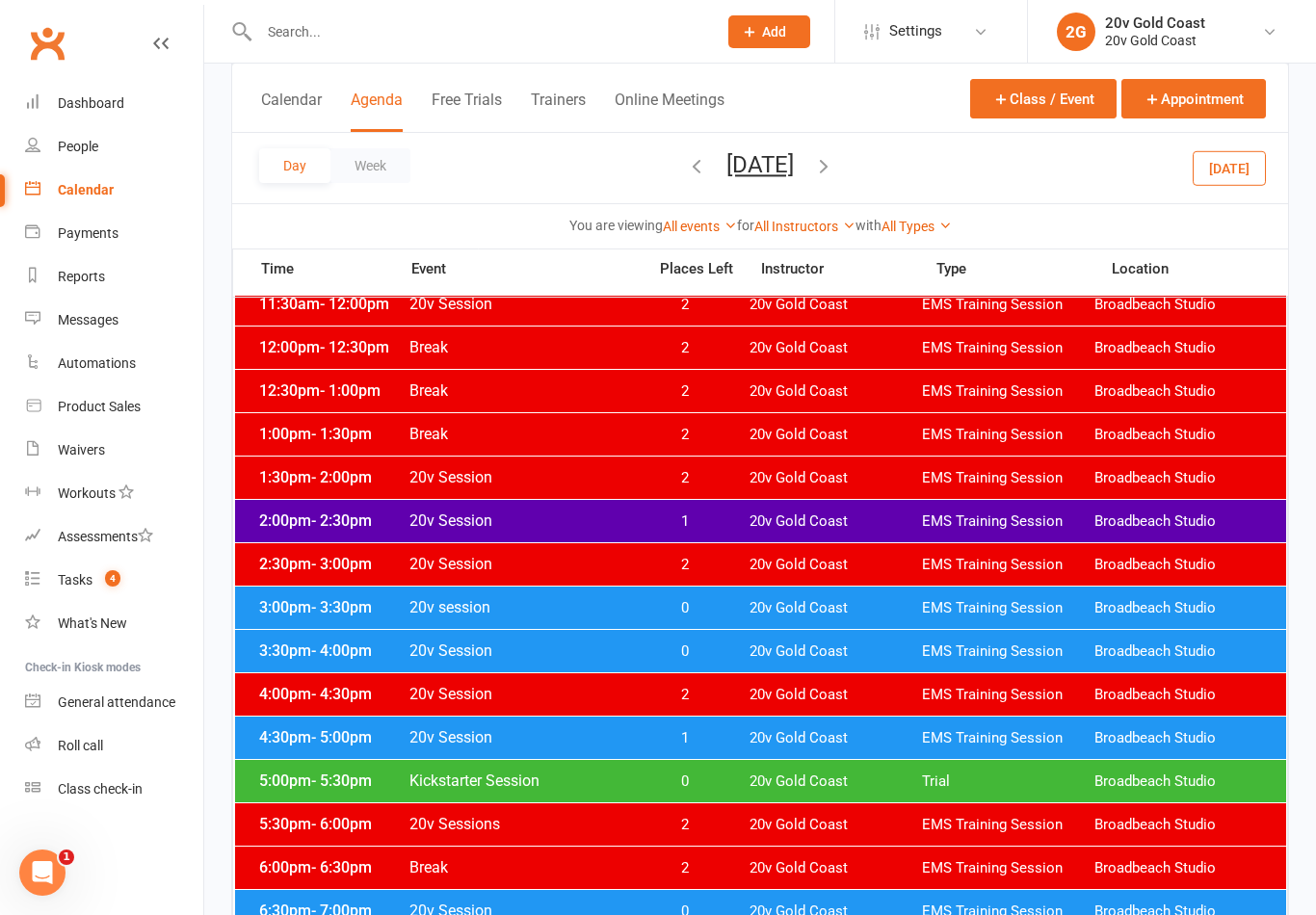
click at [768, 652] on span "20v Gold Coast" at bounding box center [835, 651] width 172 height 18
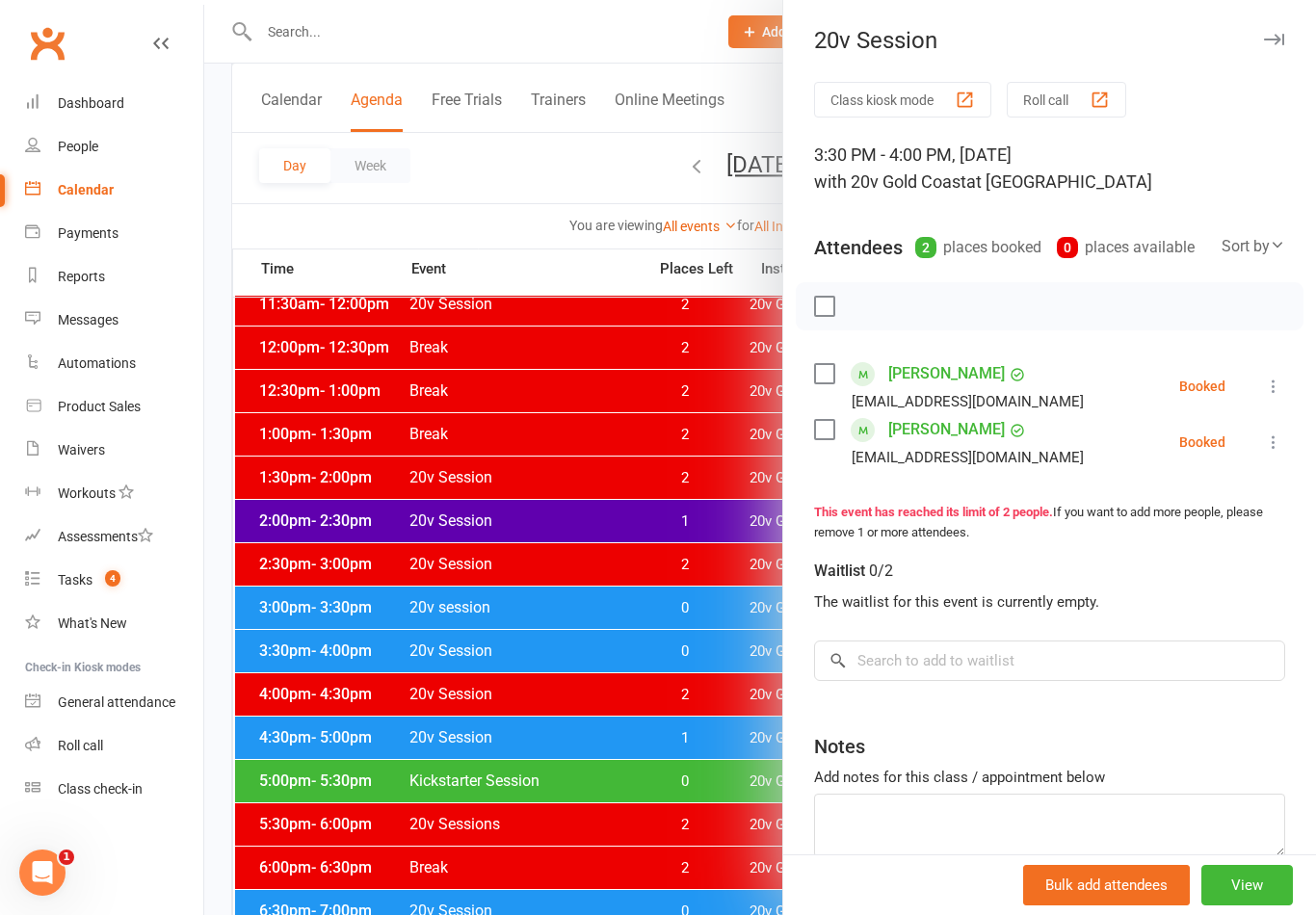
click at [701, 739] on div at bounding box center [760, 458] width 1112 height 915
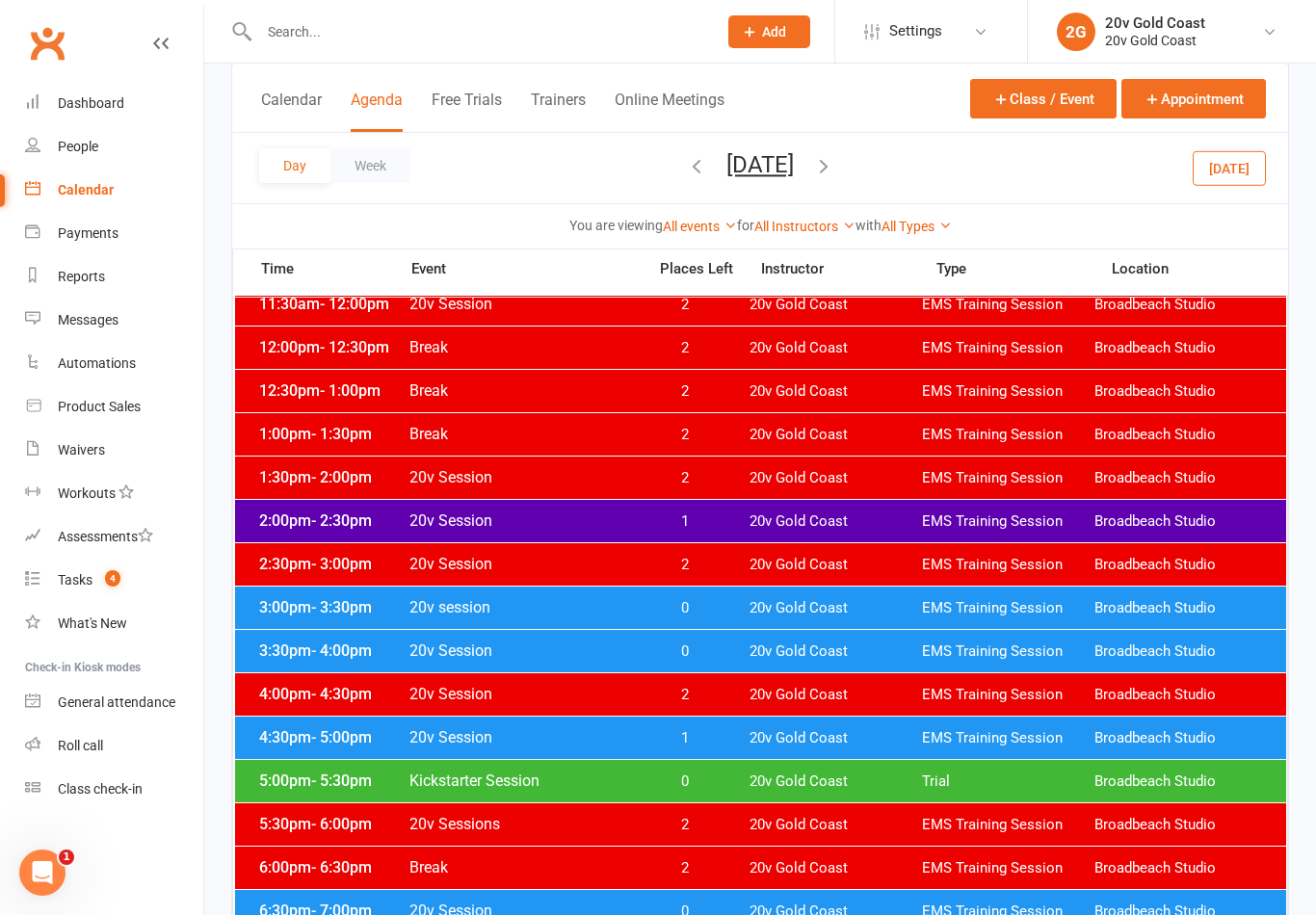
click at [762, 746] on span "20v Gold Coast" at bounding box center [835, 738] width 172 height 18
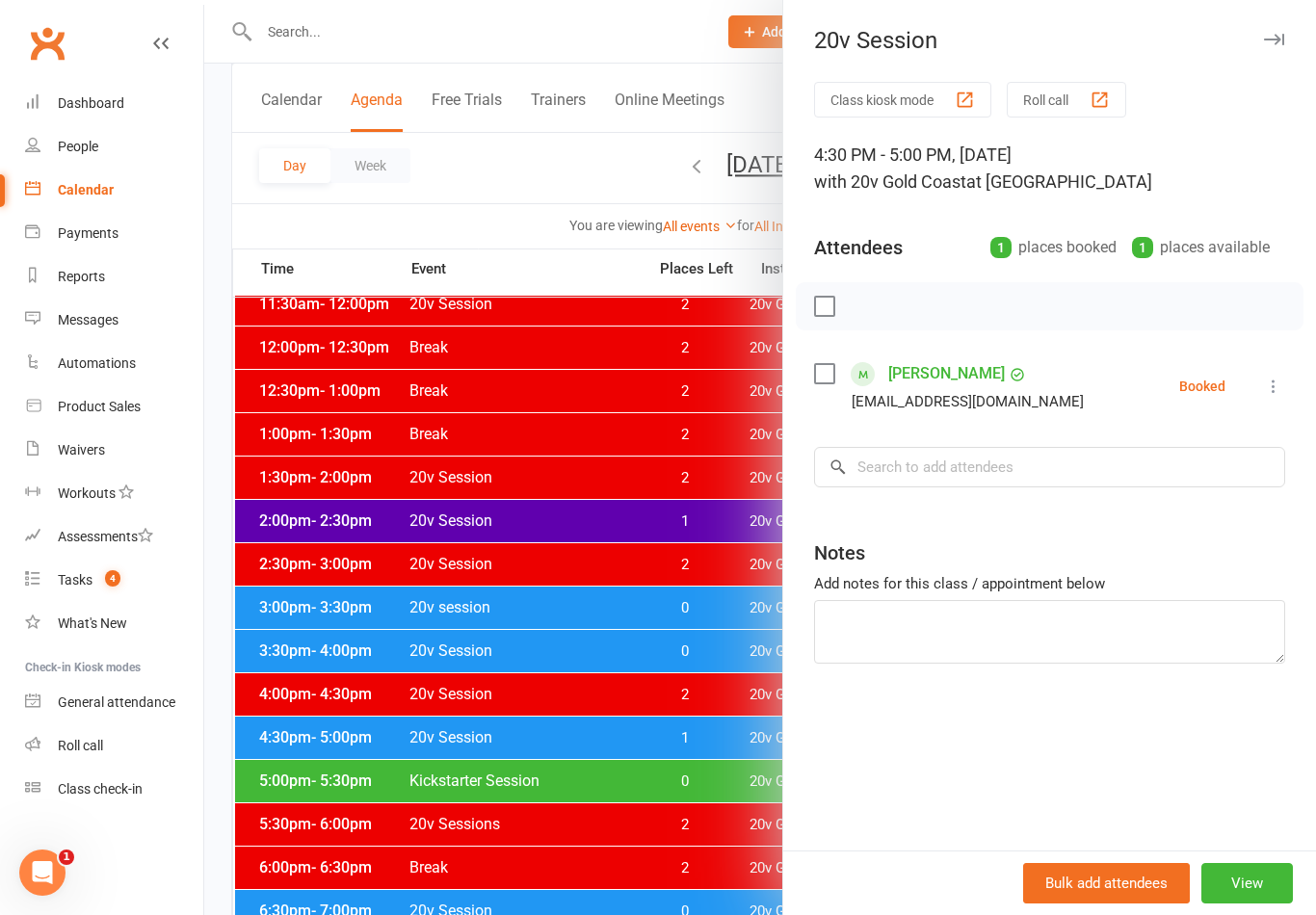
click at [726, 809] on div at bounding box center [760, 458] width 1112 height 915
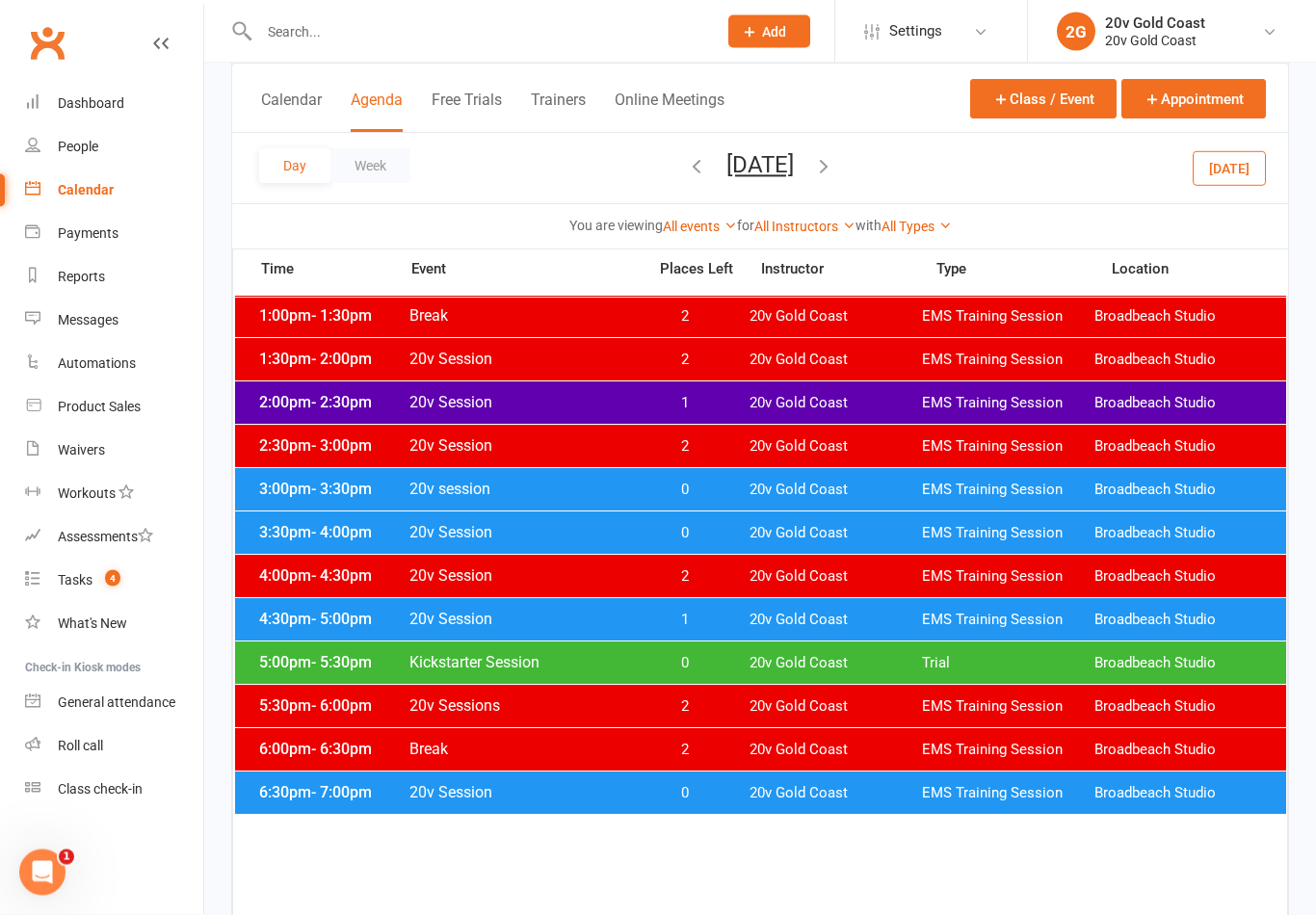
click at [747, 793] on div "6:30pm - 7:00pm 20v Session 0 20v Gold Coast EMS Training Session [GEOGRAPHIC_D…" at bounding box center [761, 793] width 1051 height 43
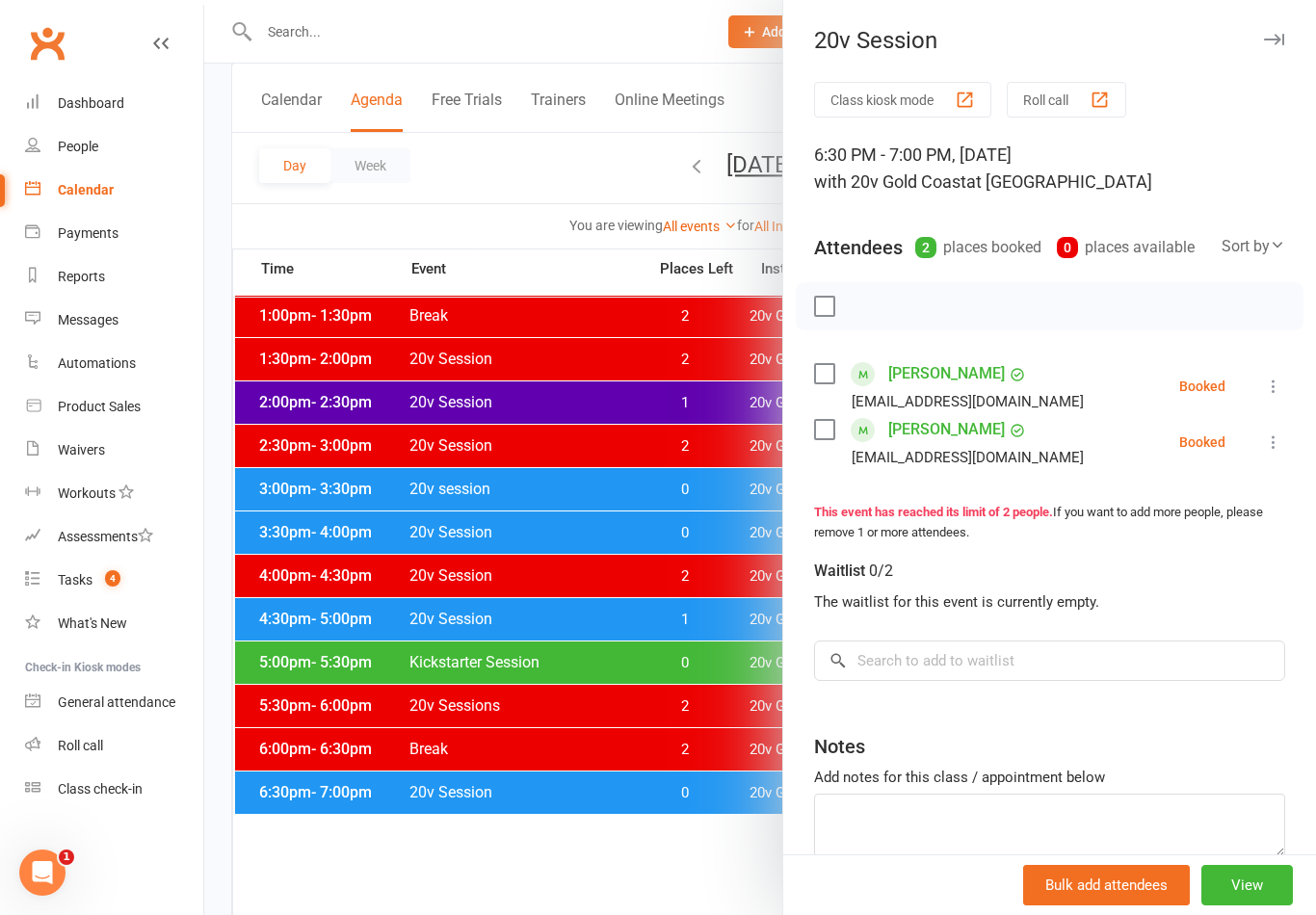
click at [505, 853] on div at bounding box center [760, 458] width 1112 height 915
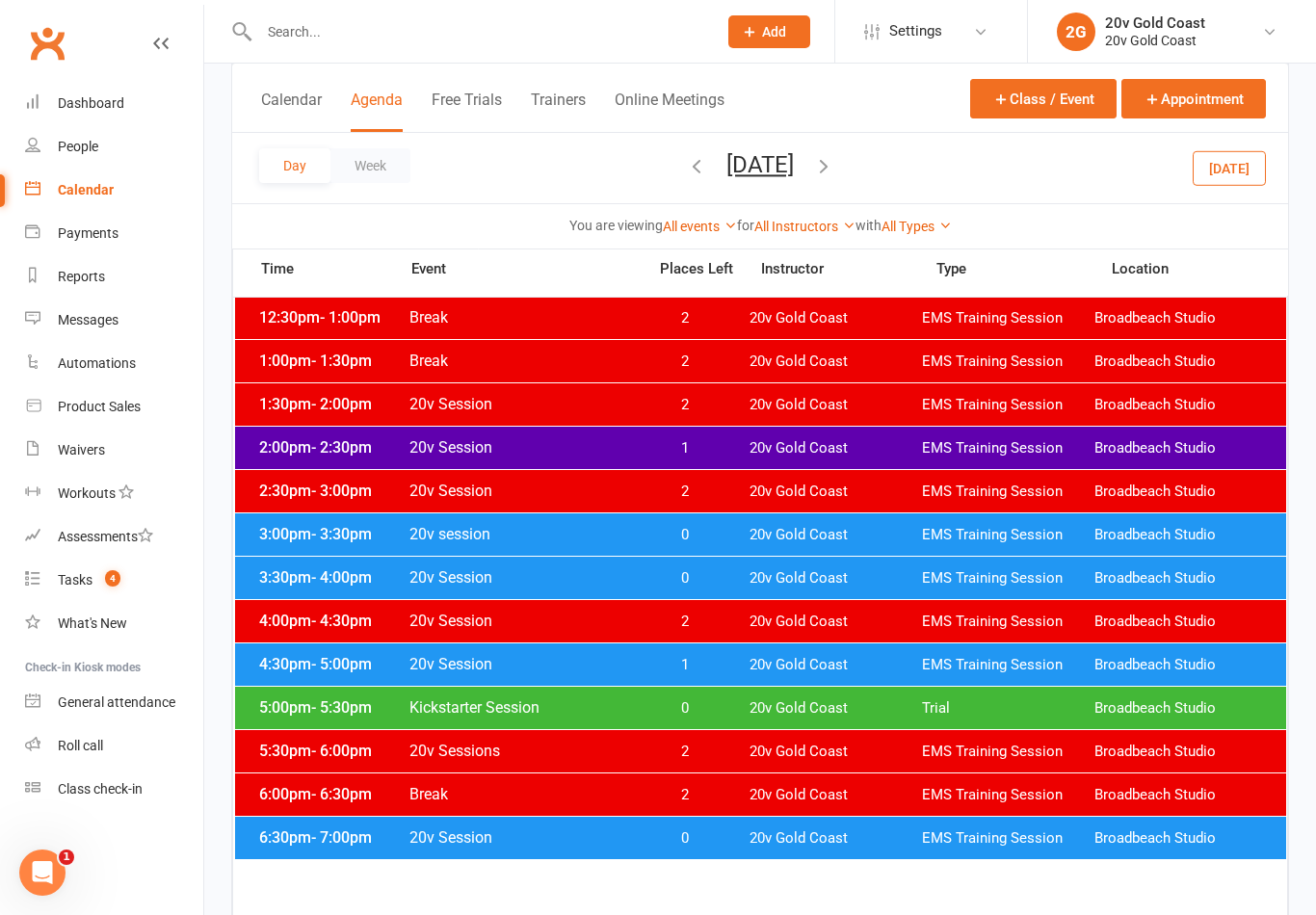
scroll to position [741, 0]
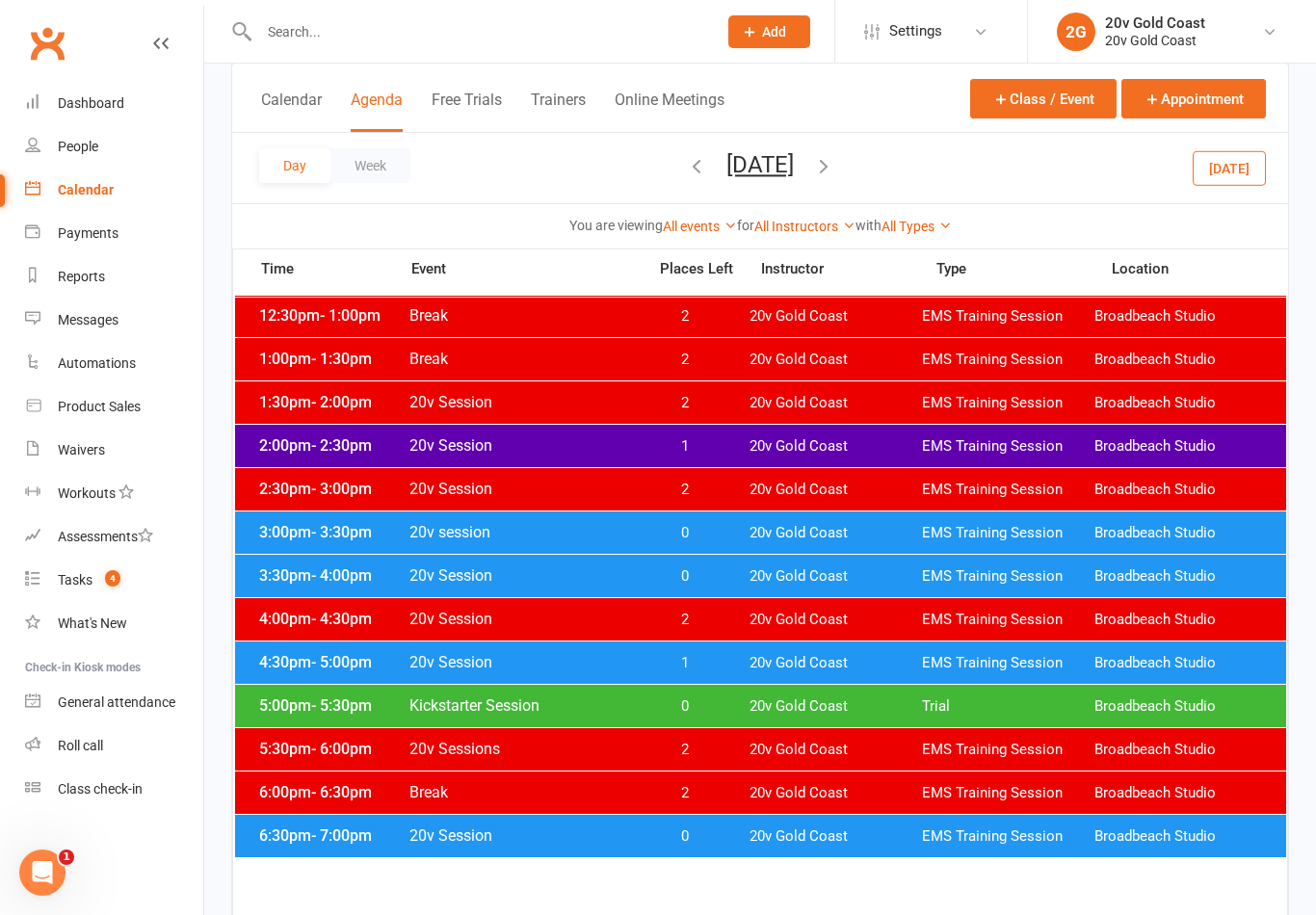
click at [104, 313] on div "Messages" at bounding box center [88, 319] width 61 height 15
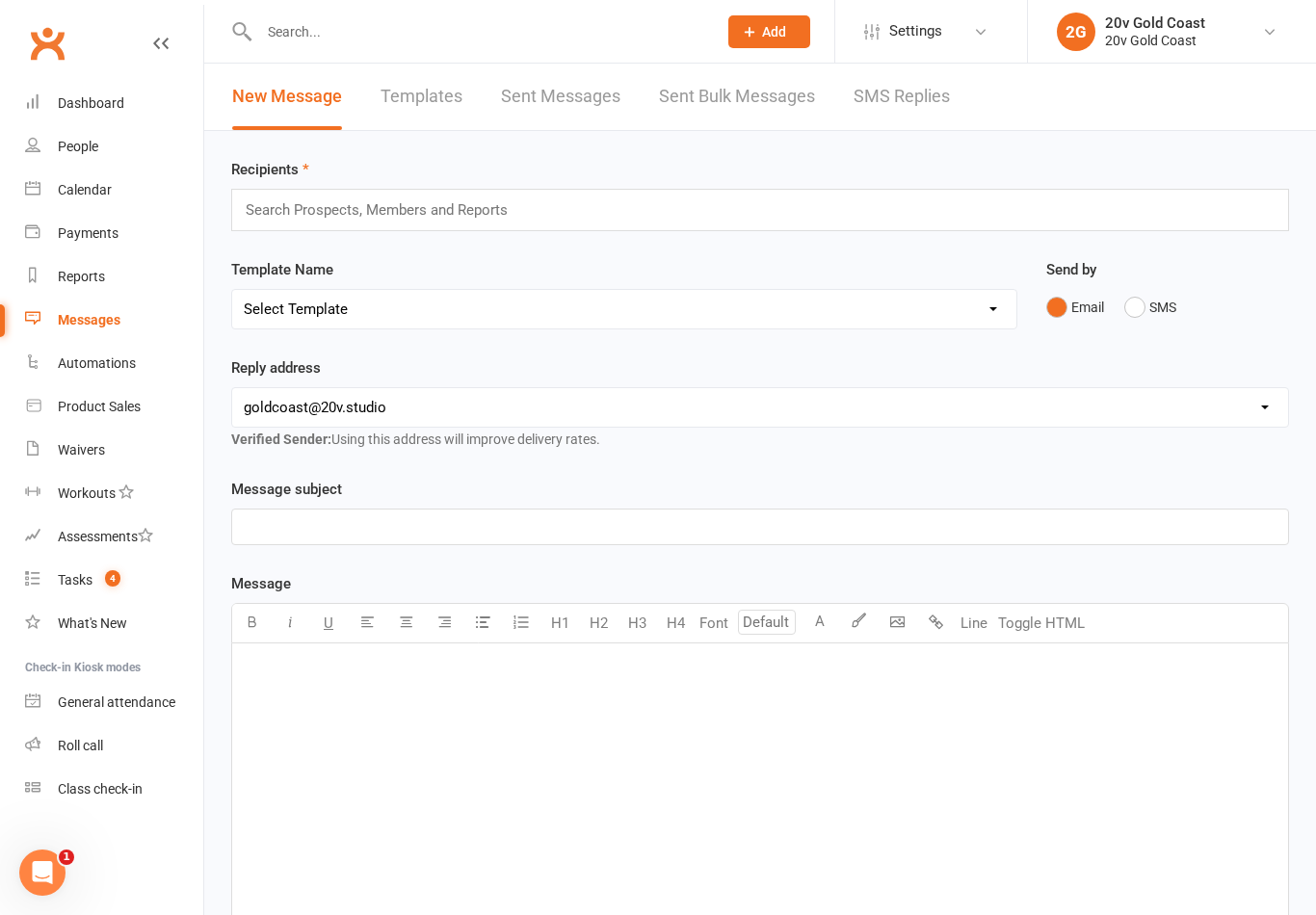
click at [893, 112] on link "SMS Replies" at bounding box center [901, 97] width 97 height 67
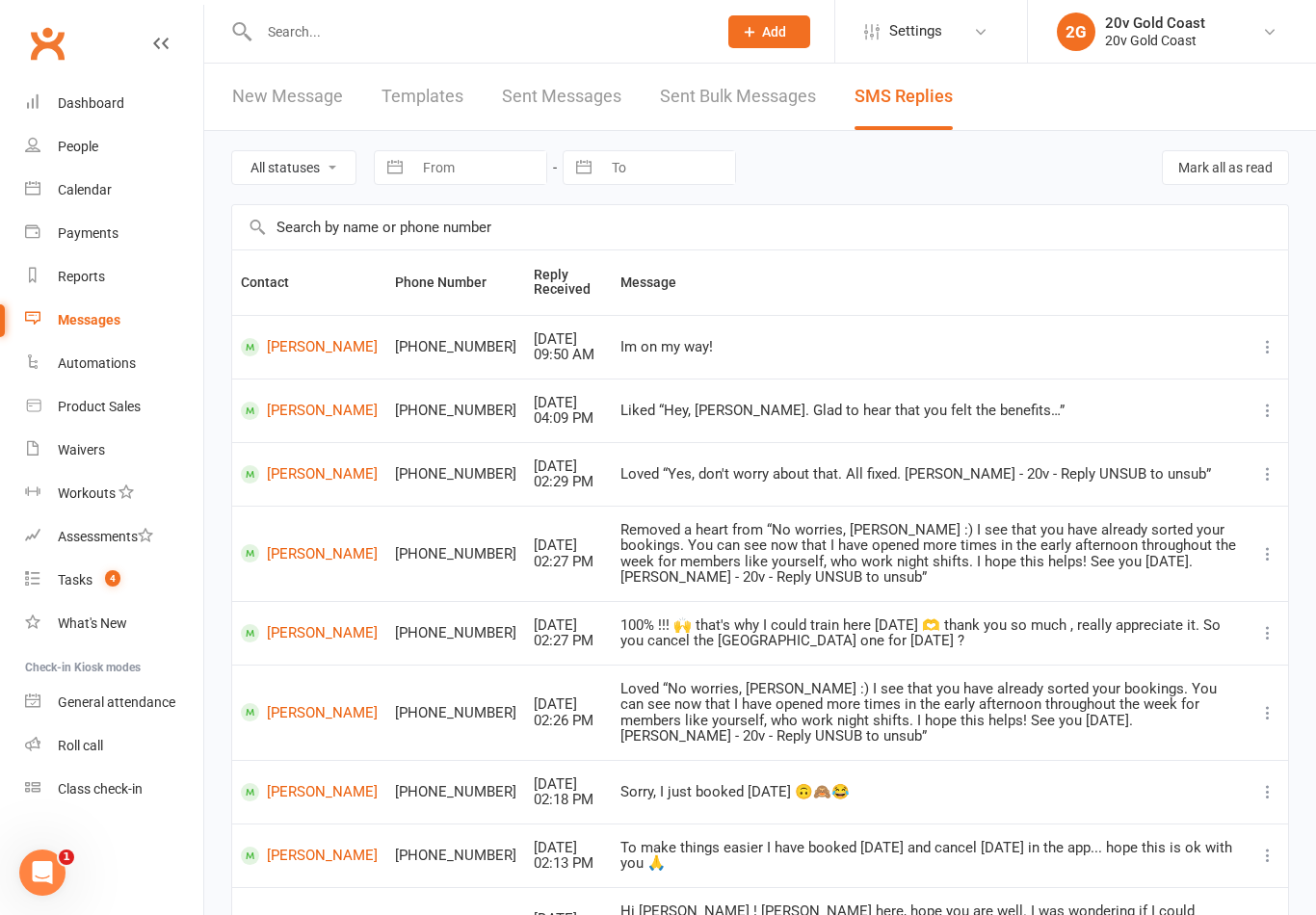
click at [89, 571] on link "Tasks 4" at bounding box center [114, 579] width 178 height 43
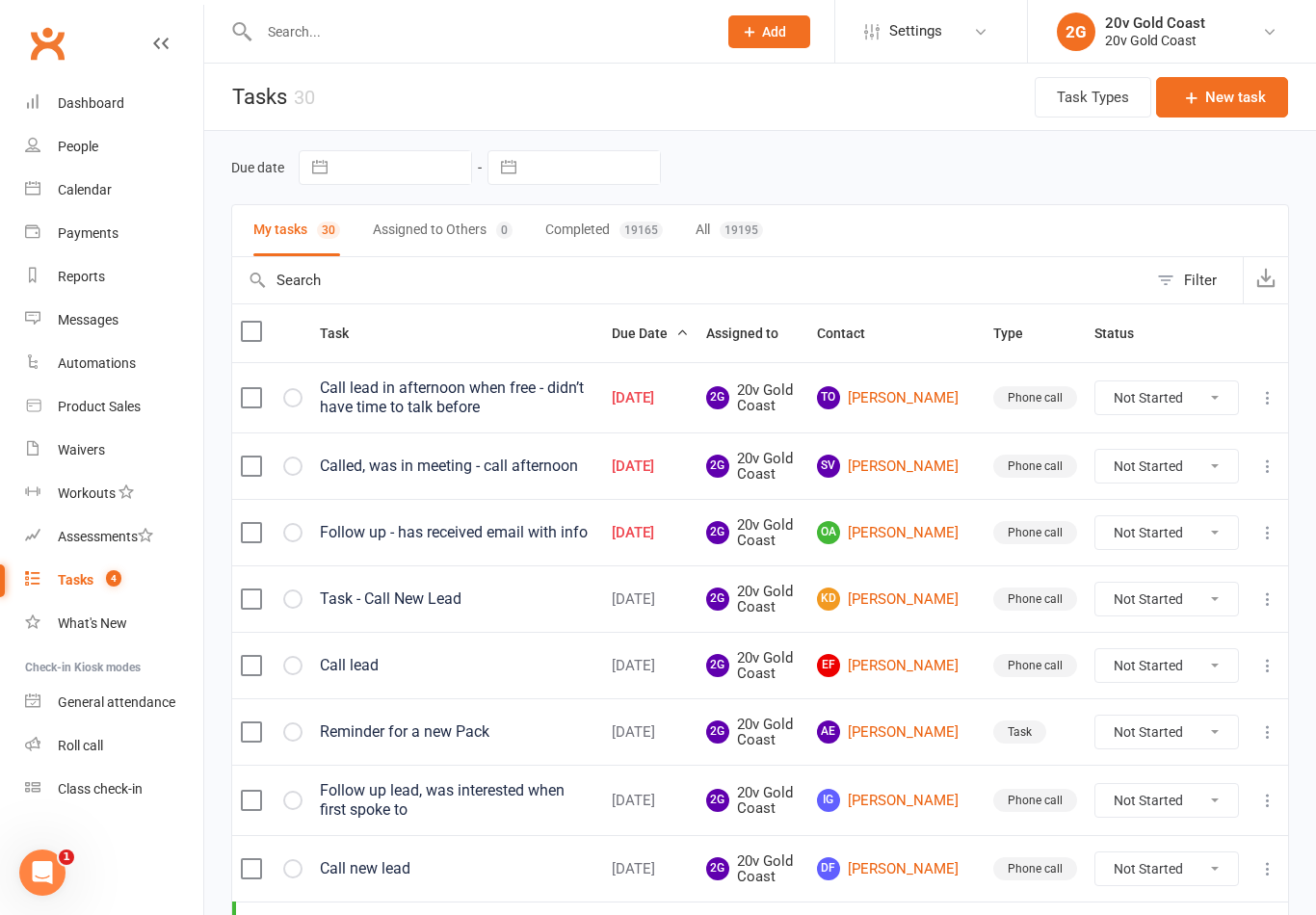
click at [922, 531] on link "OA [PERSON_NAME]" at bounding box center [895, 532] width 159 height 23
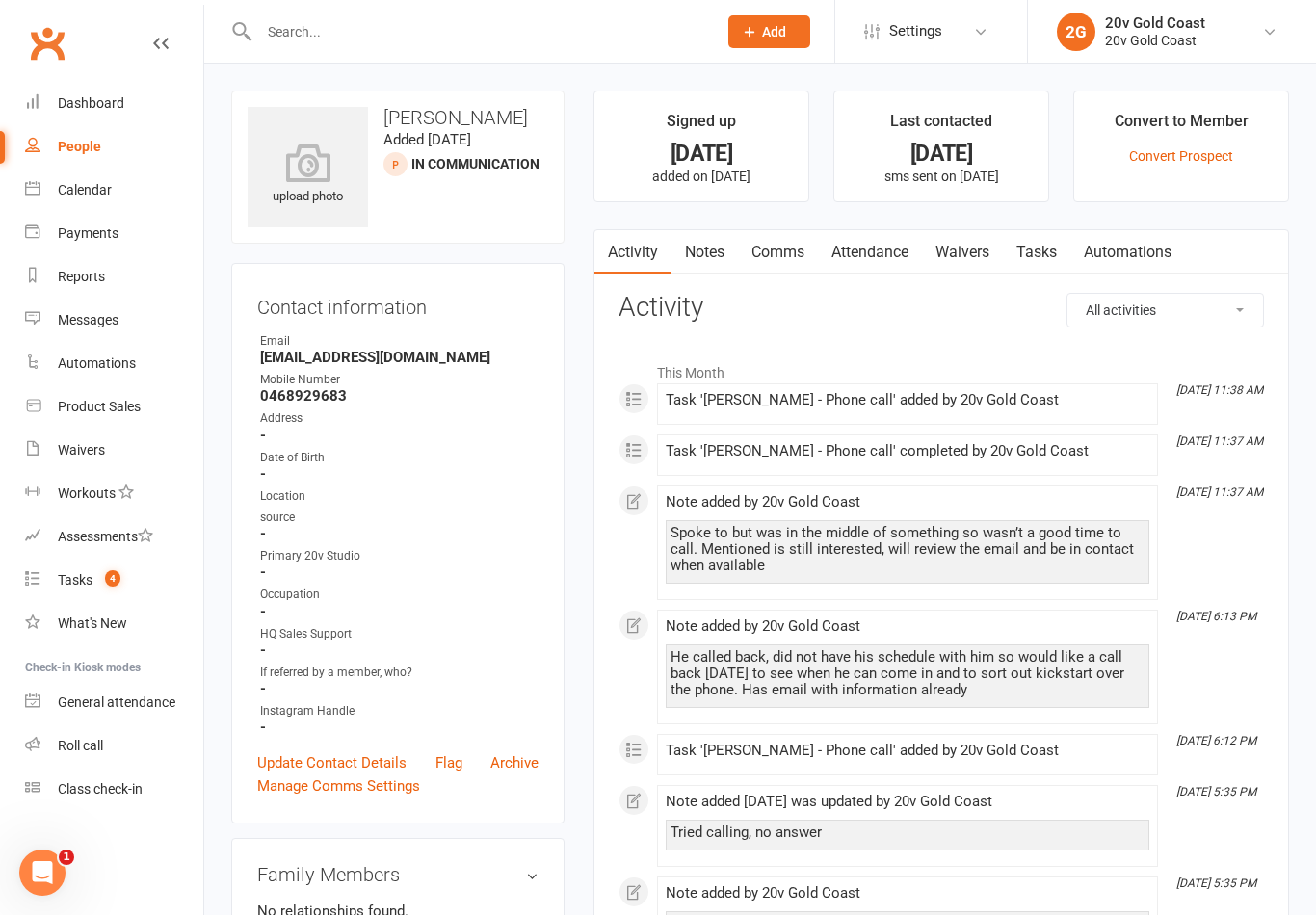
click at [90, 210] on link "Calendar" at bounding box center [114, 189] width 178 height 43
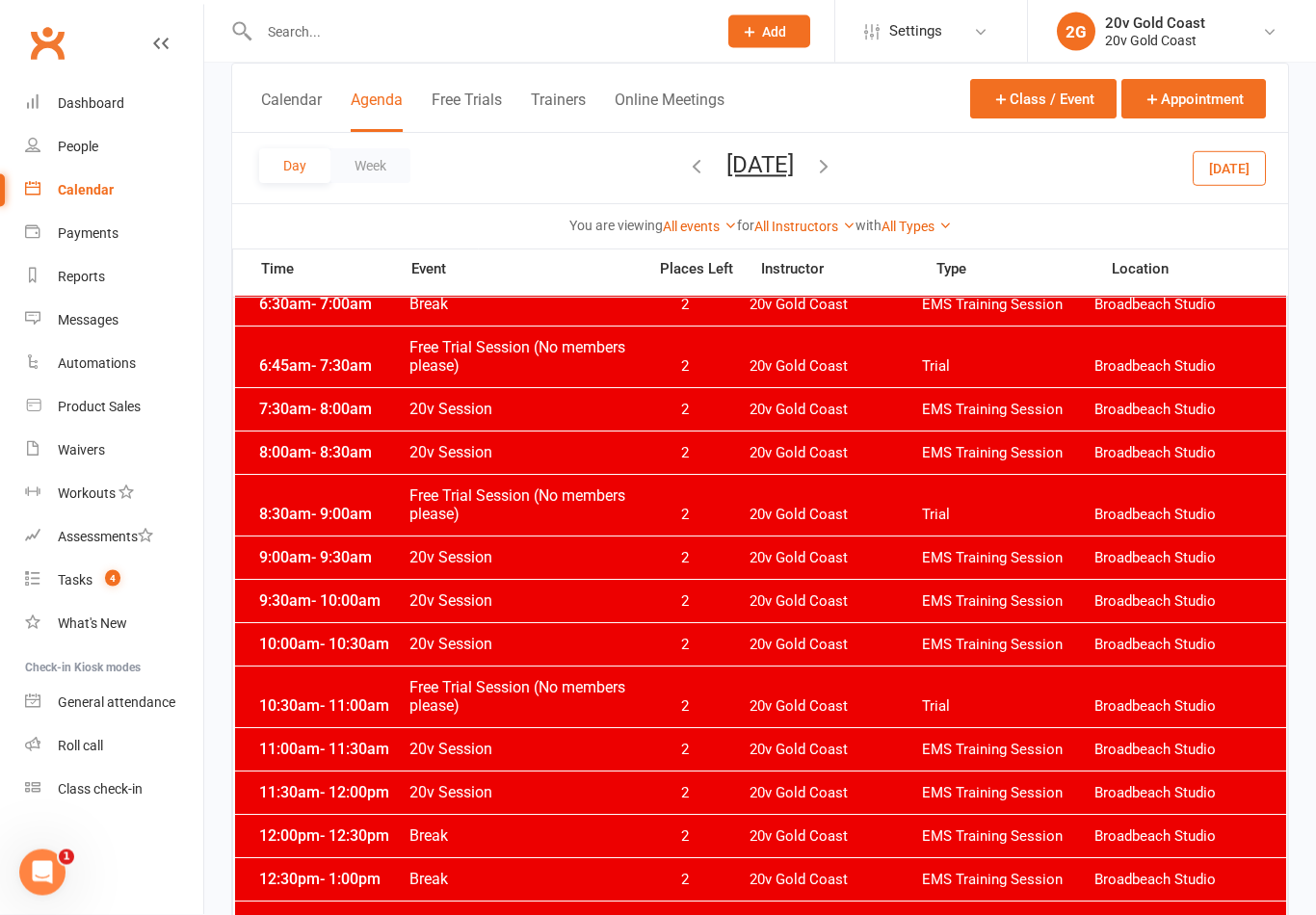
click at [1237, 176] on button "[DATE]" at bounding box center [1228, 167] width 73 height 35
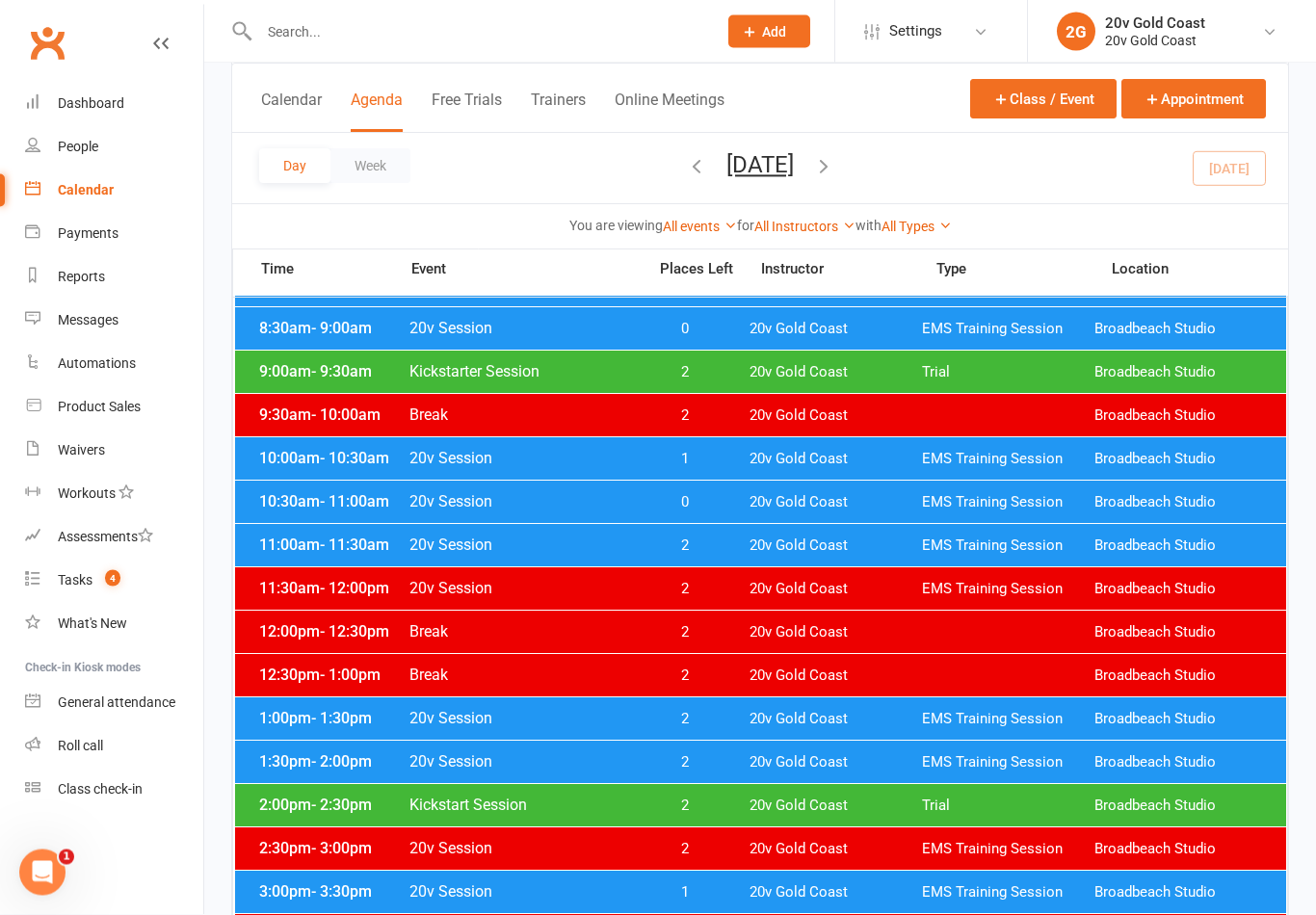
scroll to position [327, 0]
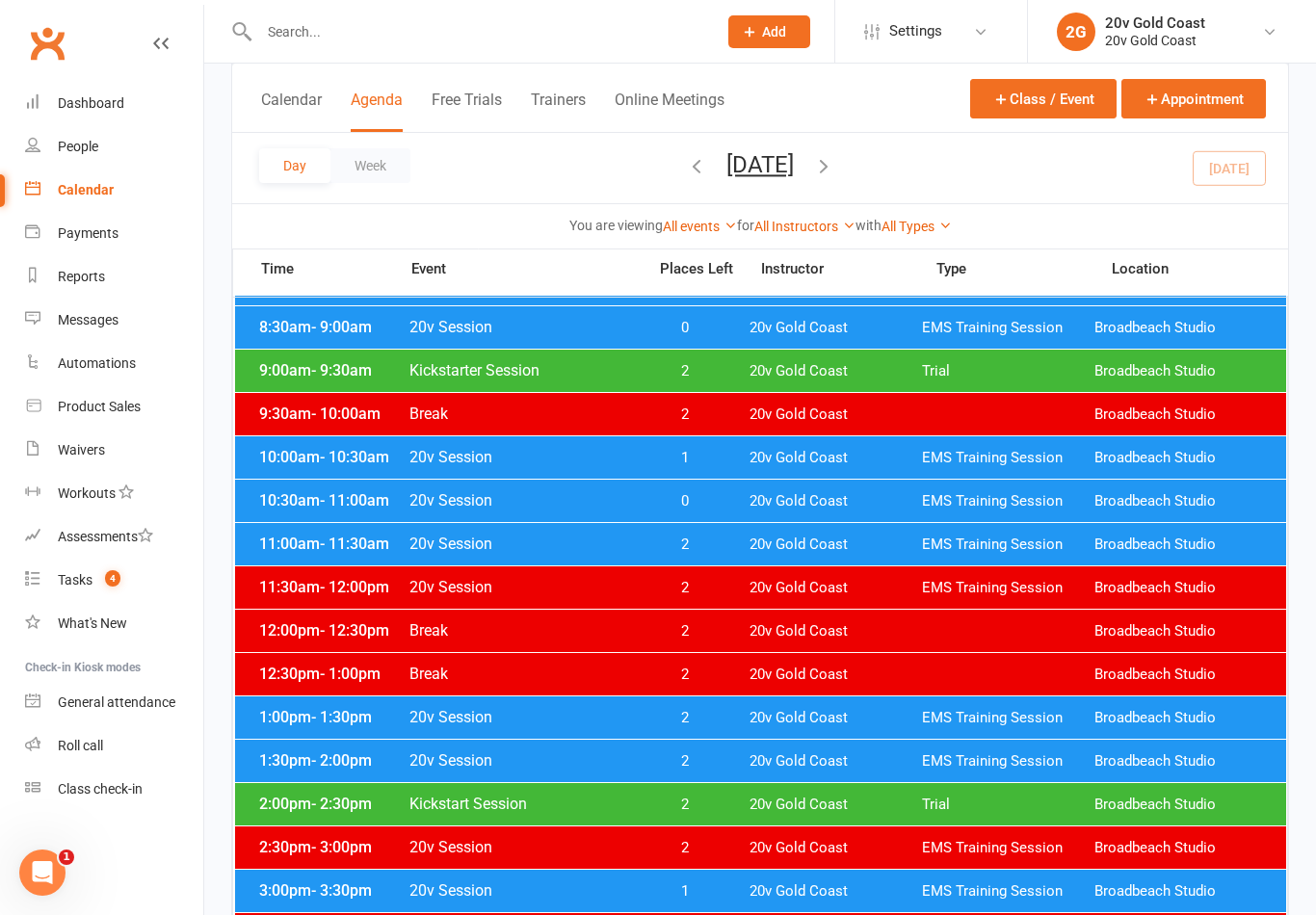
click at [736, 466] on div "10:00am - 10:30am 20v Session 1 20v Gold Coast EMS Training Session Broadbeach …" at bounding box center [761, 458] width 1051 height 43
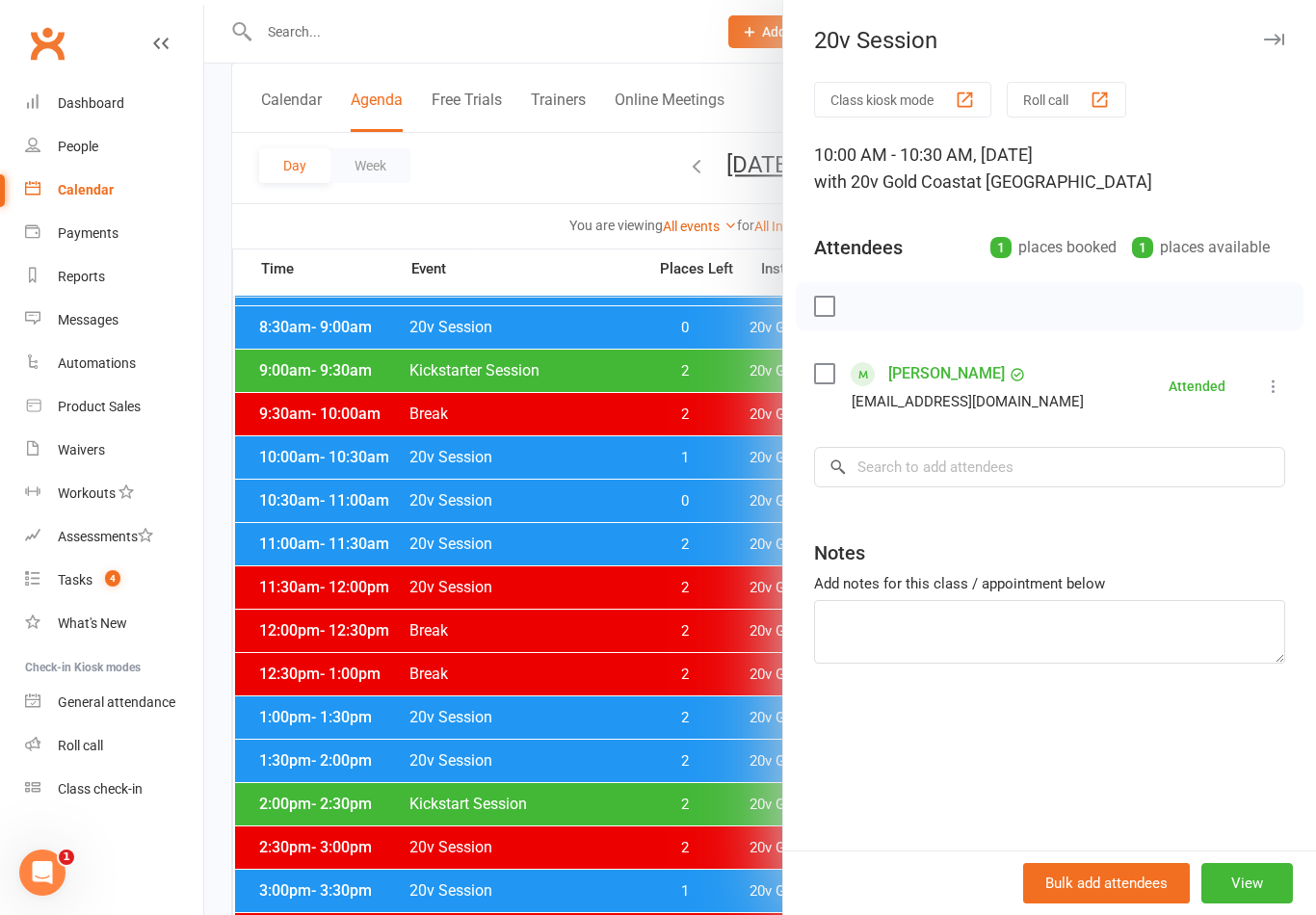
click at [654, 620] on div at bounding box center [760, 458] width 1112 height 915
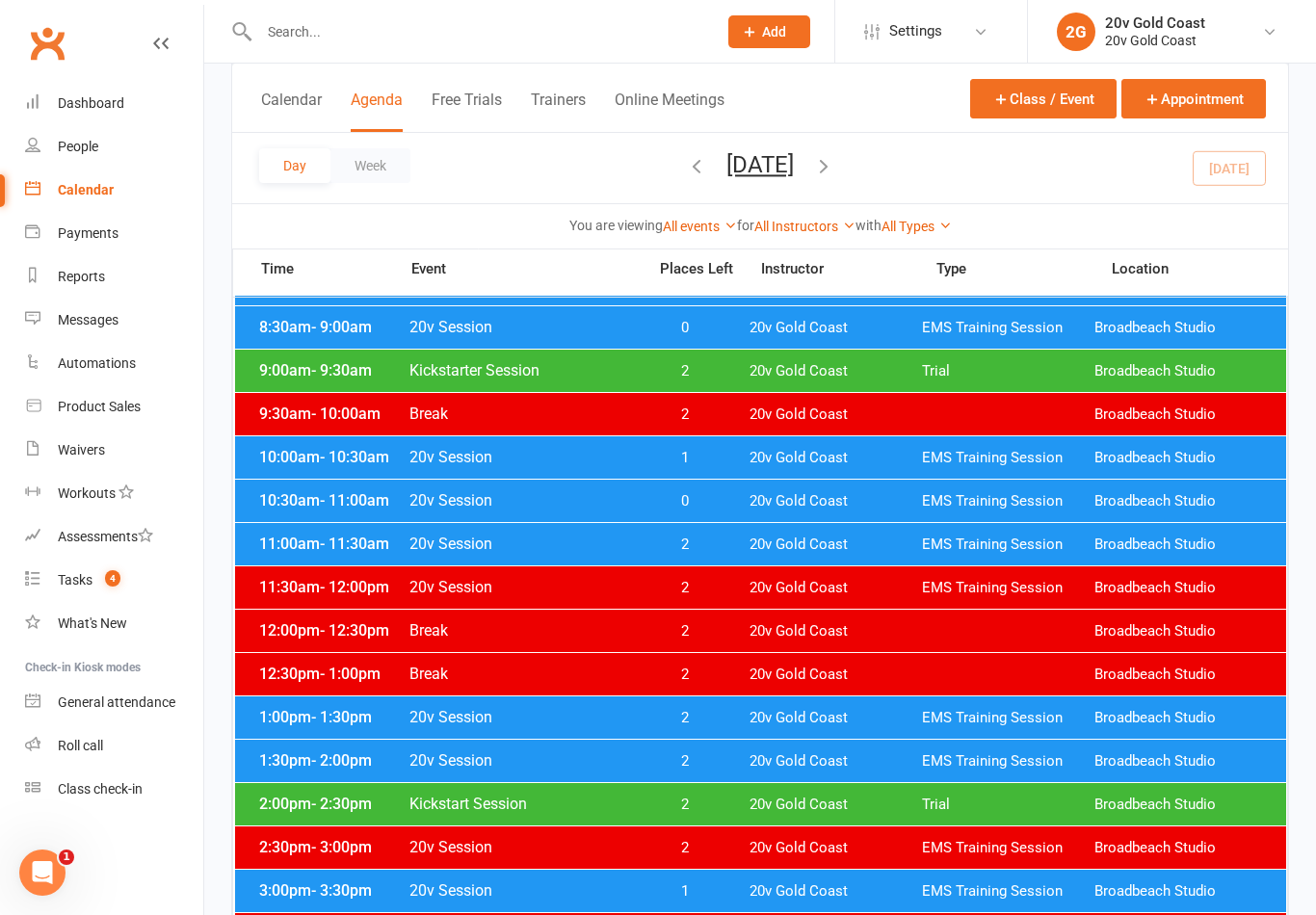
click at [746, 493] on div "10:30am - 11:00am 20v Session 0 20v Gold Coast EMS Training Session Broadbeach …" at bounding box center [761, 500] width 1051 height 43
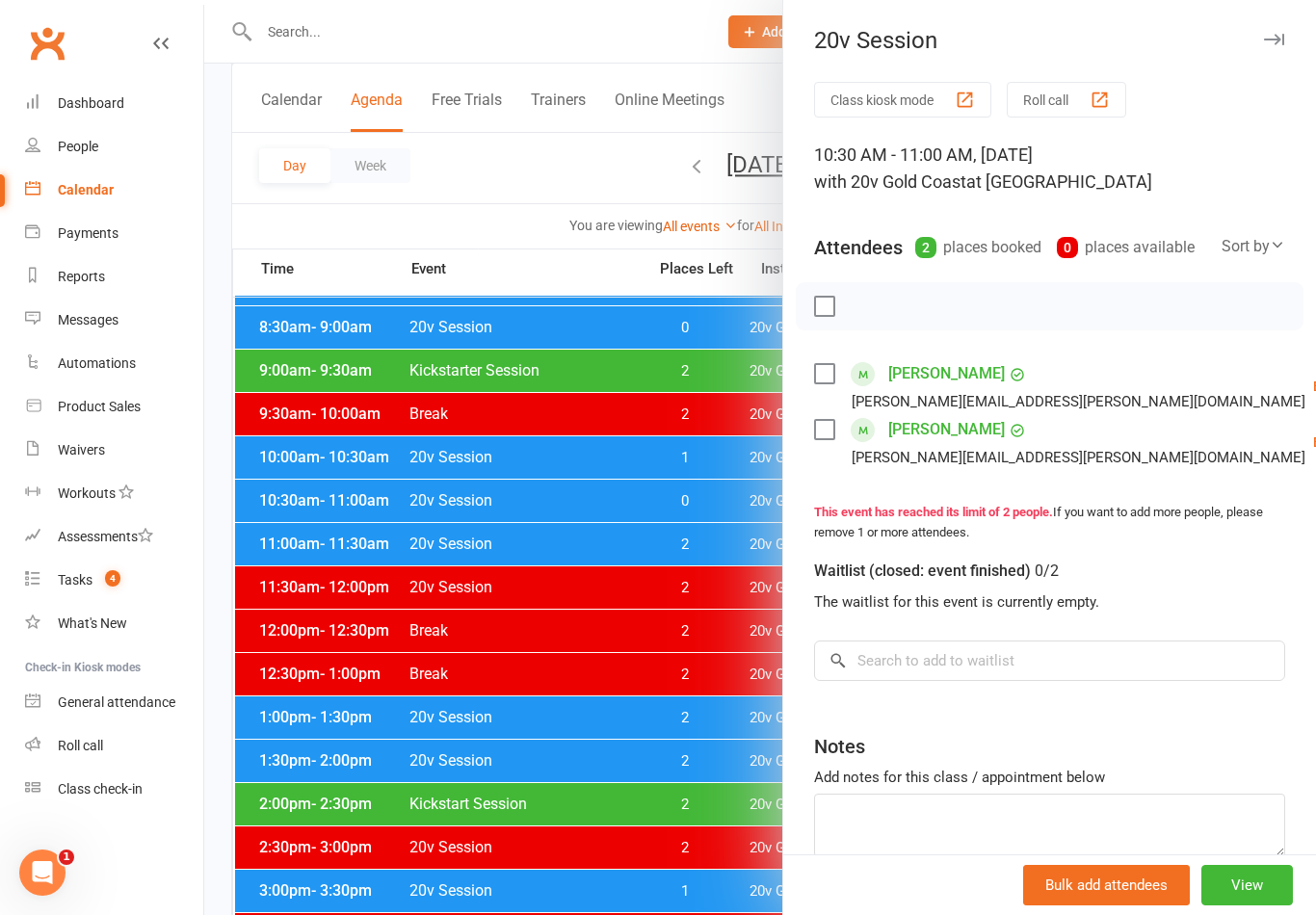
click at [1210, 504] on link "Check in" at bounding box center [1314, 500] width 207 height 39
click at [1210, 564] on link "Check in" at bounding box center [1314, 556] width 207 height 39
click at [674, 749] on div at bounding box center [760, 458] width 1112 height 915
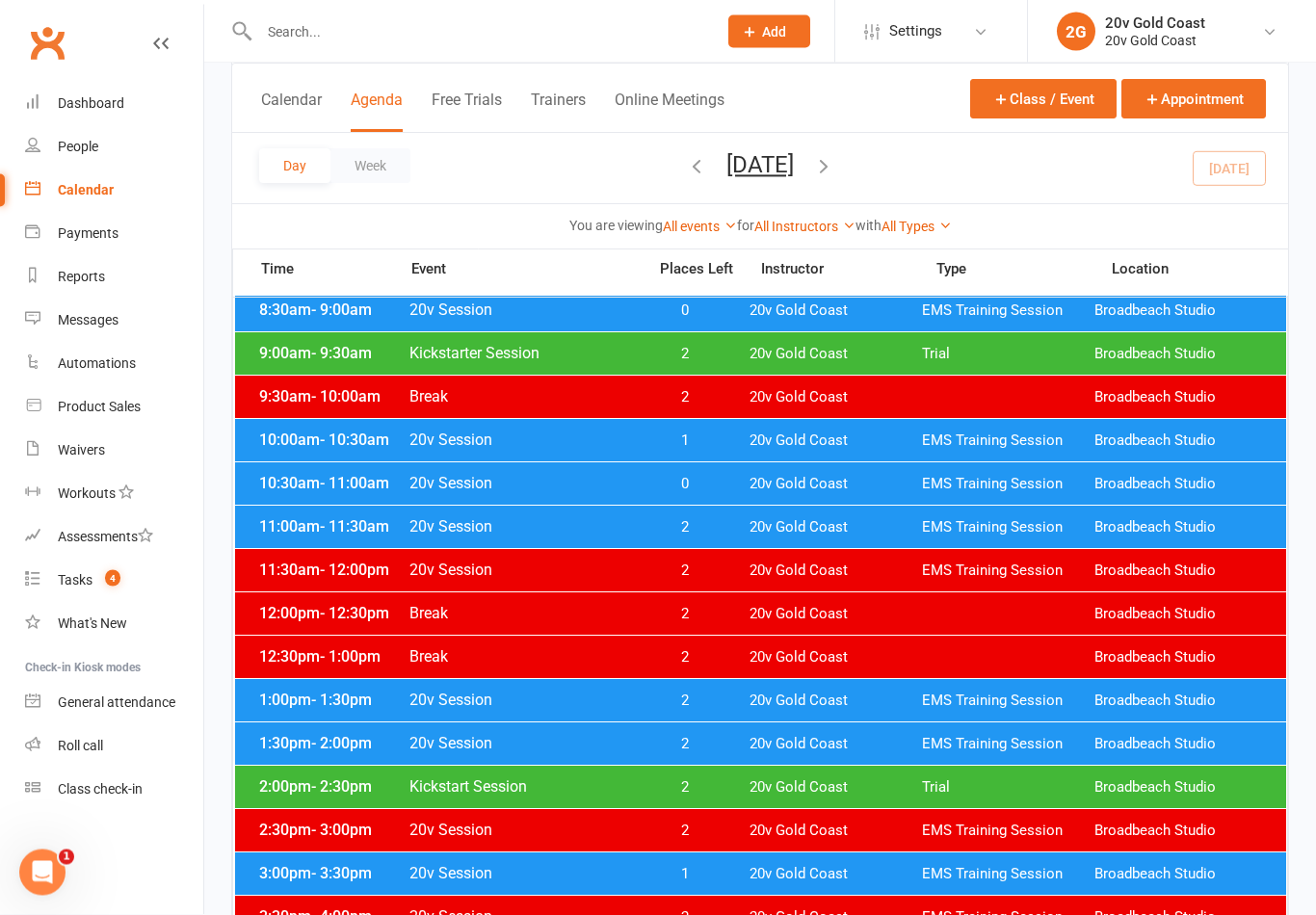
scroll to position [348, 0]
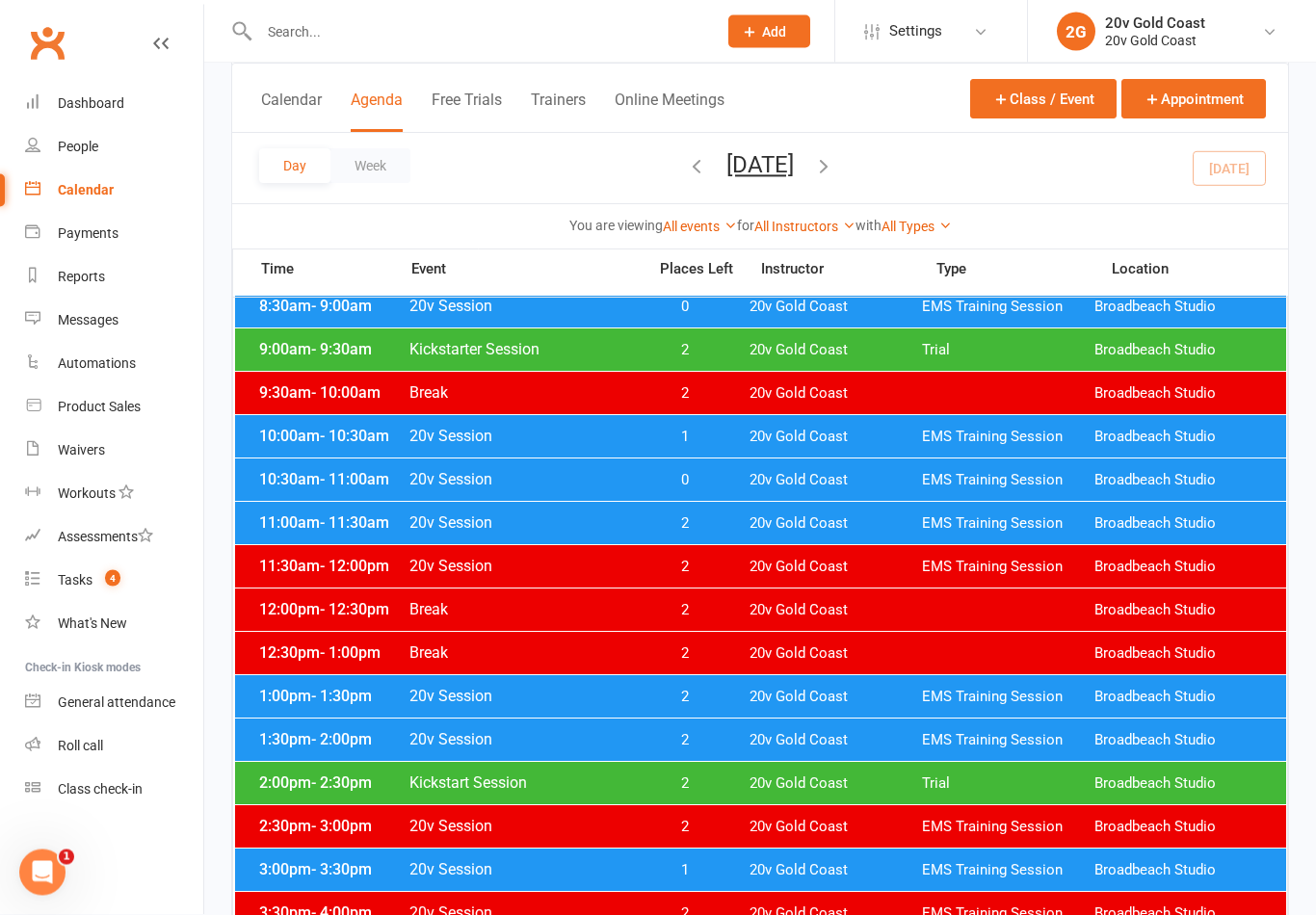
click at [354, 55] on div at bounding box center [467, 31] width 472 height 63
click at [374, 43] on input "text" at bounding box center [478, 31] width 450 height 27
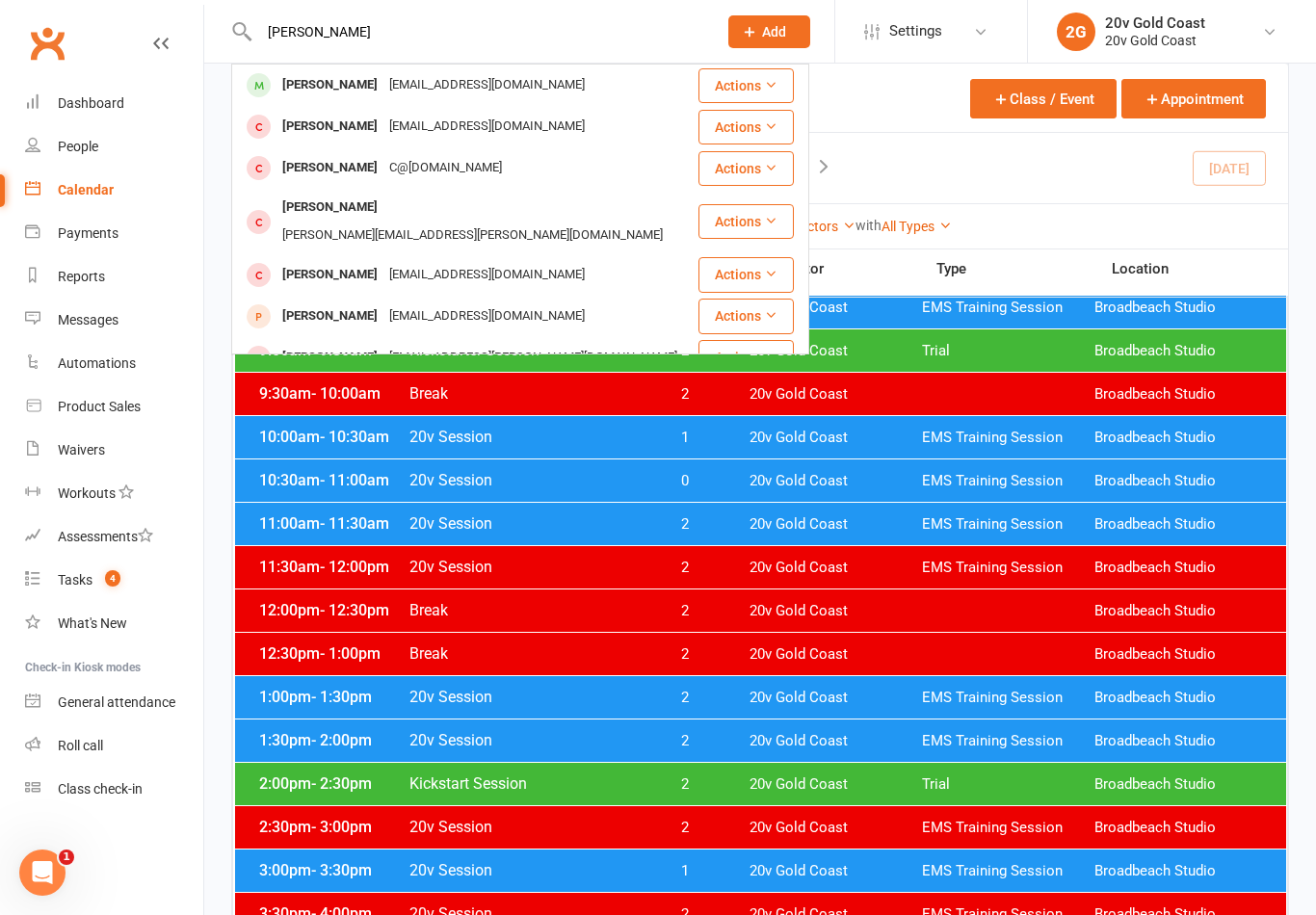
type input "[PERSON_NAME]"
click at [392, 101] on div "[PERSON_NAME] [EMAIL_ADDRESS][DOMAIN_NAME]" at bounding box center [465, 86] width 464 height 40
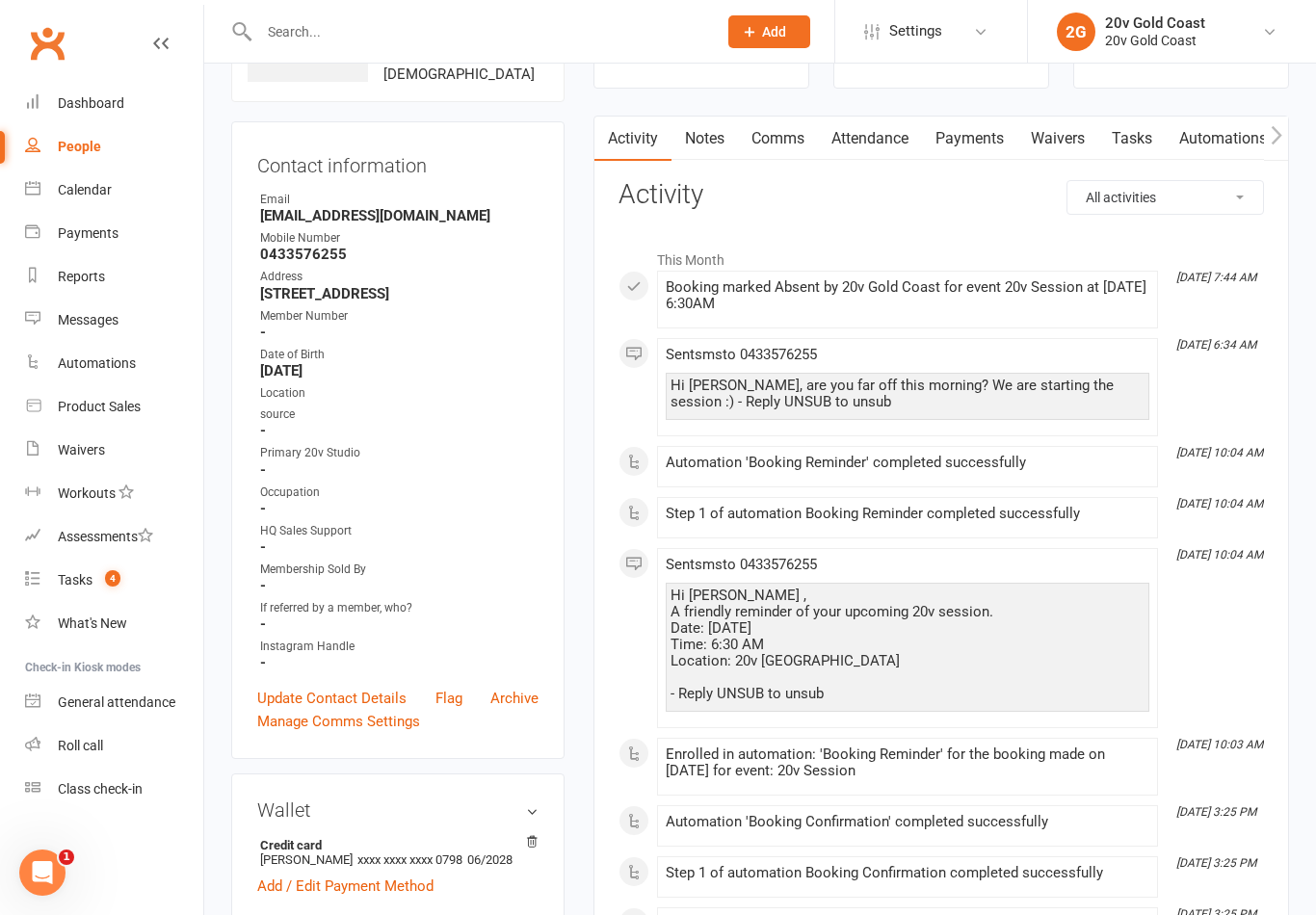
scroll to position [148, 0]
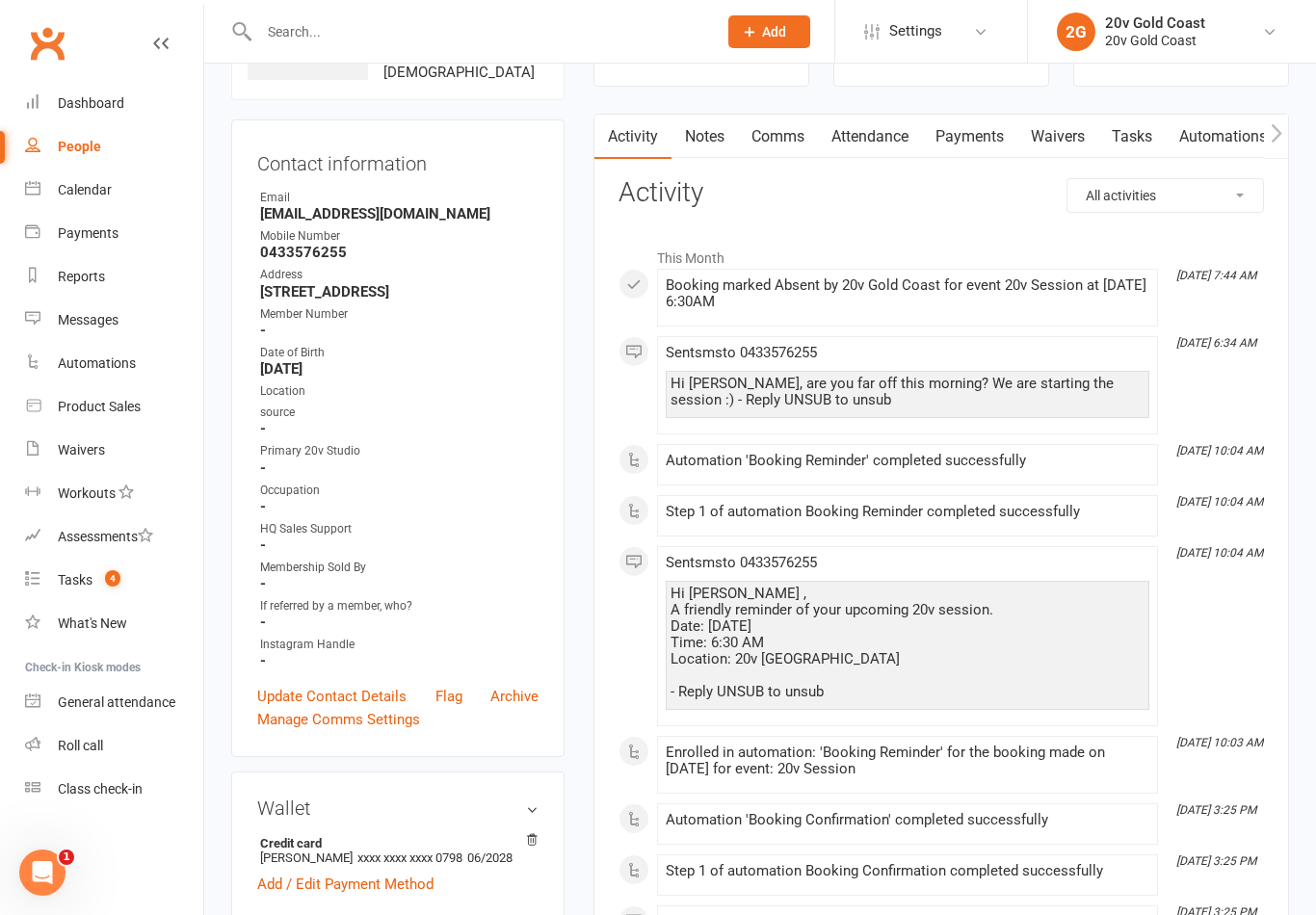
click at [866, 138] on link "Attendance" at bounding box center [869, 137] width 104 height 44
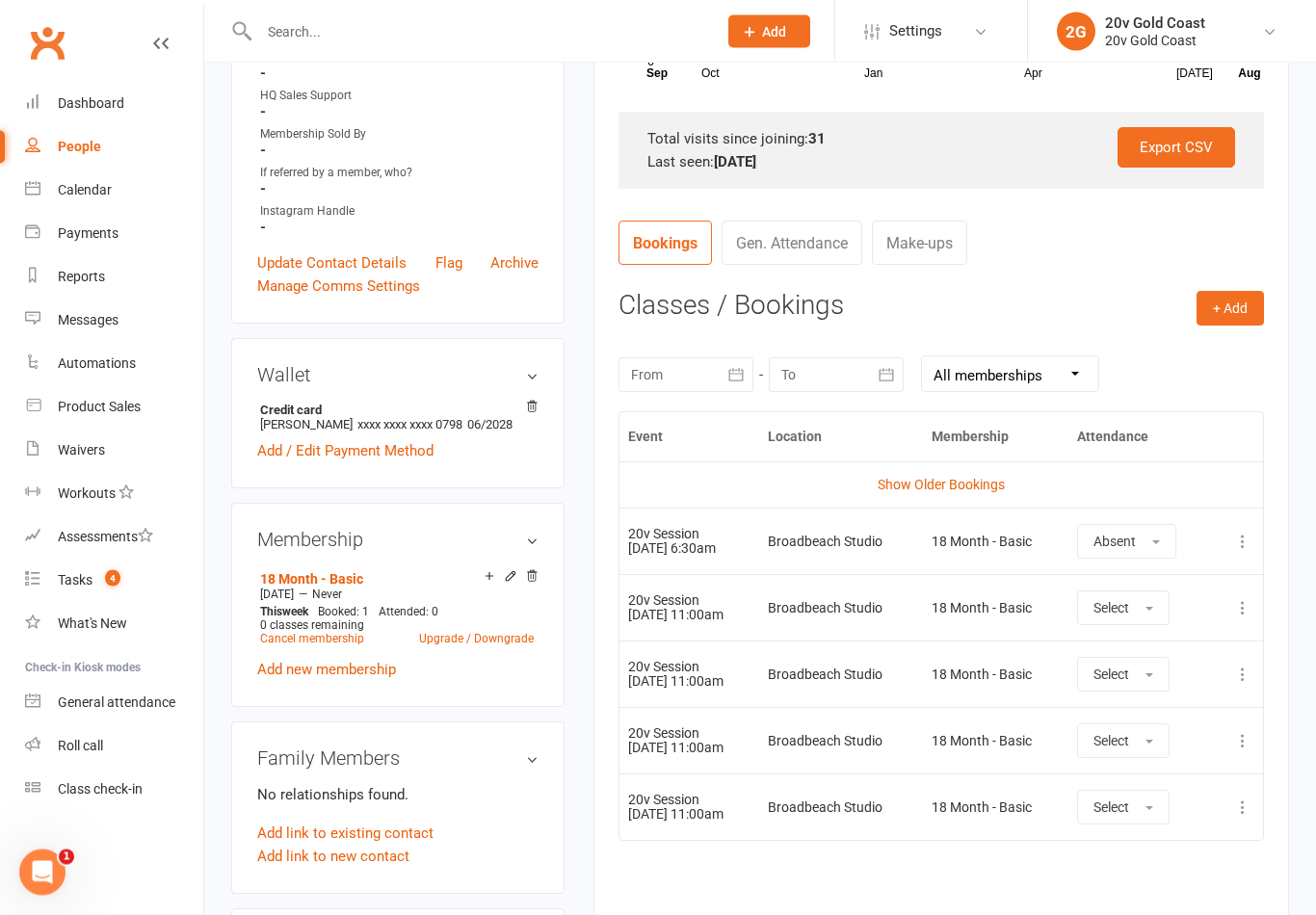
scroll to position [599, 0]
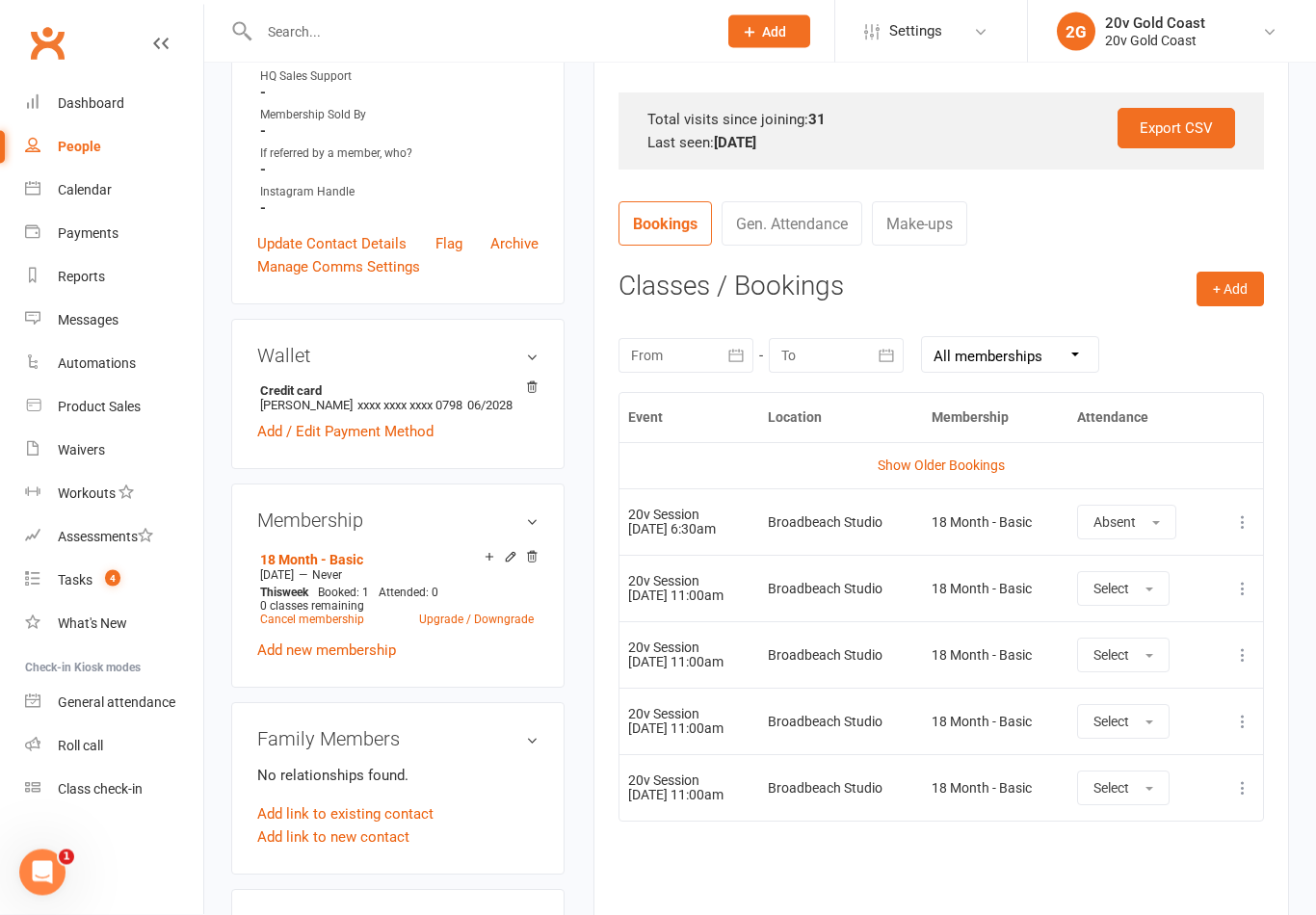
click at [957, 468] on link "Show Older Bookings" at bounding box center [941, 465] width 128 height 15
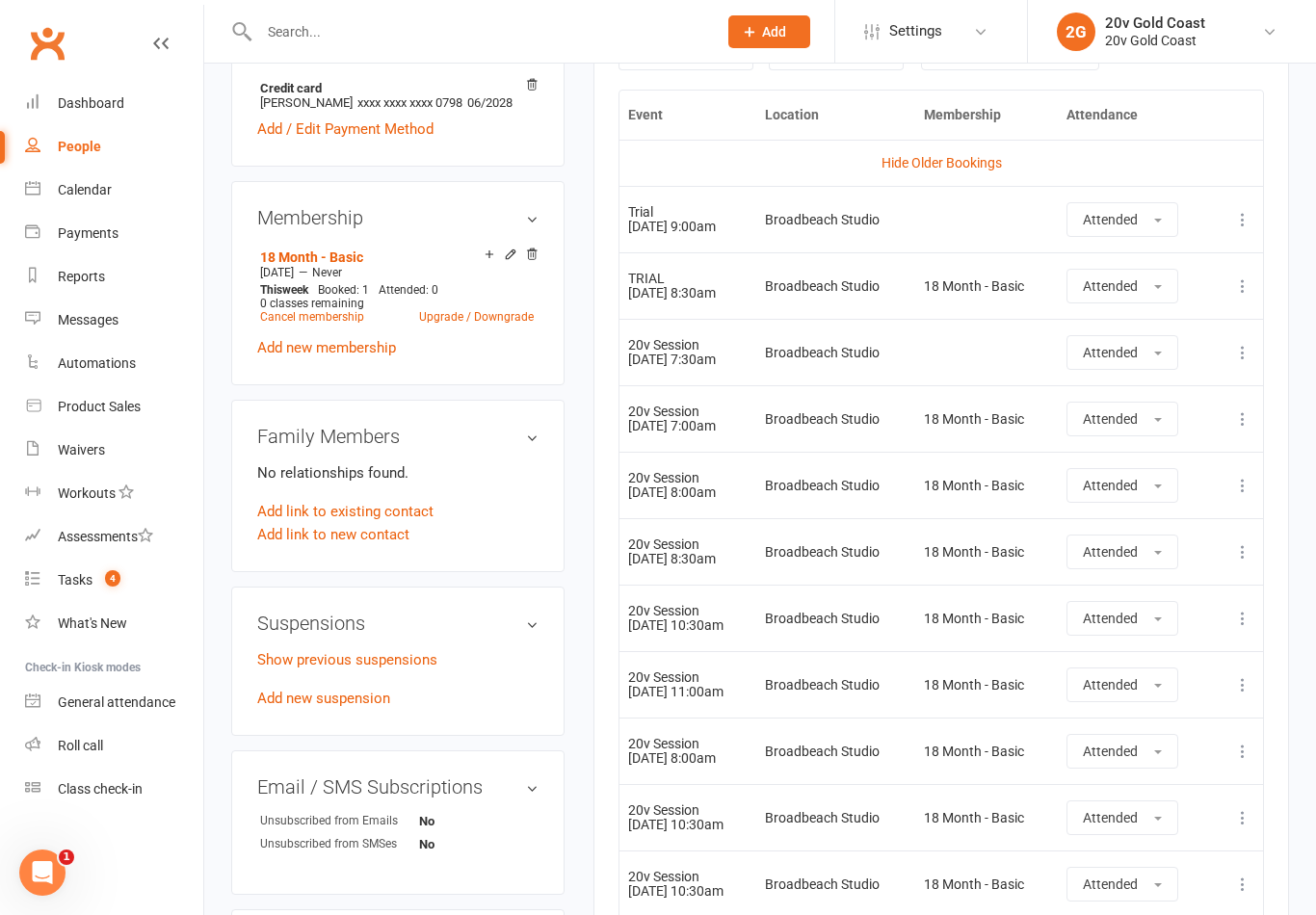
scroll to position [920, 0]
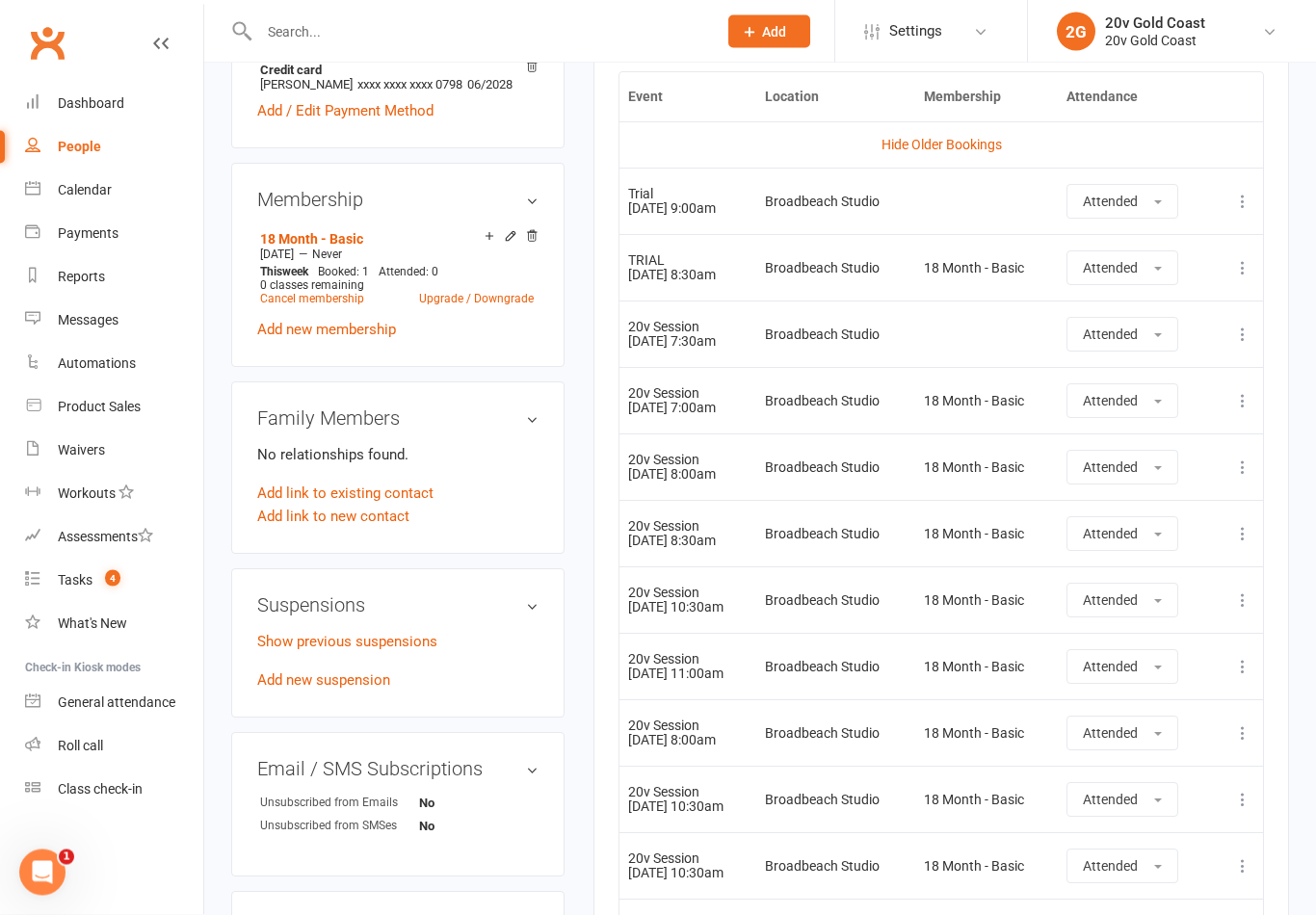
click at [401, 651] on link "Show previous suspensions" at bounding box center [347, 642] width 180 height 17
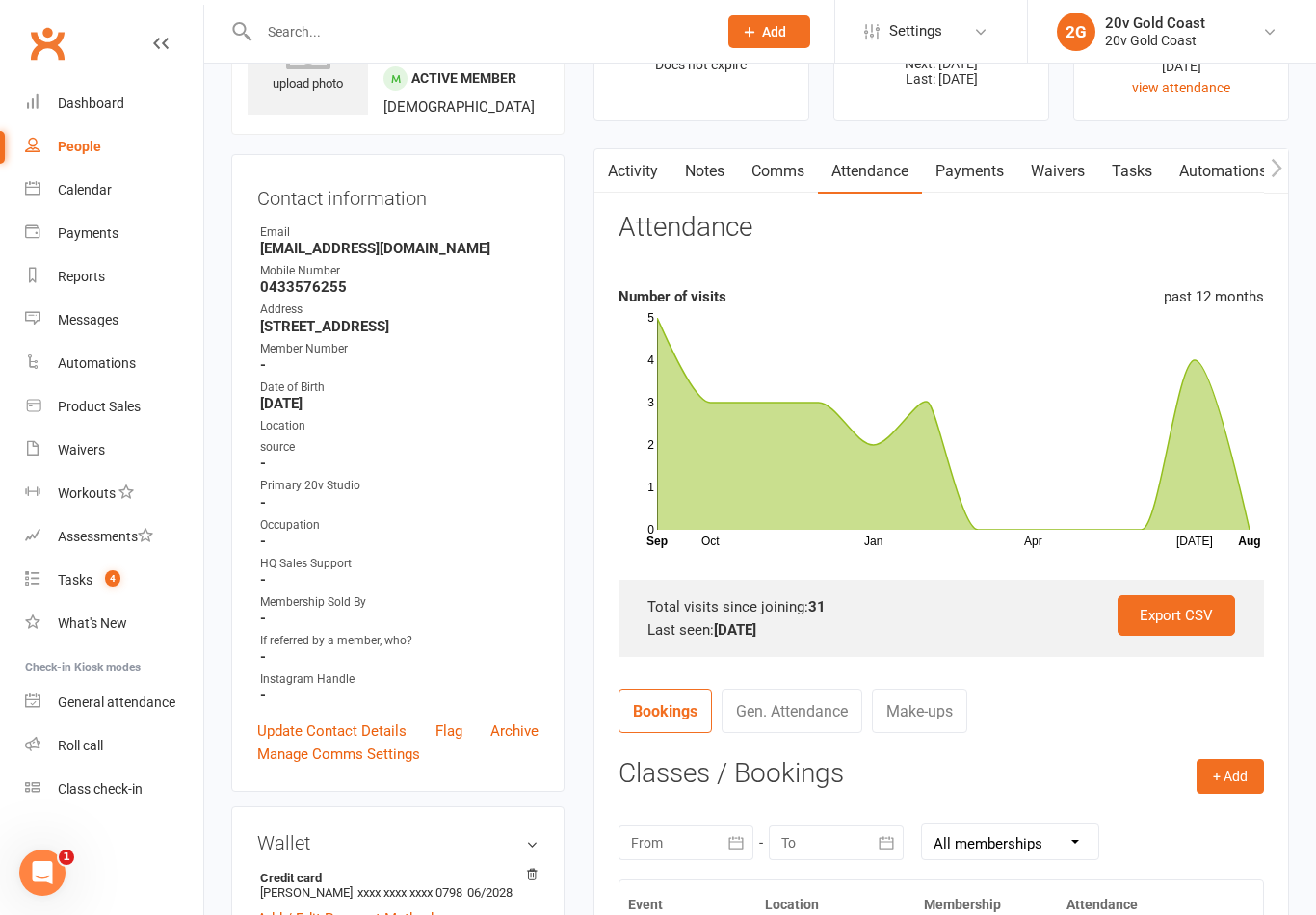
scroll to position [0, 0]
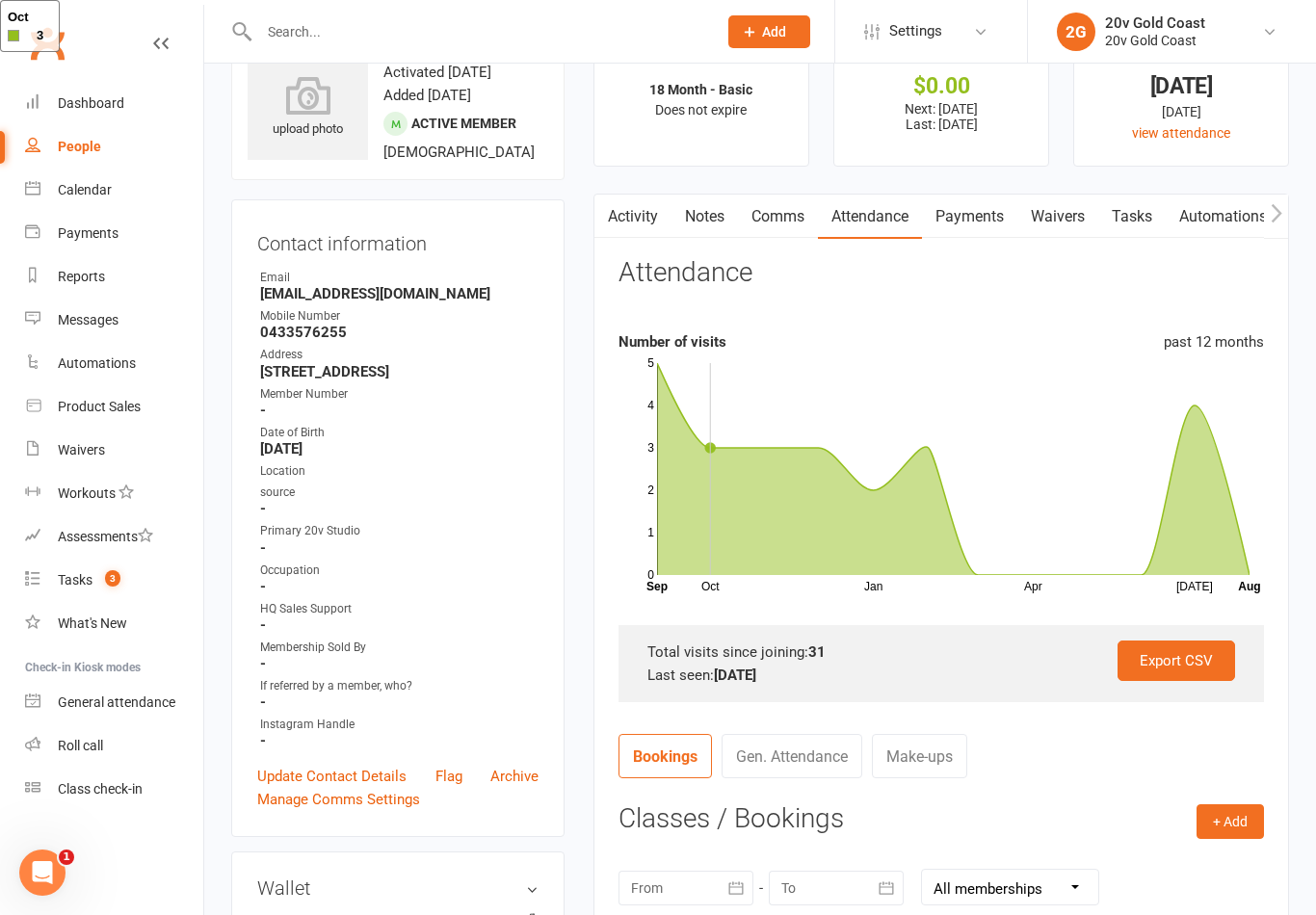
click at [640, 212] on link "Activity" at bounding box center [632, 216] width 77 height 44
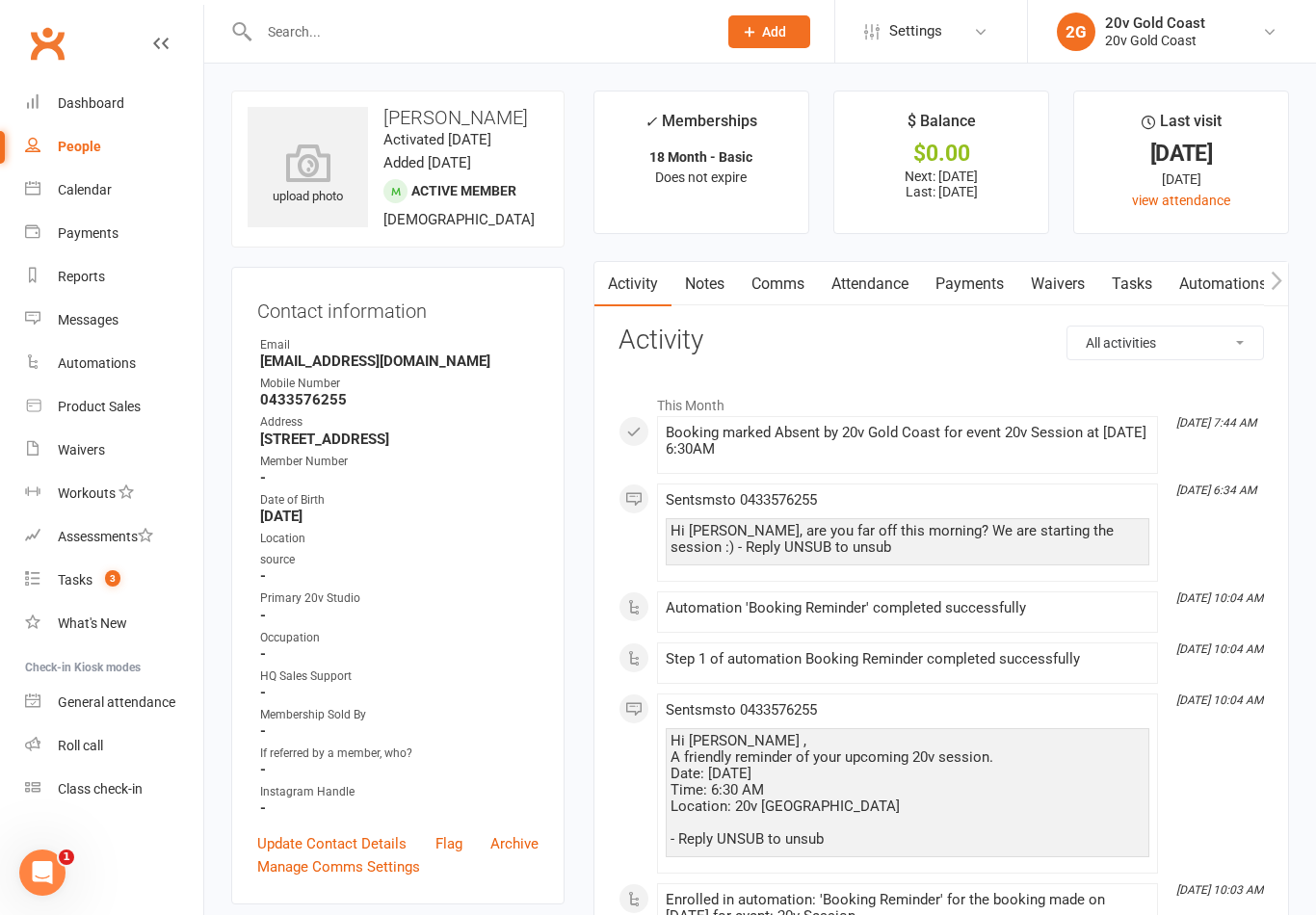
click at [878, 298] on link "Attendance" at bounding box center [869, 284] width 104 height 44
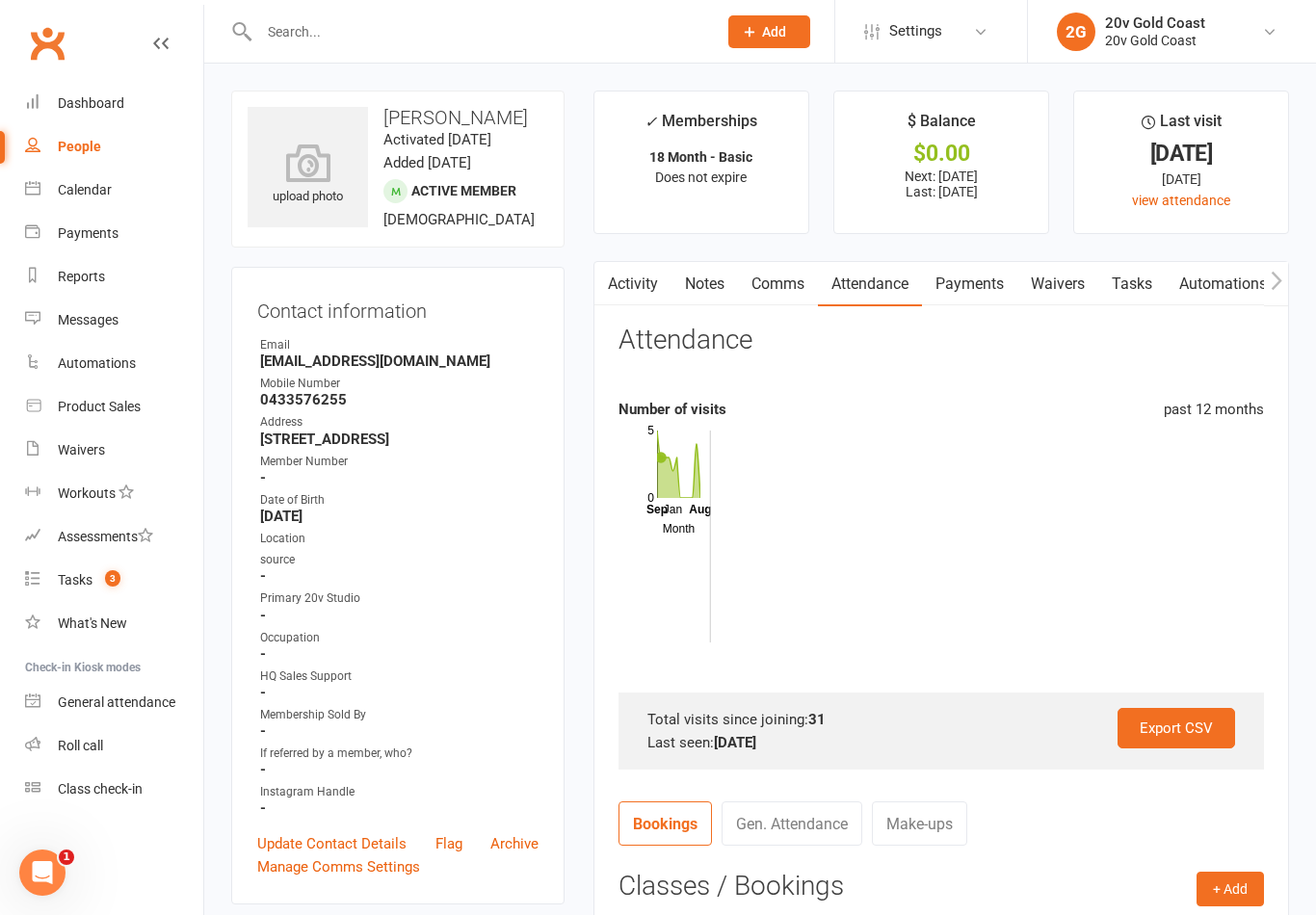
click at [984, 280] on link "Payments" at bounding box center [970, 284] width 96 height 44
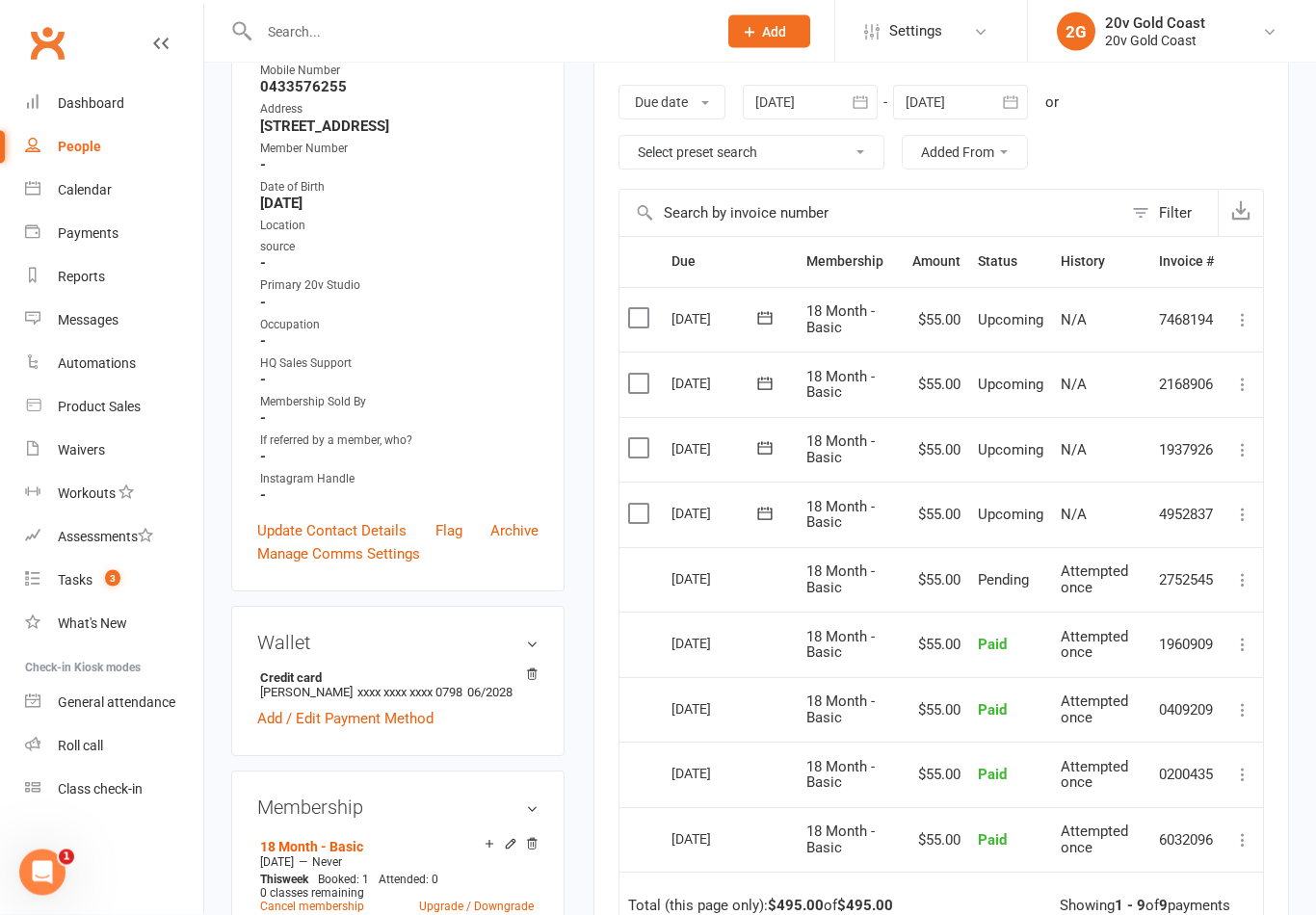
scroll to position [312, 0]
click at [1241, 571] on icon at bounding box center [1242, 580] width 19 height 19
click at [974, 565] on td "Pending" at bounding box center [1010, 581] width 83 height 66
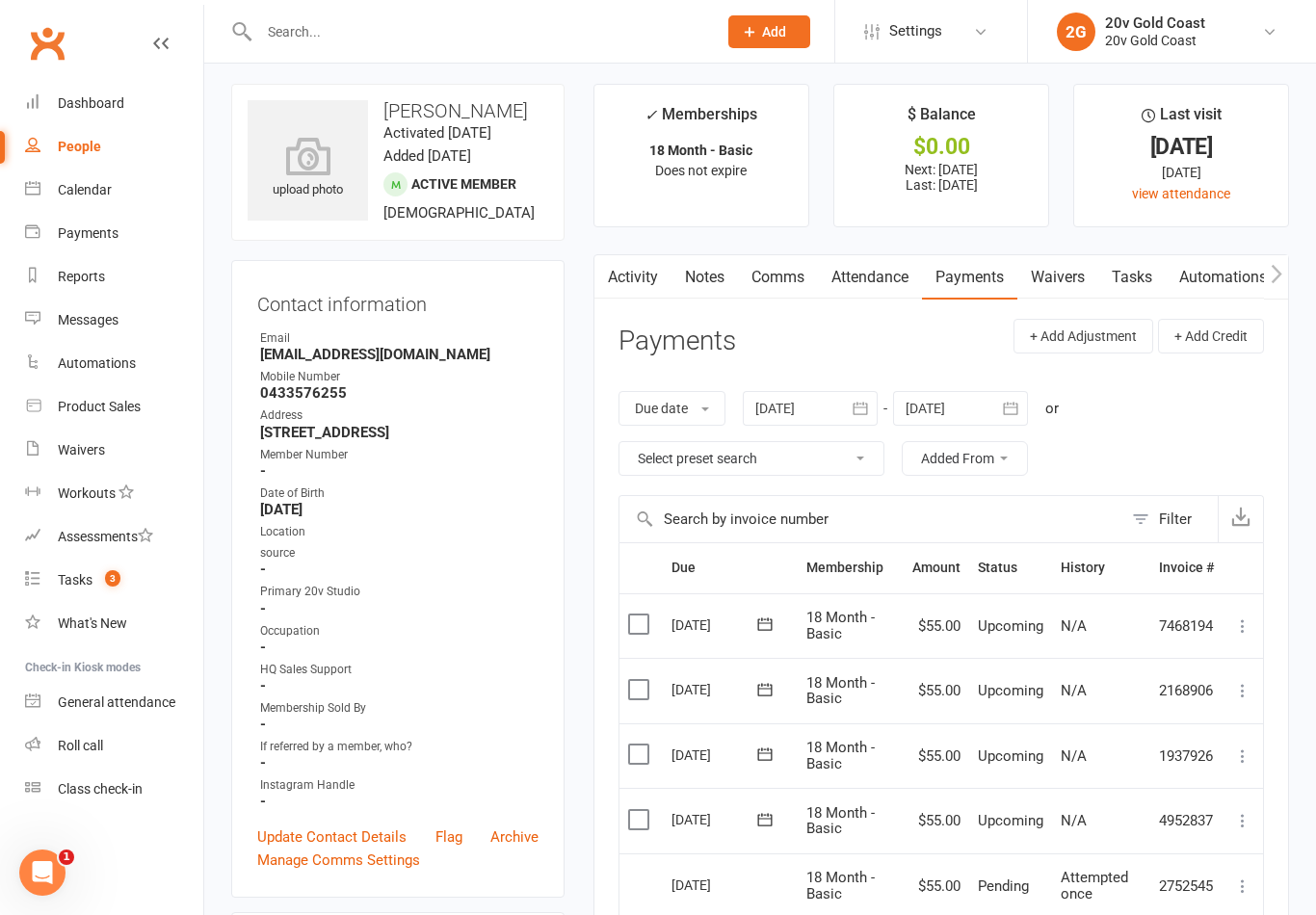
scroll to position [14, 0]
